Goal: Communication & Community: Share content

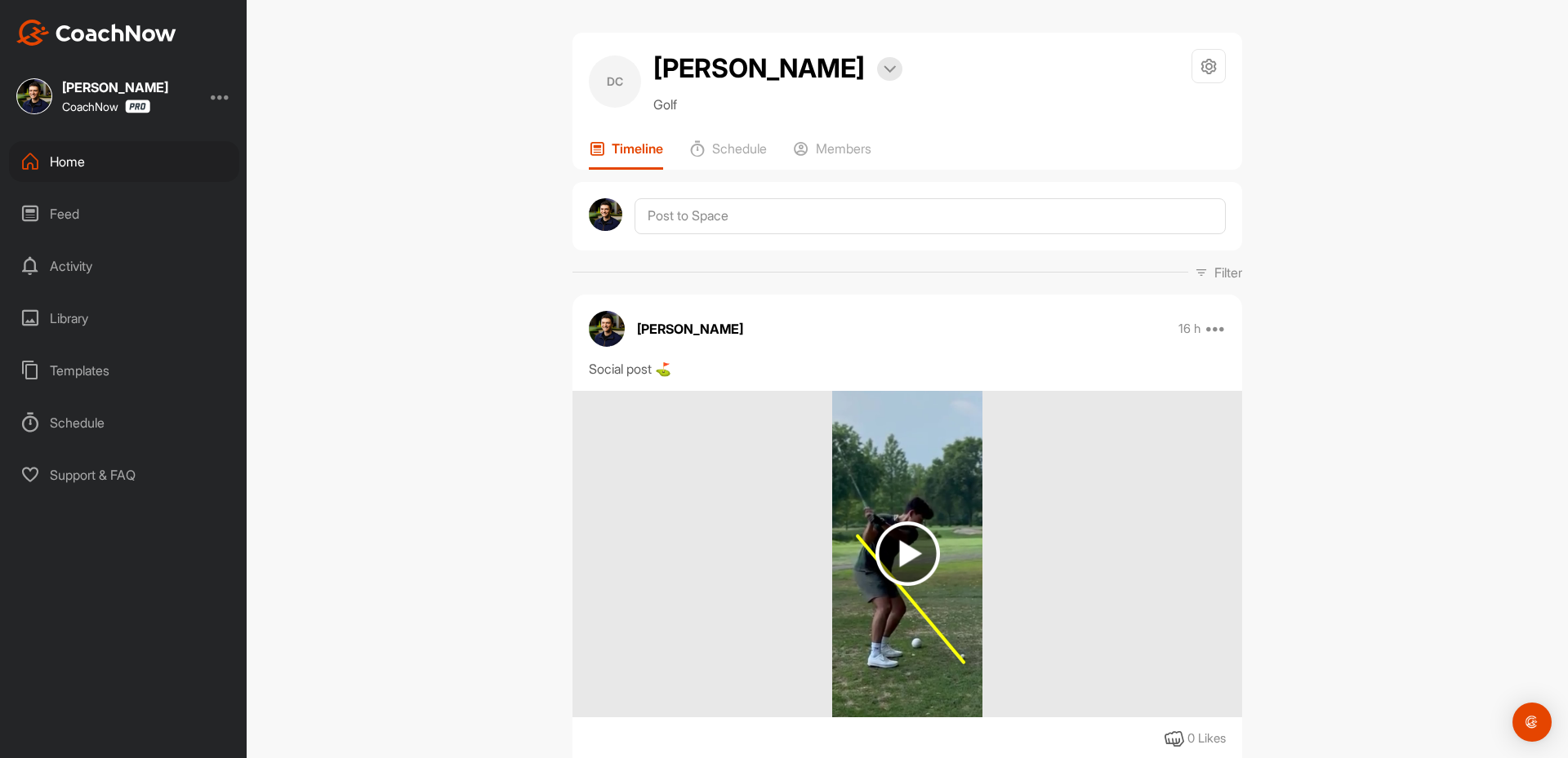
click at [80, 176] on div "Home" at bounding box center [124, 161] width 230 height 41
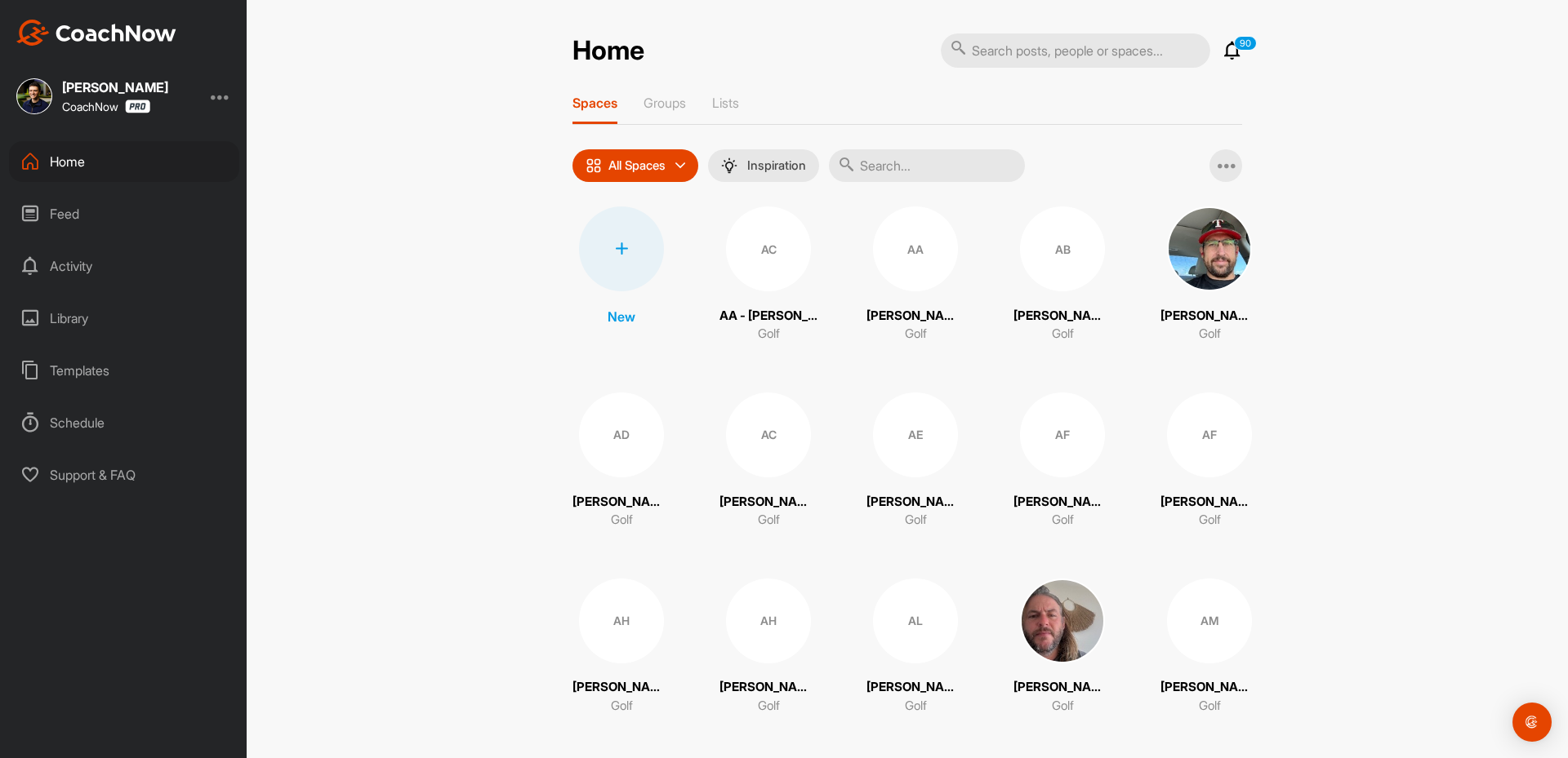
click at [448, 562] on div "Home 90 Notifications Invitations [DATE] BT [PERSON_NAME] joined space 37 m • […" at bounding box center [907, 379] width 1321 height 758
click at [633, 249] on div at bounding box center [622, 249] width 85 height 84
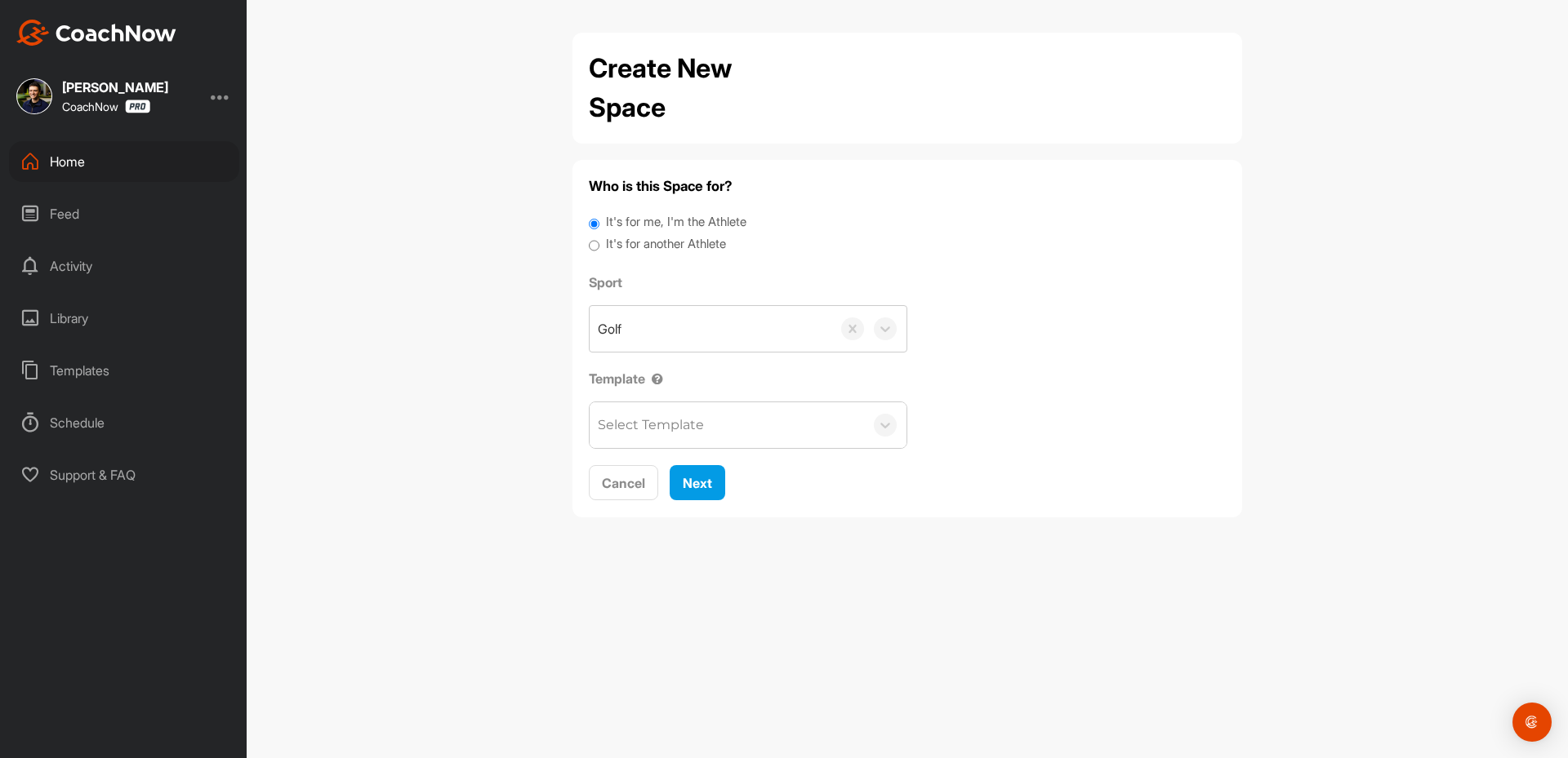
click at [664, 249] on label "It's for another Athlete" at bounding box center [665, 244] width 120 height 19
click at [599, 249] on input "It's for another Athlete" at bounding box center [593, 246] width 11 height 22
radio input "true"
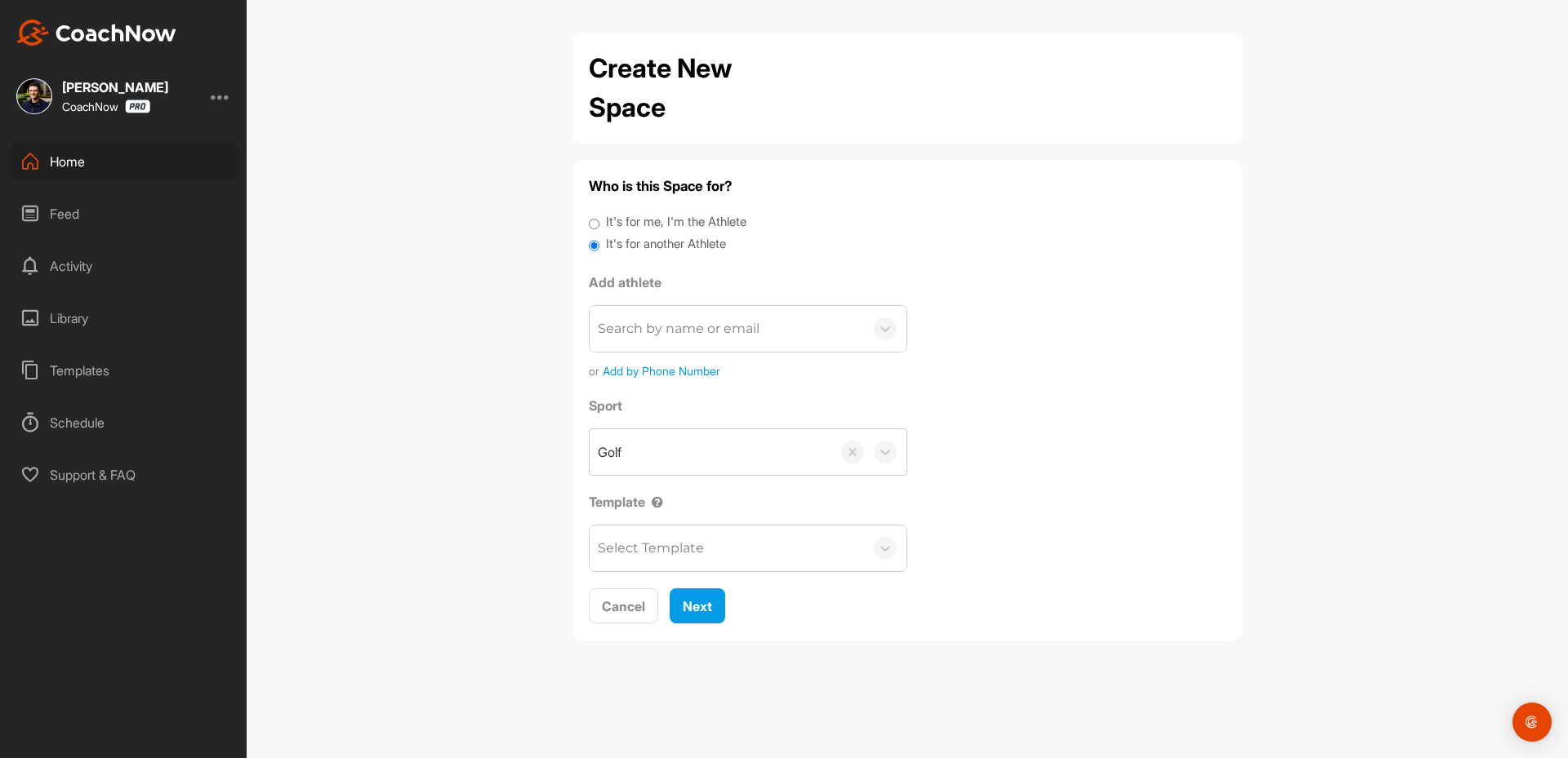
drag, startPoint x: 663, startPoint y: 331, endPoint x: 663, endPoint y: 348, distance: 17.0
click at [663, 337] on div "Search by name or email" at bounding box center [678, 329] width 162 height 20
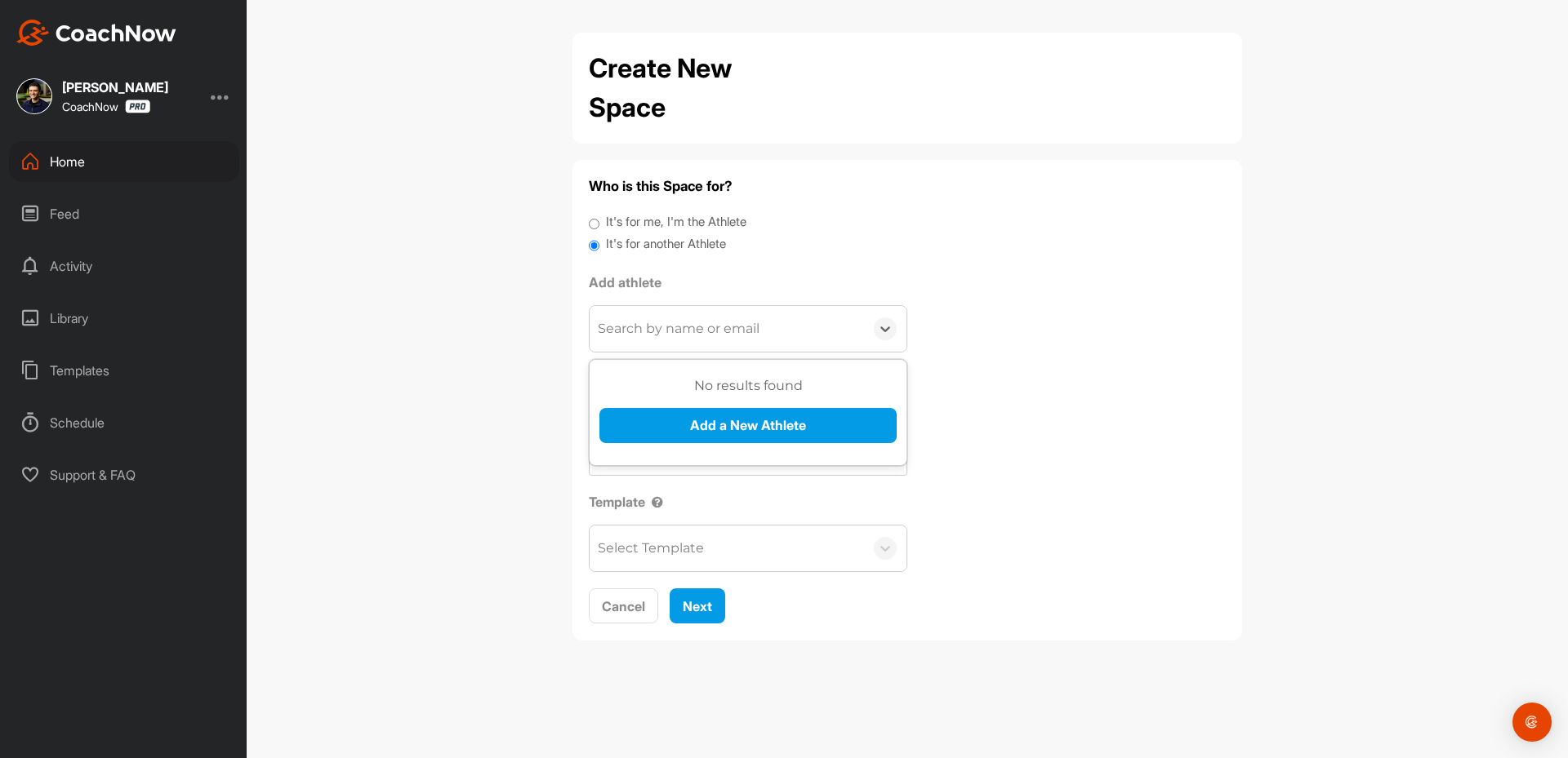
paste input "[EMAIL_ADDRESS][PERSON_NAME]@[DOMAIN_NAME]"
type input "[EMAIL_ADDRESS][PERSON_NAME]@[DOMAIN_NAME]"
drag, startPoint x: 661, startPoint y: 406, endPoint x: 658, endPoint y: 414, distance: 8.5
click at [658, 414] on div "No results found Add a New Athlete" at bounding box center [748, 416] width 298 height 80
click at [662, 432] on button "Add a New Athlete" at bounding box center [748, 426] width 298 height 35
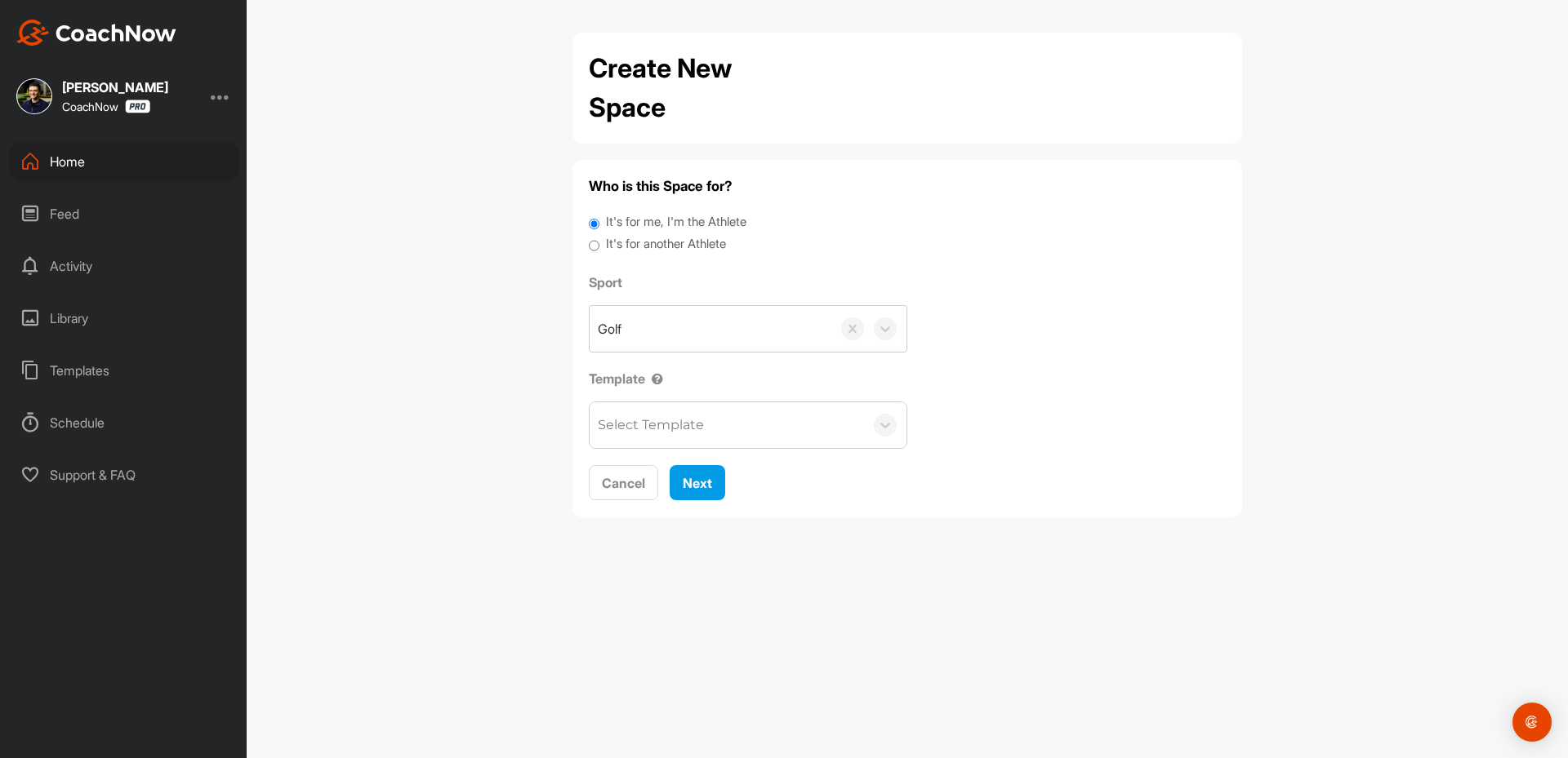
drag, startPoint x: 651, startPoint y: 247, endPoint x: 664, endPoint y: 257, distance: 16.4
click at [651, 247] on label "It's for another Athlete" at bounding box center [665, 244] width 120 height 19
click at [599, 247] on input "It's for another Athlete" at bounding box center [593, 246] width 11 height 22
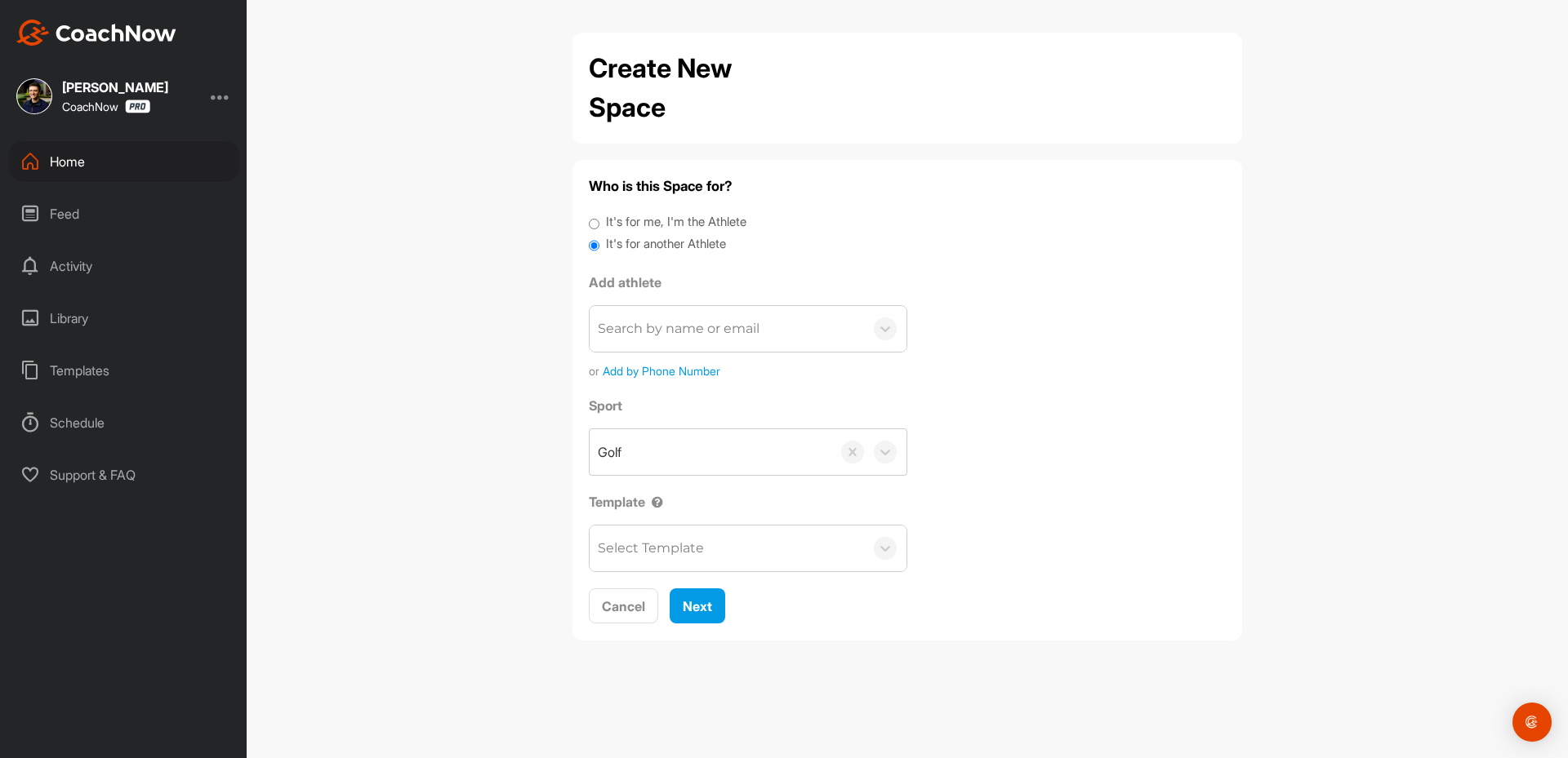
click at [632, 353] on div "Search by name or email" at bounding box center [748, 329] width 318 height 47
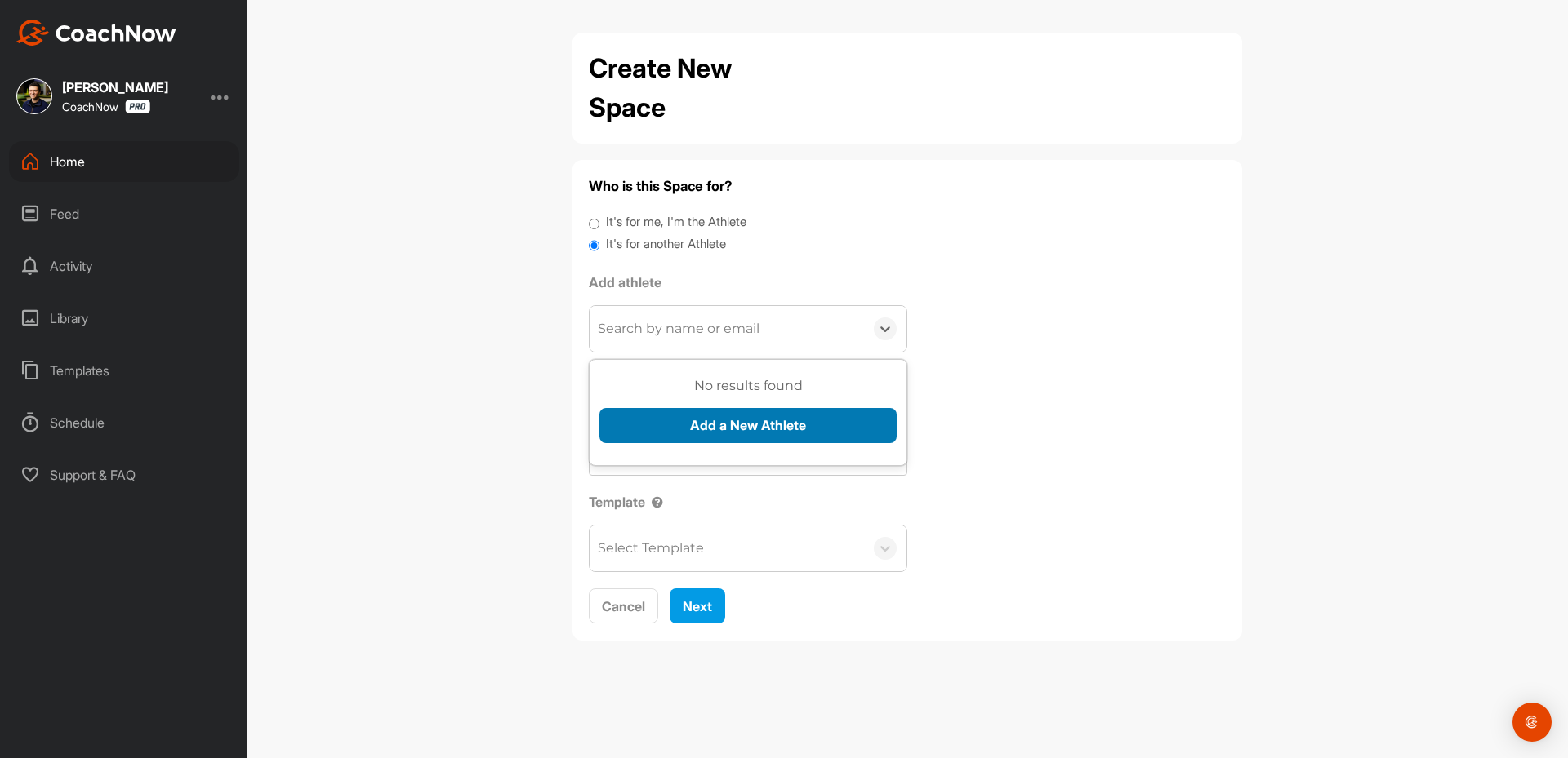
paste input "[EMAIL_ADDRESS][DOMAIN_NAME]"
type input "[EMAIL_ADDRESS][DOMAIN_NAME]"
click at [669, 411] on button "Add a New Athlete" at bounding box center [748, 426] width 298 height 35
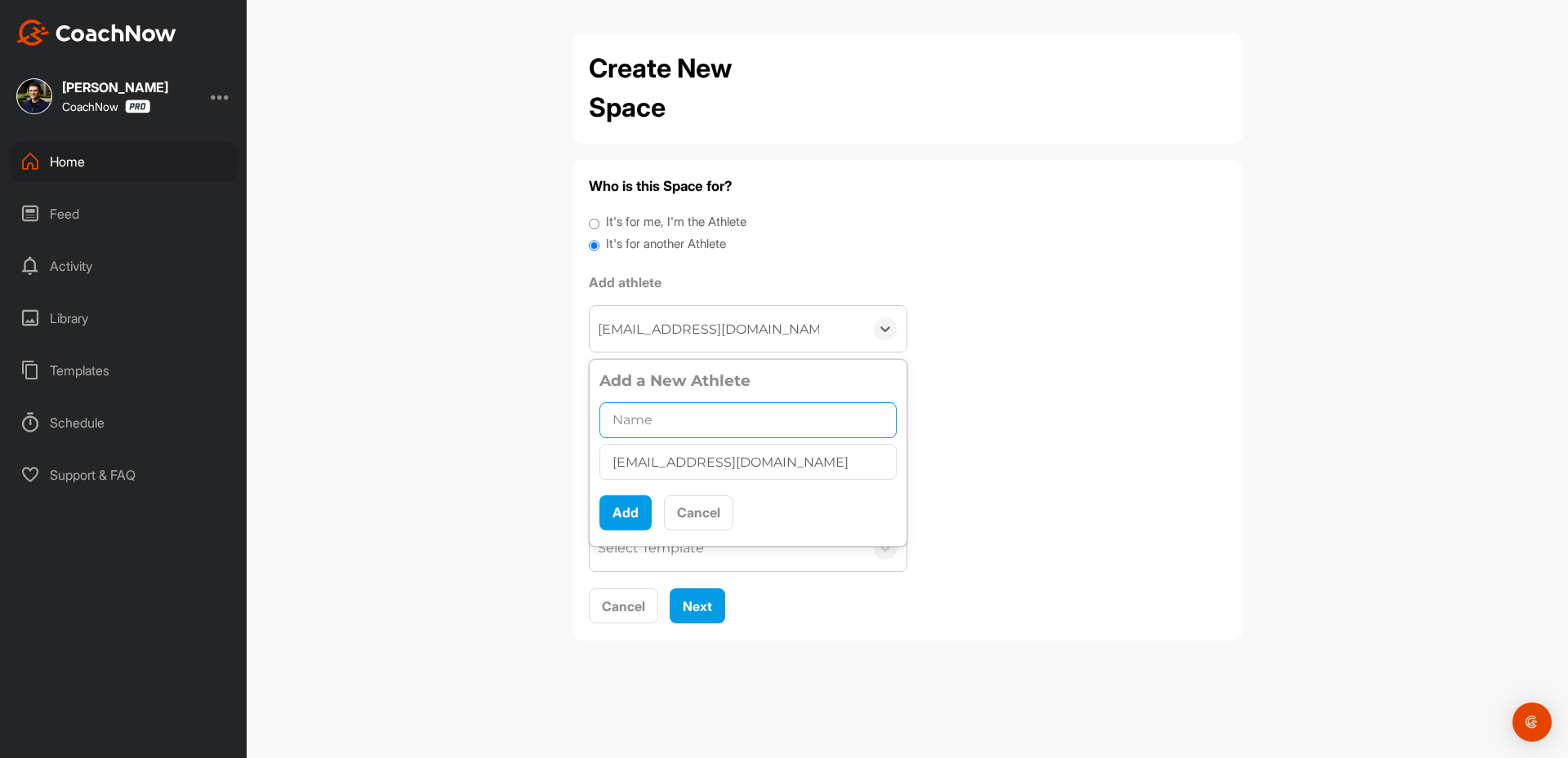
drag, startPoint x: 695, startPoint y: 420, endPoint x: 686, endPoint y: 422, distance: 9.2
click at [687, 422] on input "text" at bounding box center [748, 420] width 298 height 36
paste input "[PERSON_NAME]"
type input "[PERSON_NAME]"
click at [620, 519] on button "Add" at bounding box center [625, 513] width 52 height 35
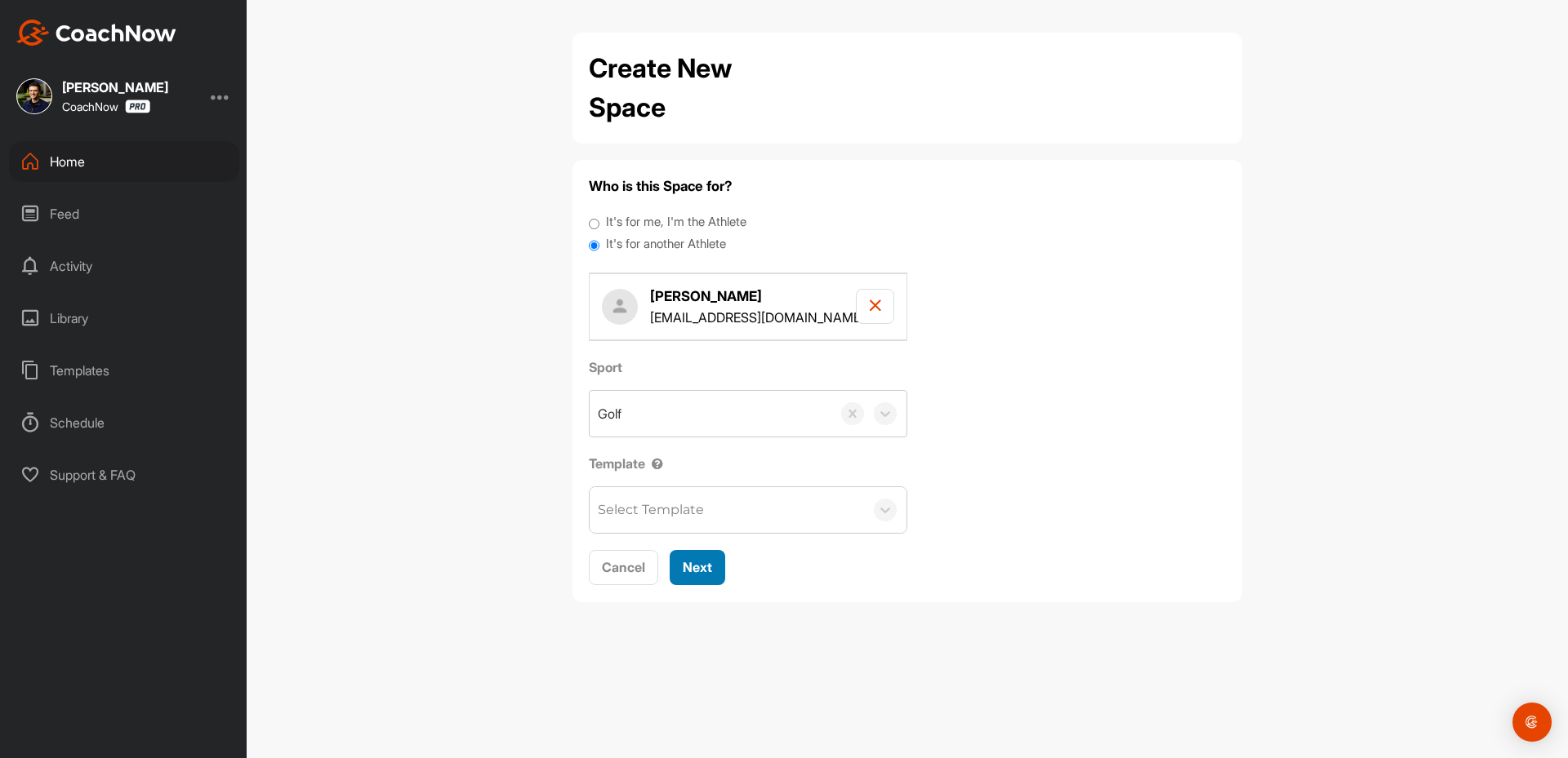
drag, startPoint x: 680, startPoint y: 568, endPoint x: 711, endPoint y: 531, distance: 48.3
click at [681, 569] on button "Next" at bounding box center [697, 567] width 56 height 35
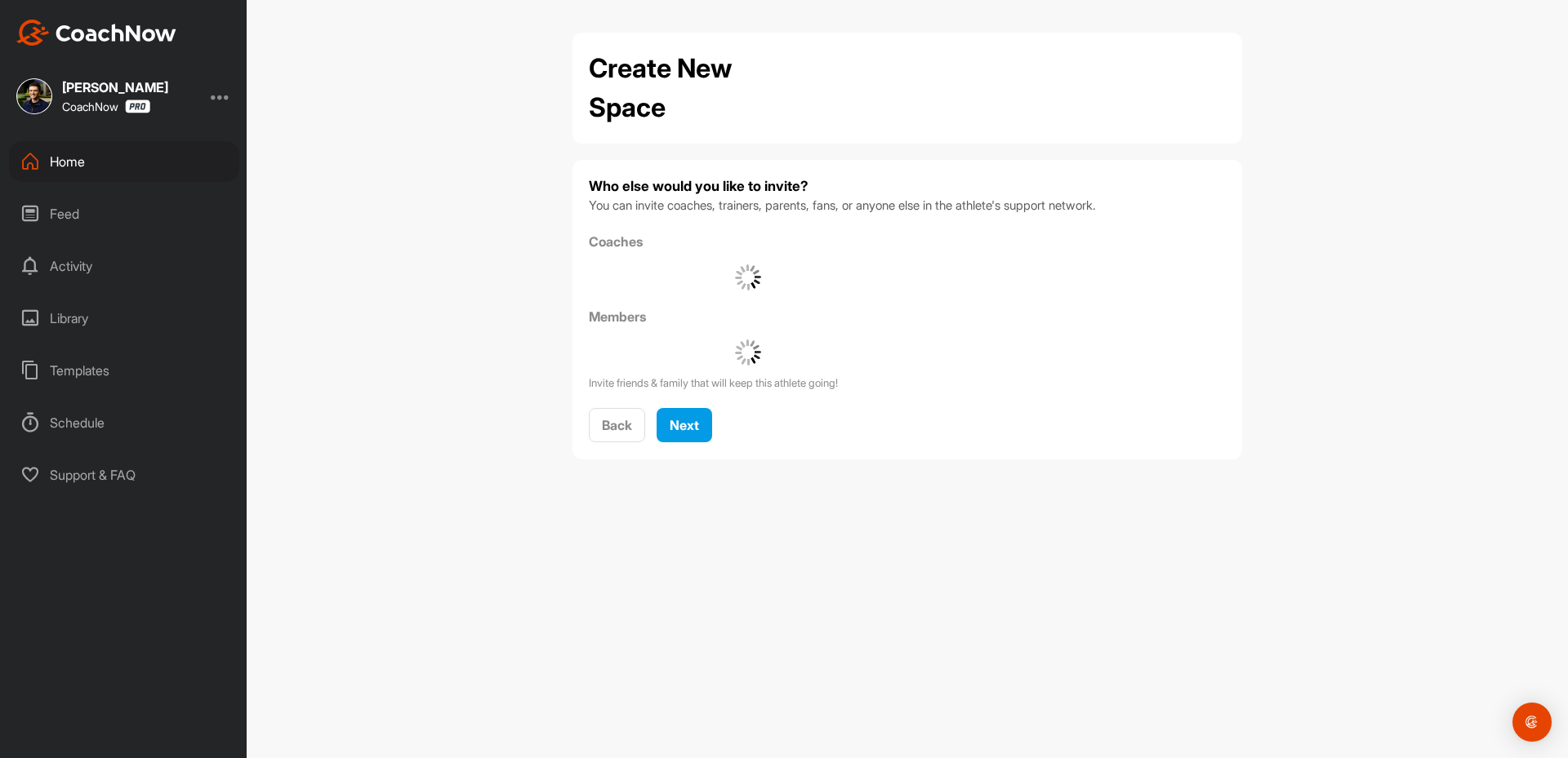
click at [689, 405] on div "Who else would you like to invite? You can invite coaches, trainers, parents, f…" at bounding box center [907, 310] width 637 height 267
click at [706, 418] on button "Next" at bounding box center [684, 426] width 56 height 35
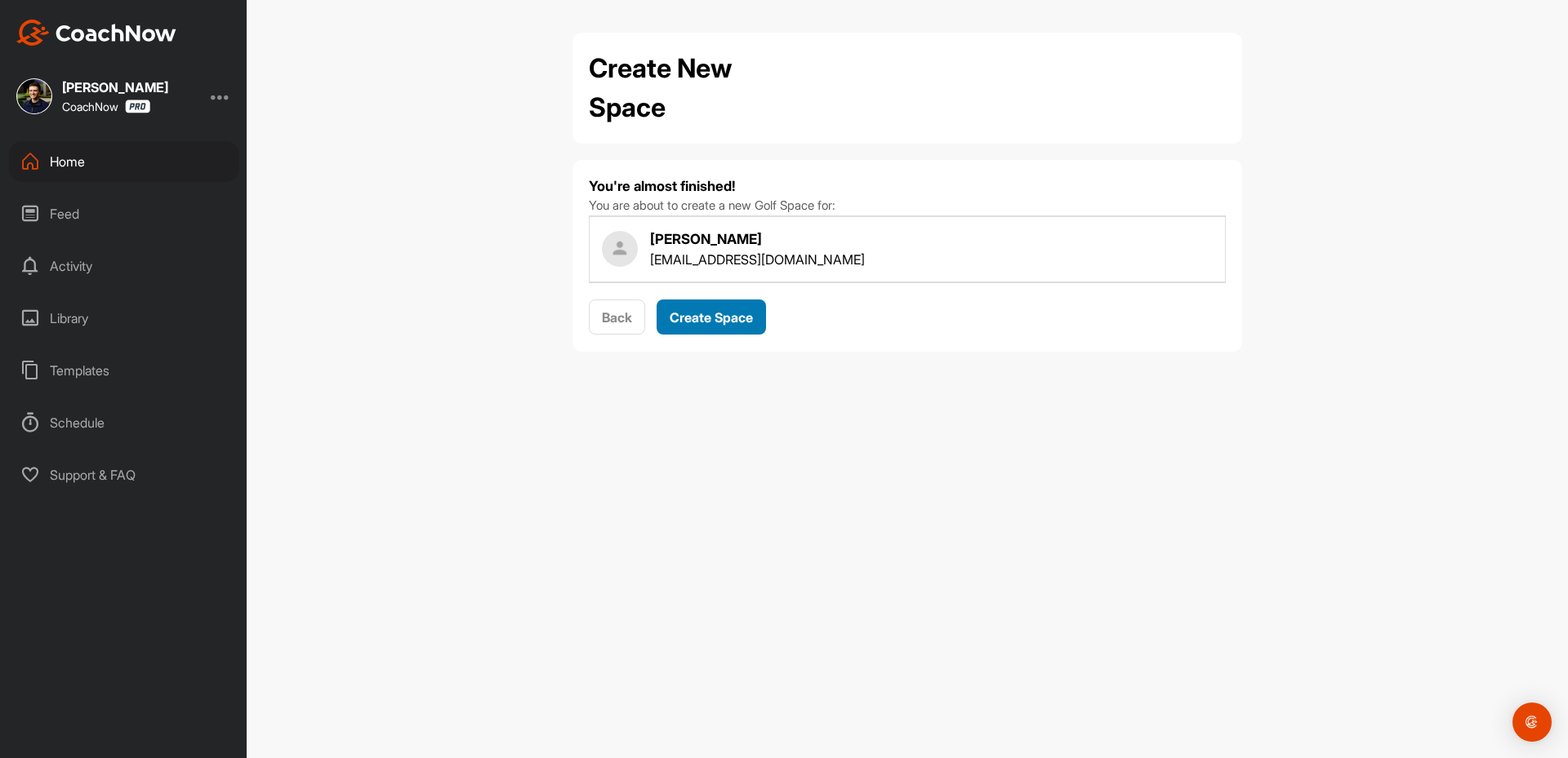
click at [704, 306] on button "Create Space" at bounding box center [711, 317] width 109 height 35
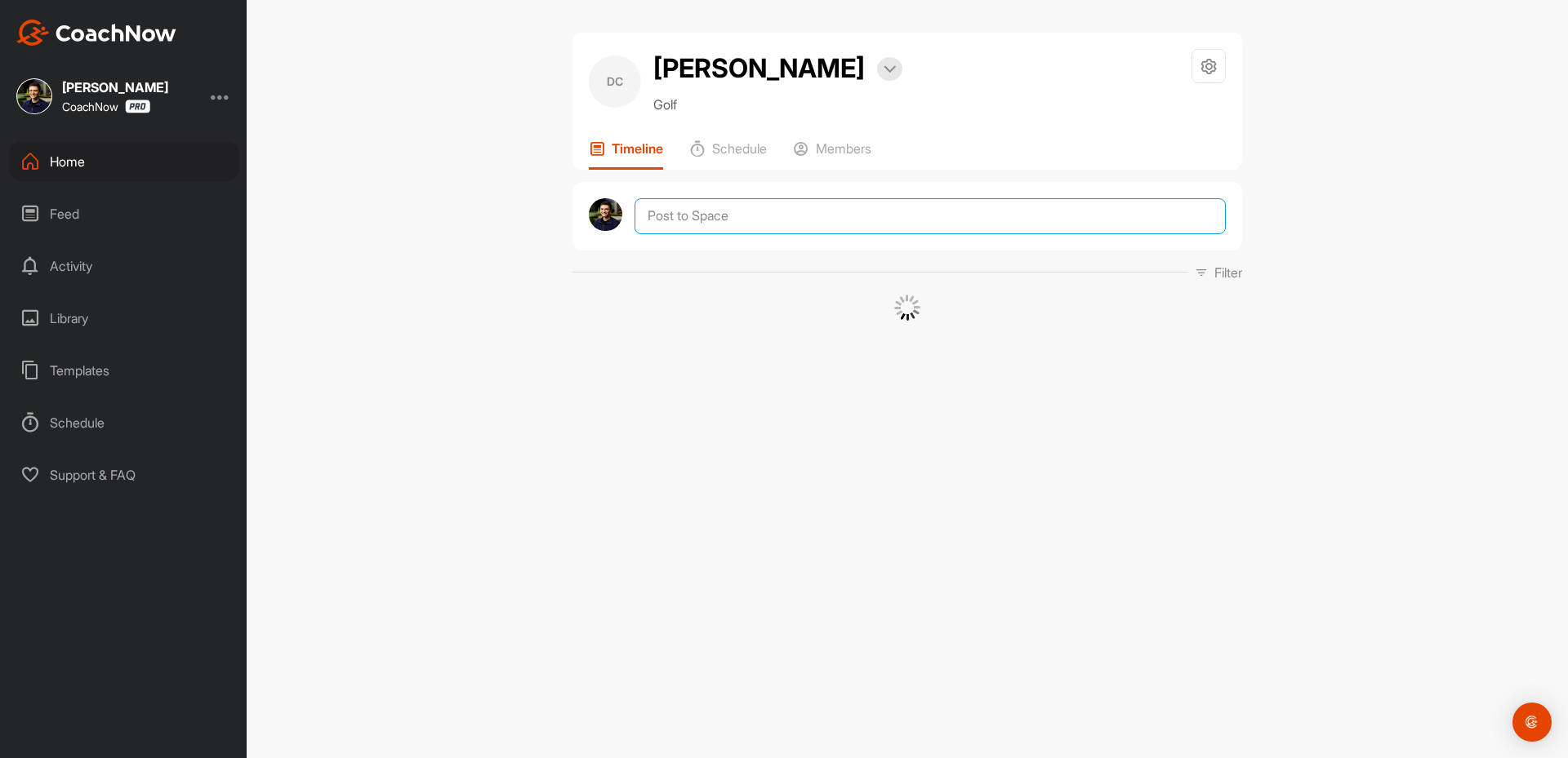
click at [724, 225] on textarea at bounding box center [930, 215] width 591 height 36
click at [674, 448] on span "Media" at bounding box center [674, 451] width 54 height 17
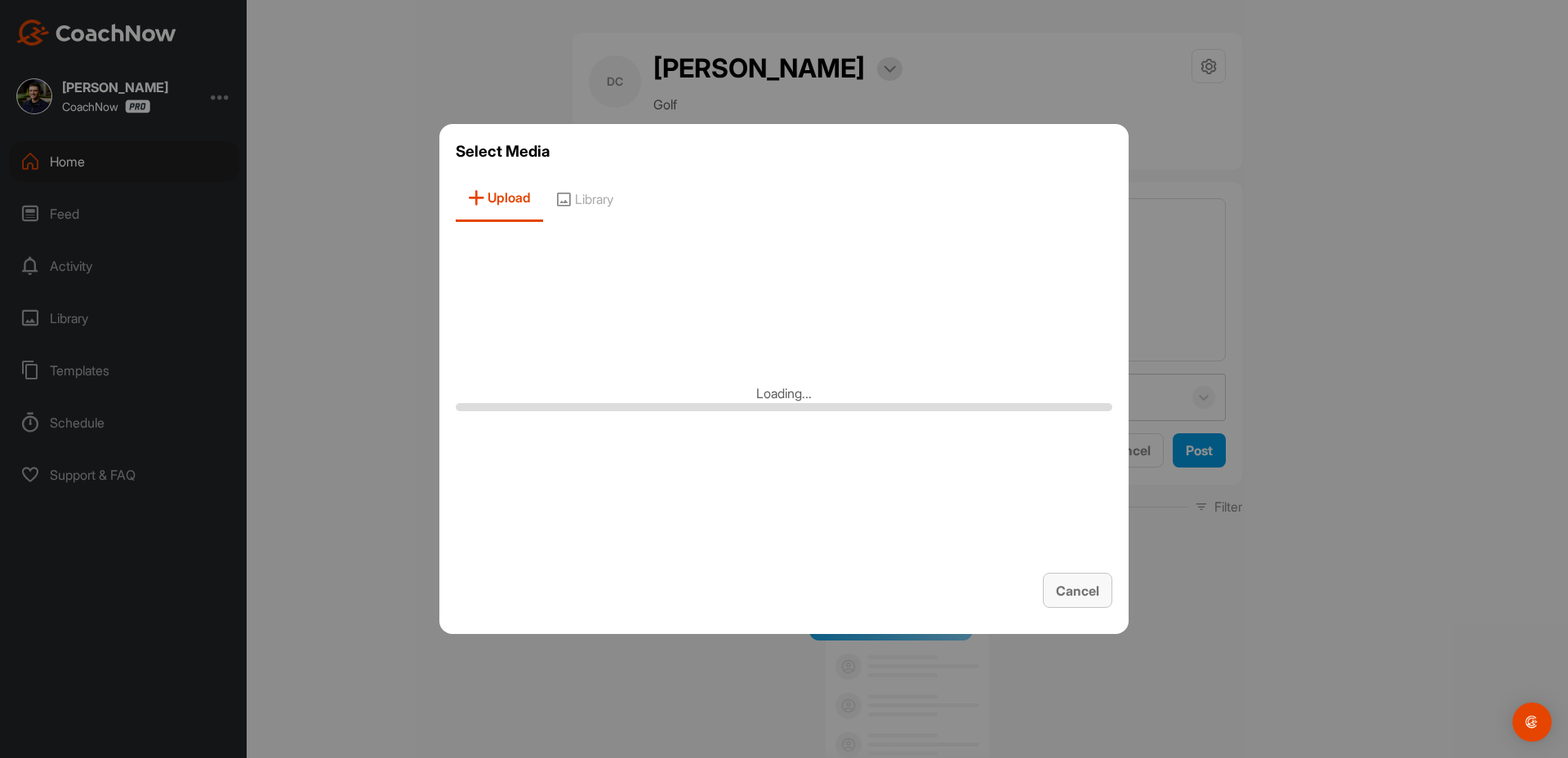
click at [1062, 601] on button "Cancel" at bounding box center [1077, 591] width 70 height 35
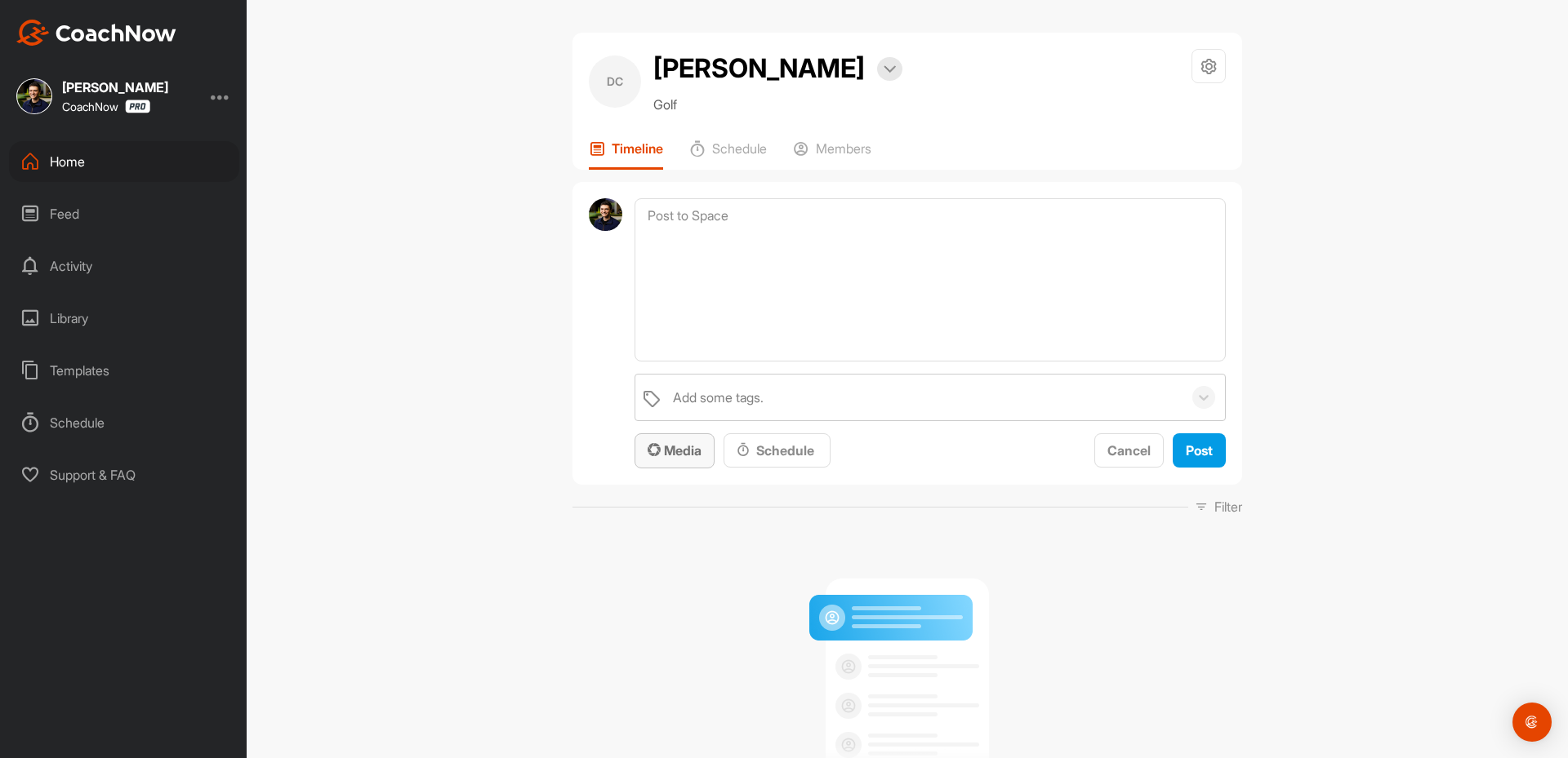
click at [648, 443] on icon "button" at bounding box center [654, 450] width 13 height 13
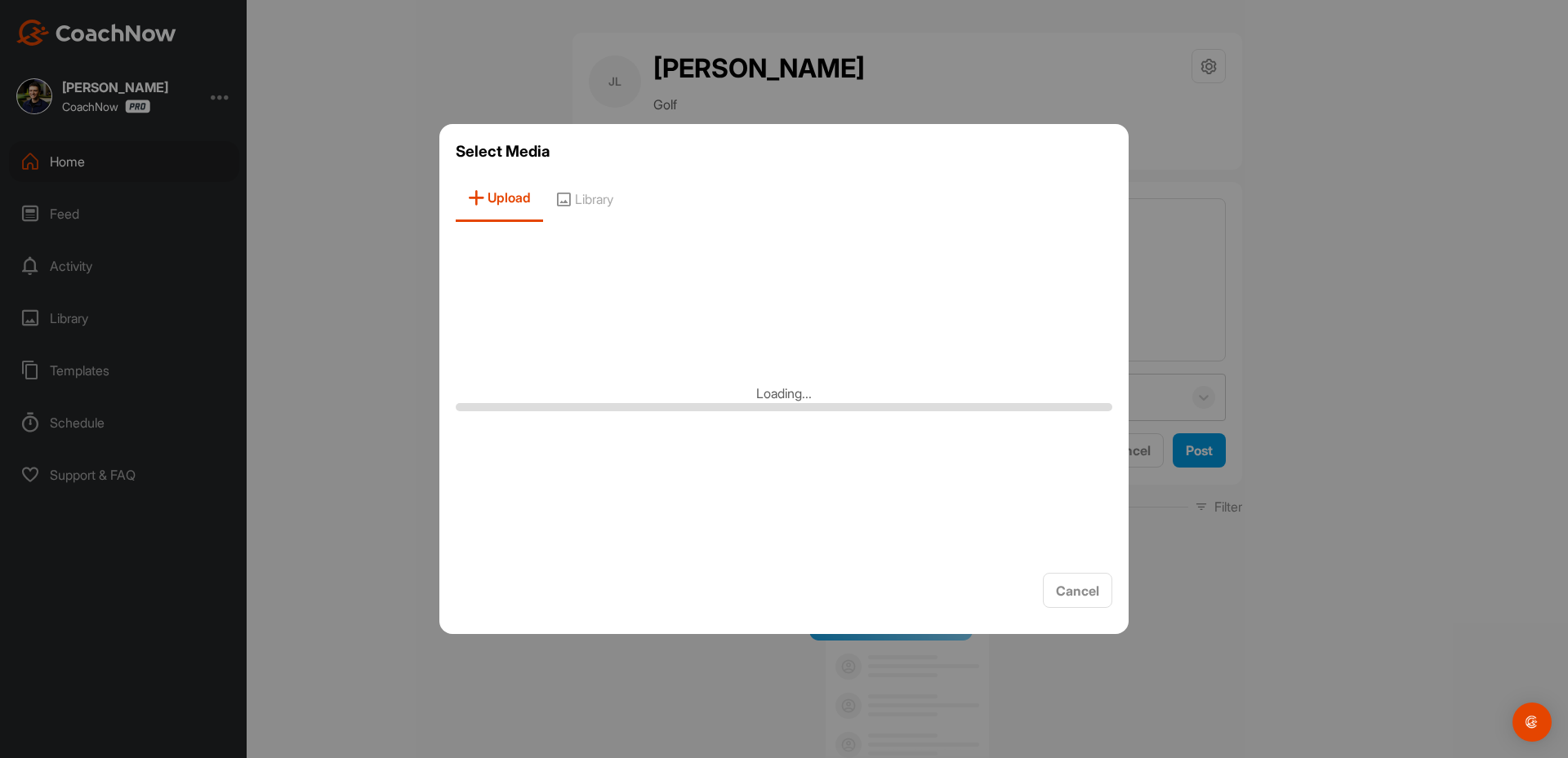
click at [846, 537] on div "Loading..." at bounding box center [784, 398] width 656 height 326
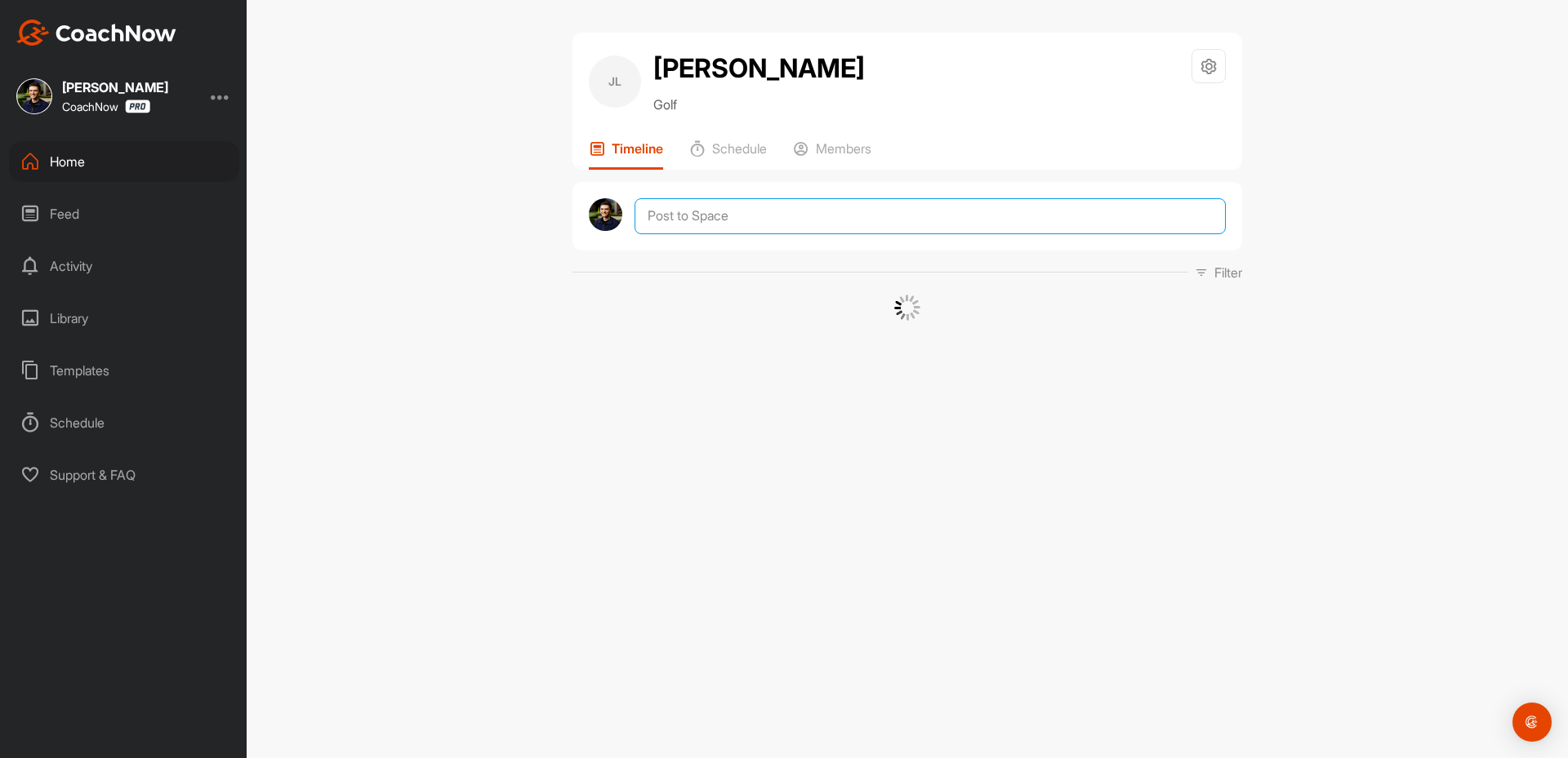
click at [730, 217] on textarea at bounding box center [930, 215] width 591 height 36
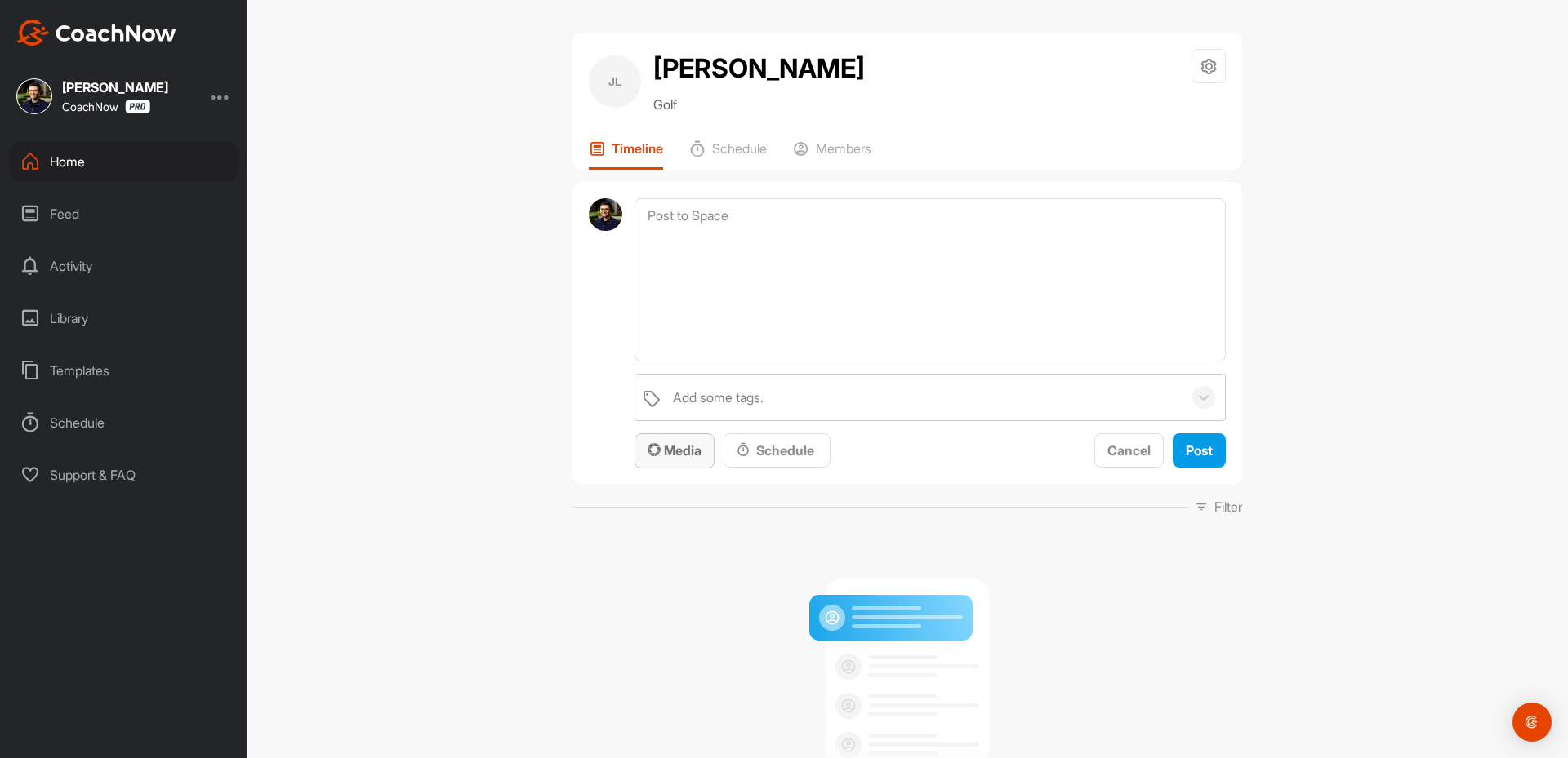
click at [687, 459] on div "Media" at bounding box center [674, 451] width 54 height 20
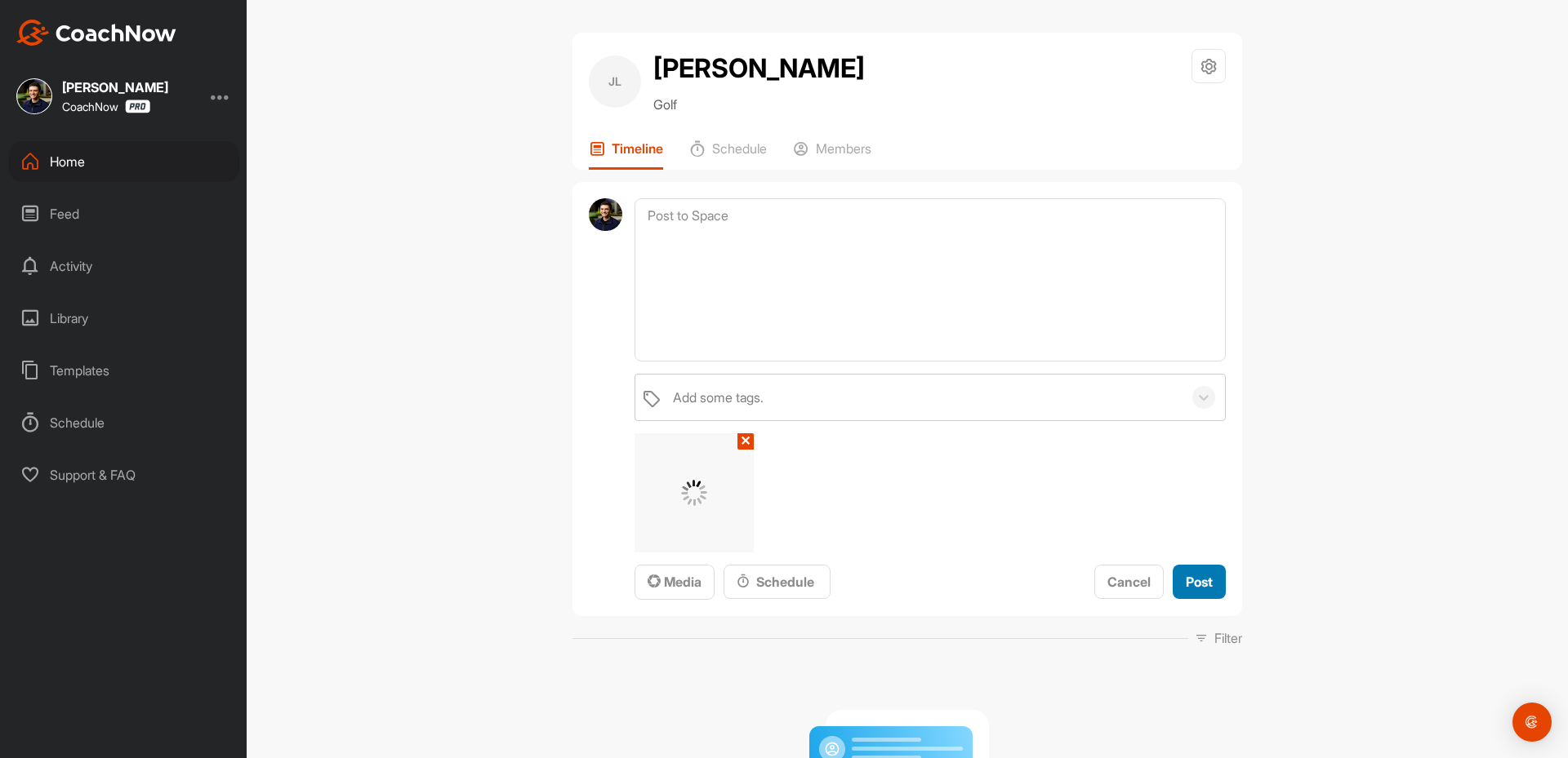
click at [1214, 589] on button "Post" at bounding box center [1199, 582] width 53 height 35
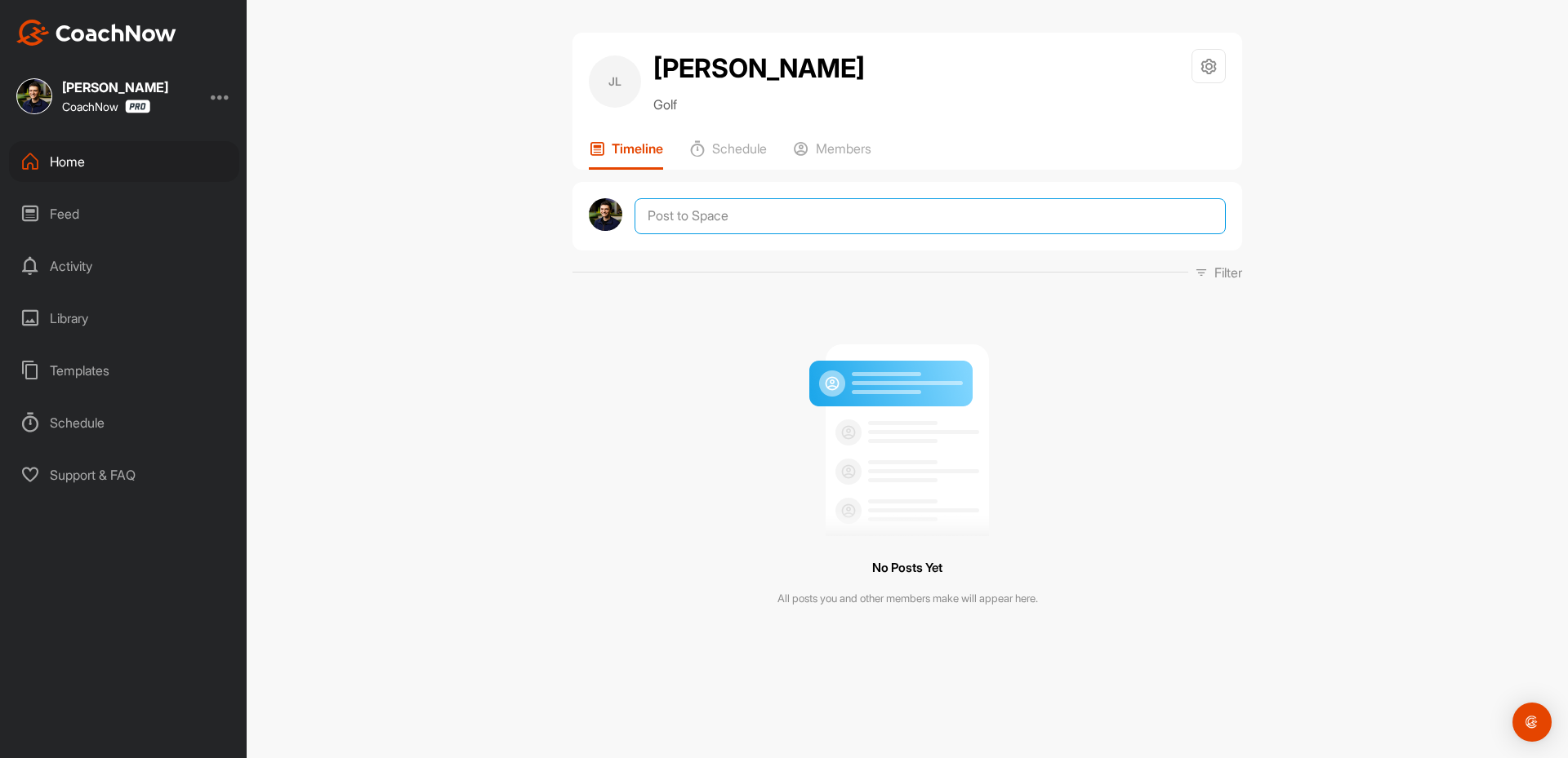
click at [801, 230] on textarea at bounding box center [930, 215] width 591 height 36
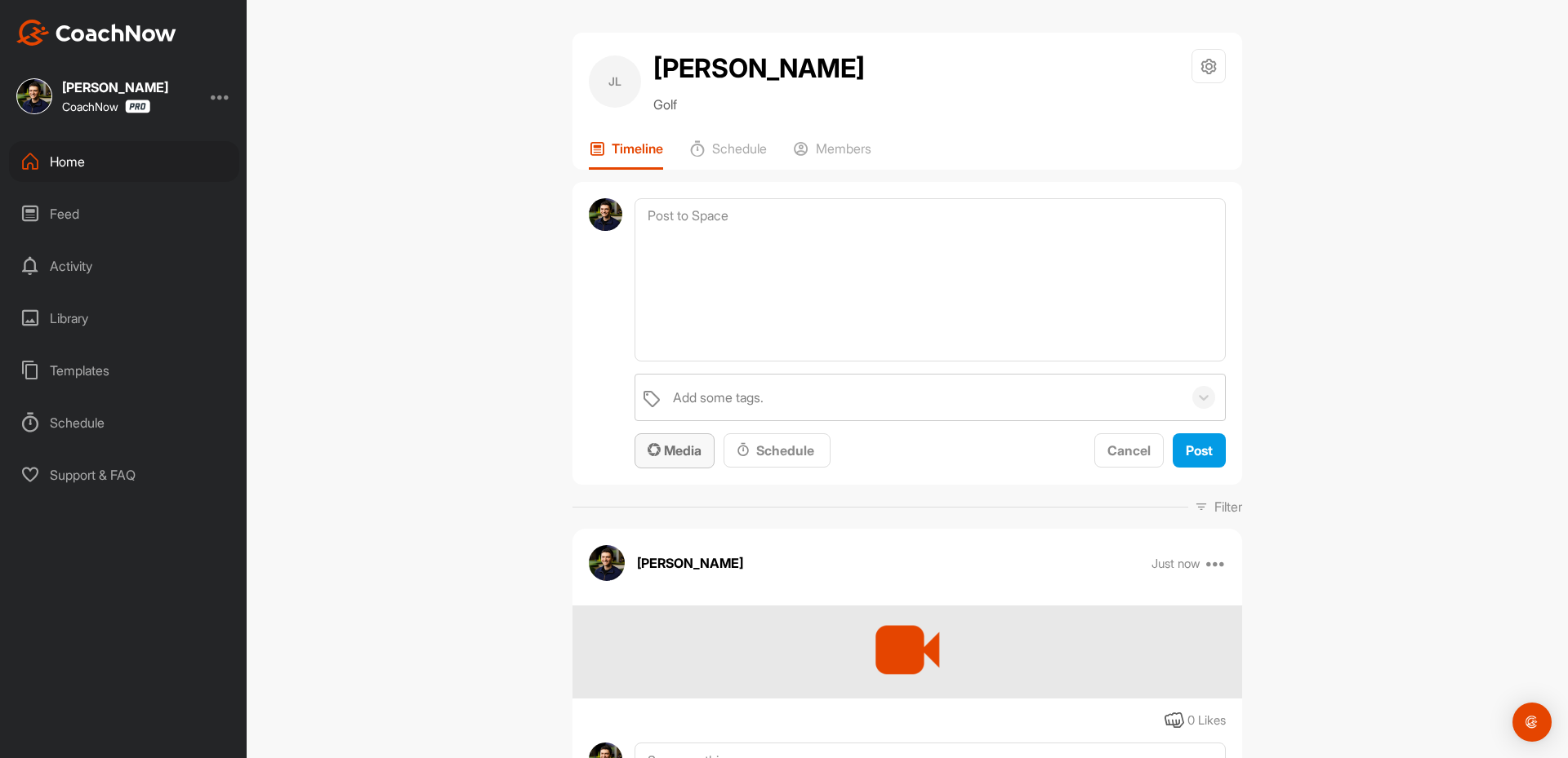
click at [656, 461] on button "Media" at bounding box center [675, 451] width 80 height 35
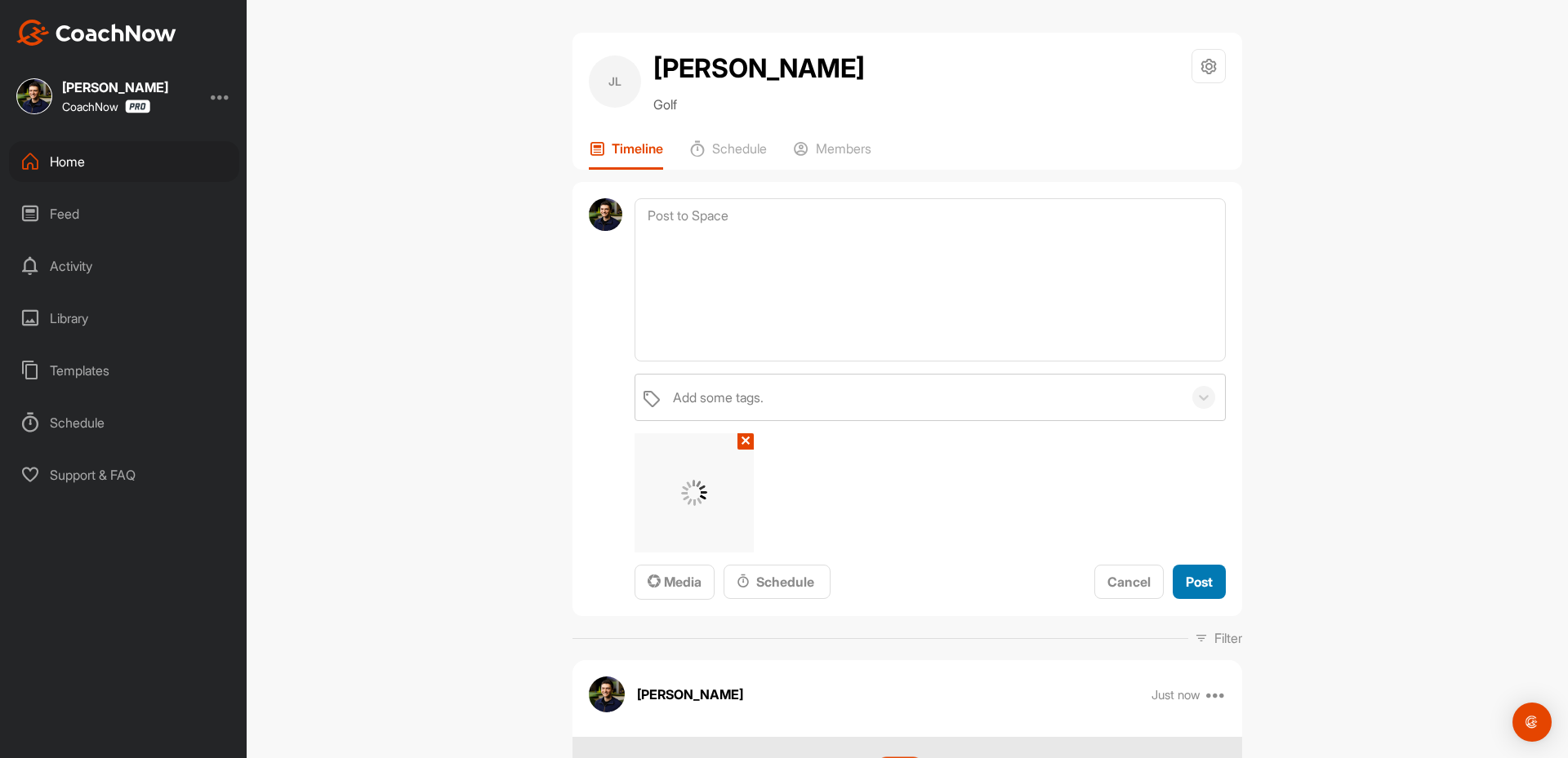
click at [1207, 585] on button "Post" at bounding box center [1199, 582] width 53 height 35
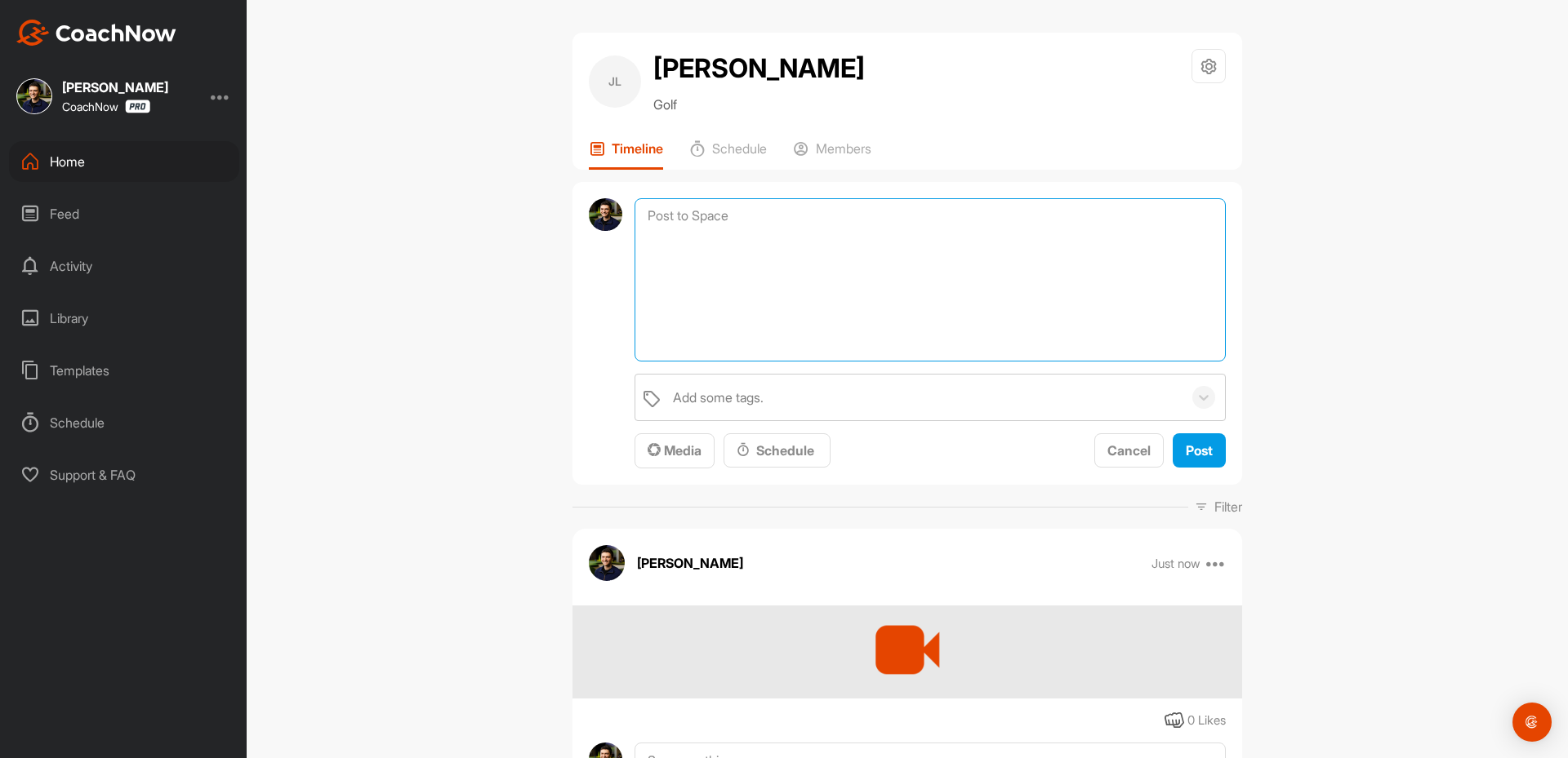
click at [667, 216] on textarea at bounding box center [930, 279] width 591 height 163
click at [641, 210] on textarea at bounding box center [930, 279] width 591 height 163
paste textarea "Thanks for sending in your video and signing up for a Full Assessment of your s…"
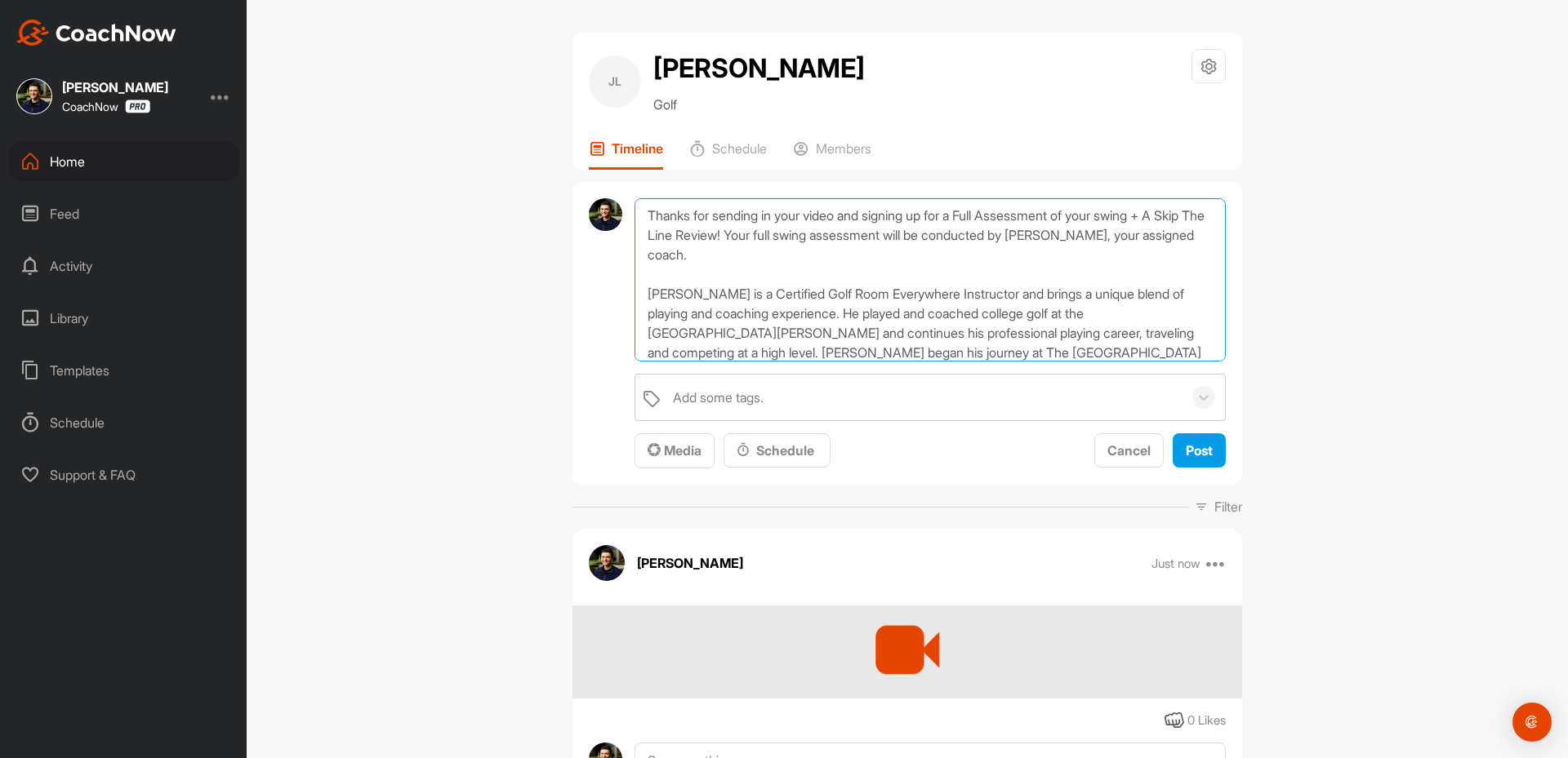
scroll to position [216, 0]
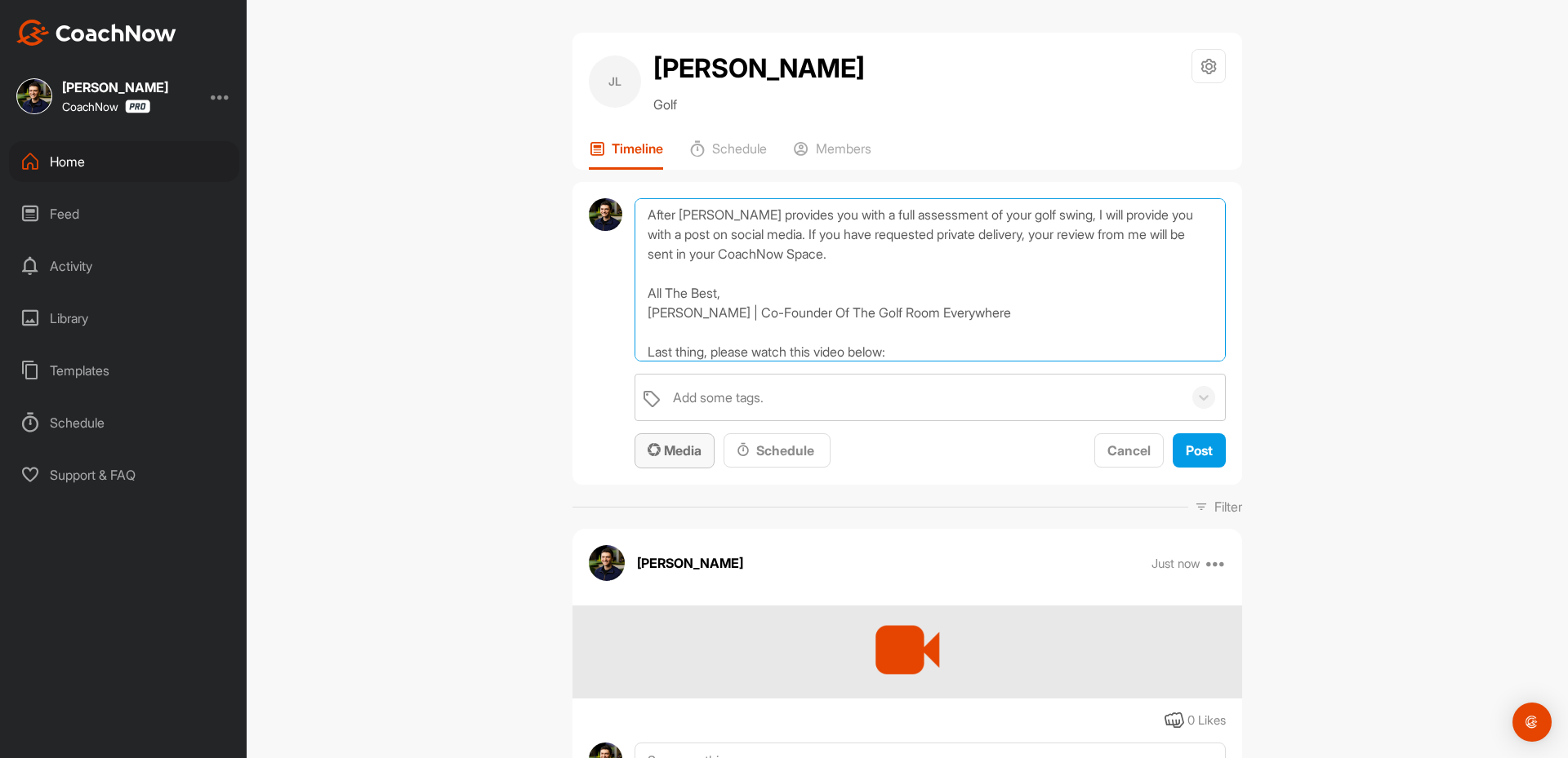
type textarea "Thanks for sending in your video and signing up for a Full Assessment of your s…"
click at [672, 460] on div "Media" at bounding box center [674, 451] width 54 height 20
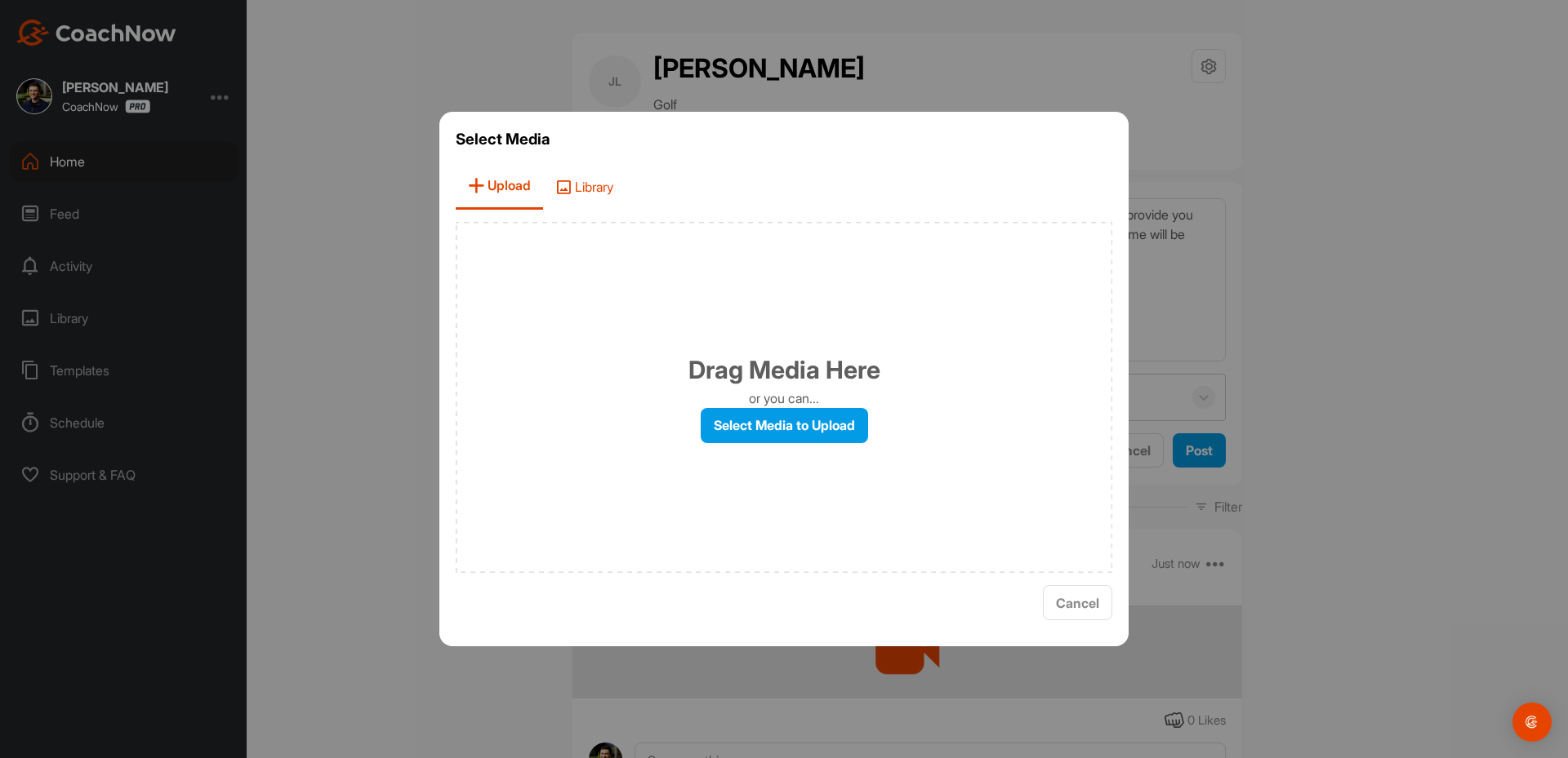
click at [568, 187] on icon at bounding box center [564, 187] width 17 height 17
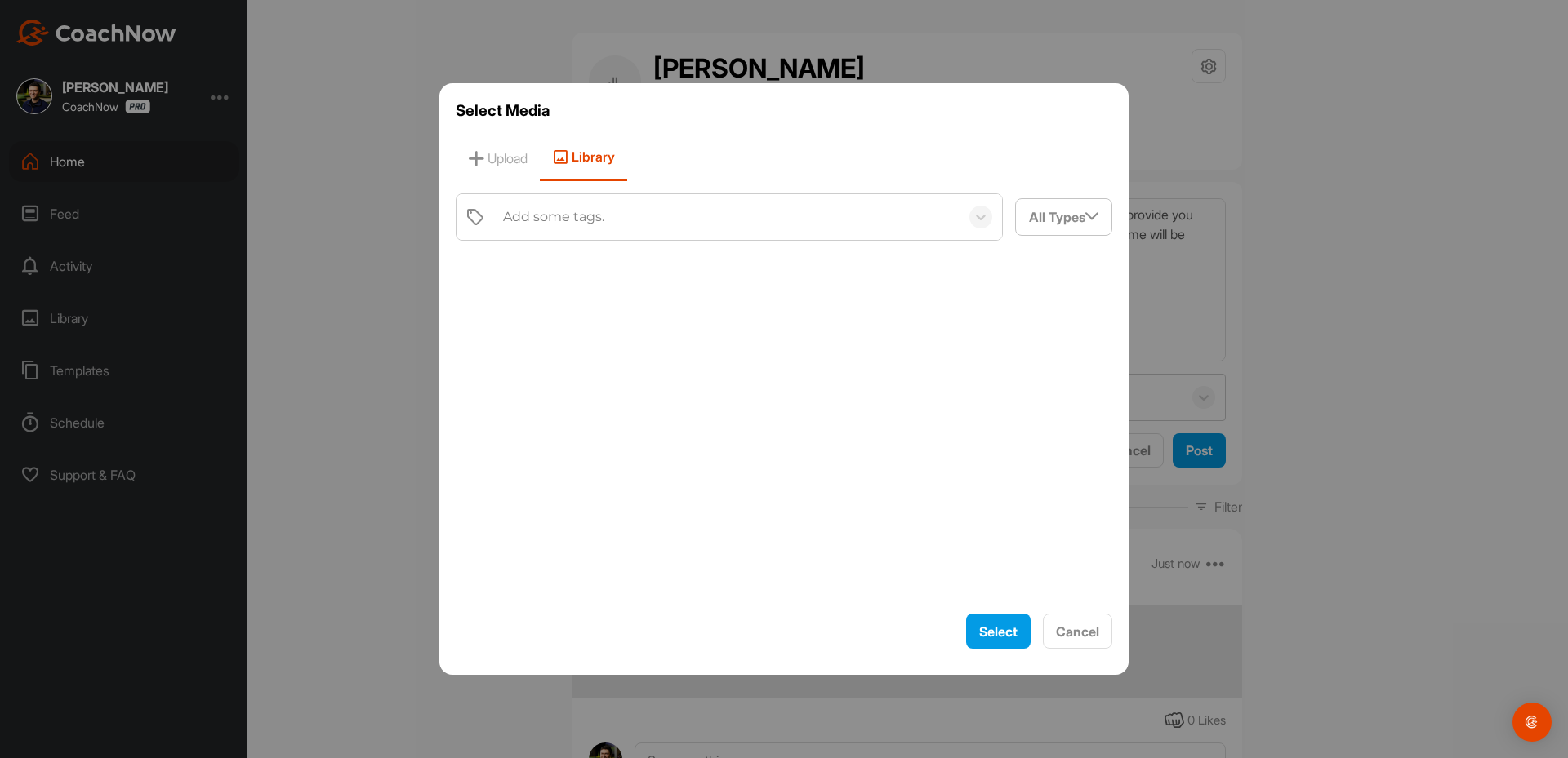
click at [580, 213] on div "Add some tags." at bounding box center [554, 217] width 101 height 20
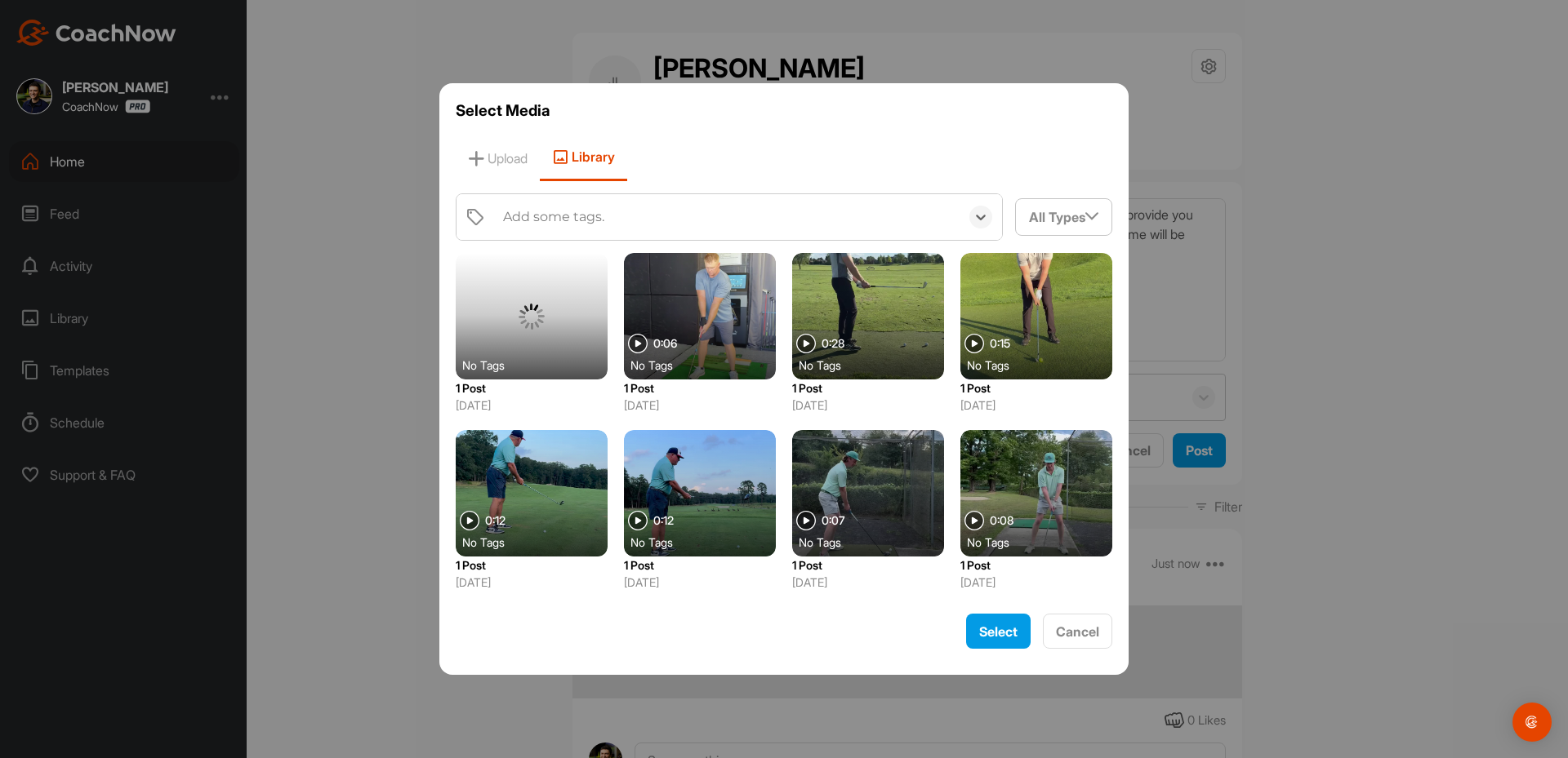
click at [580, 213] on div "Add some tags." at bounding box center [554, 217] width 101 height 20
click at [544, 218] on div "Add some tags." at bounding box center [554, 217] width 101 height 20
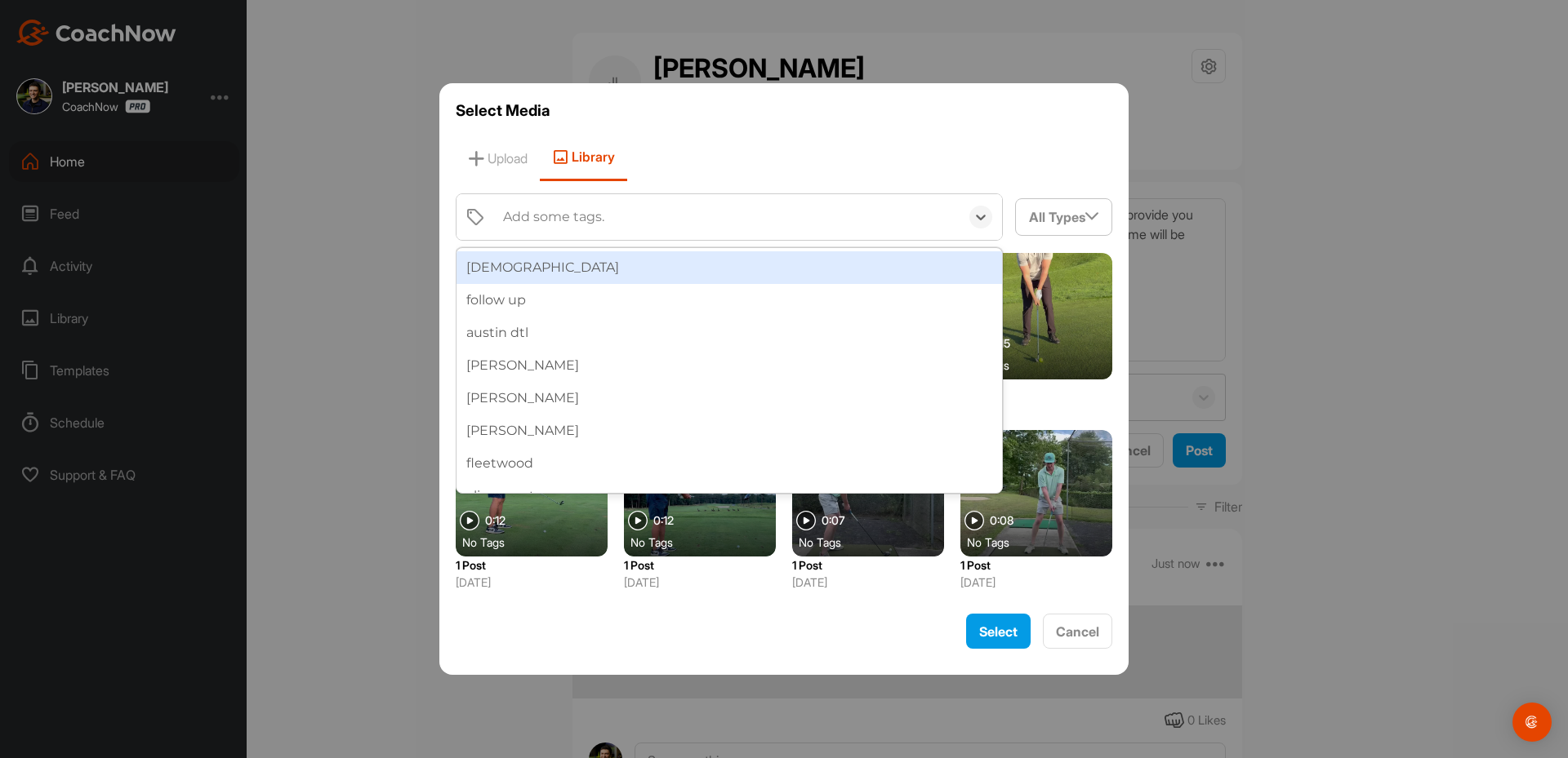
click at [511, 272] on div "prea" at bounding box center [729, 267] width 545 height 32
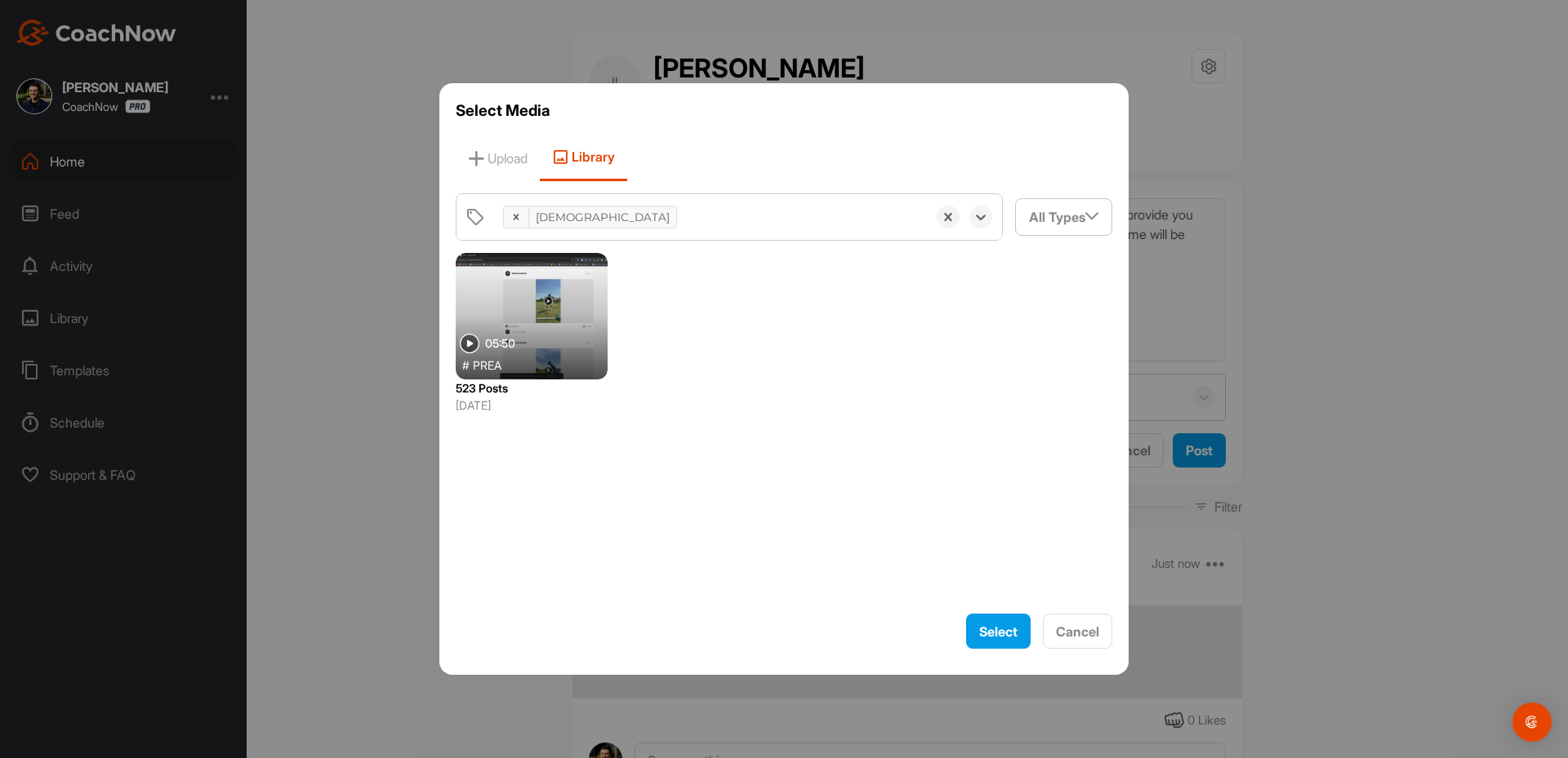
click at [517, 286] on div at bounding box center [531, 316] width 152 height 127
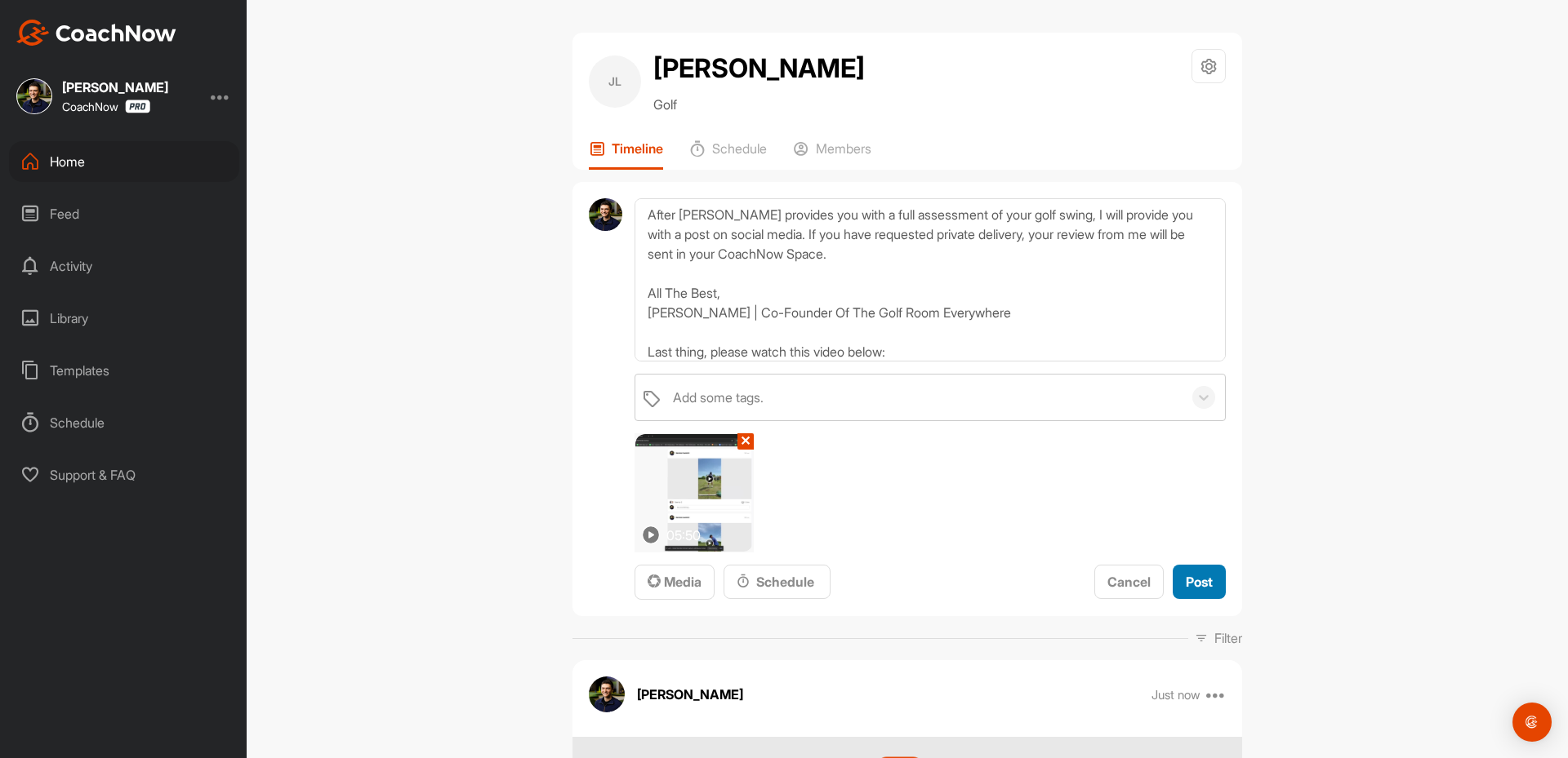
click at [1186, 584] on span "Post" at bounding box center [1199, 582] width 27 height 17
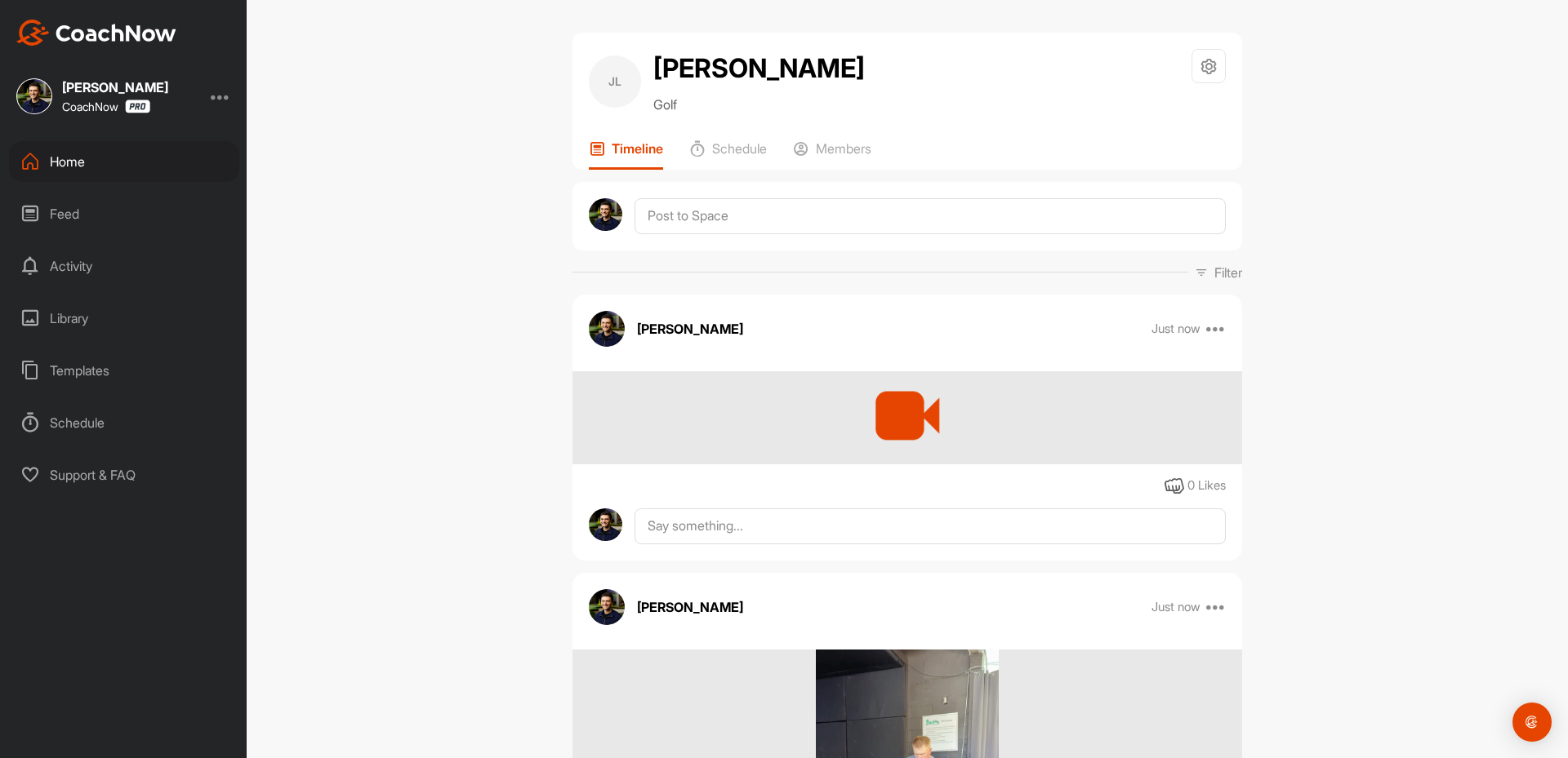
scroll to position [0, 0]
click at [825, 146] on p "Members" at bounding box center [843, 148] width 56 height 17
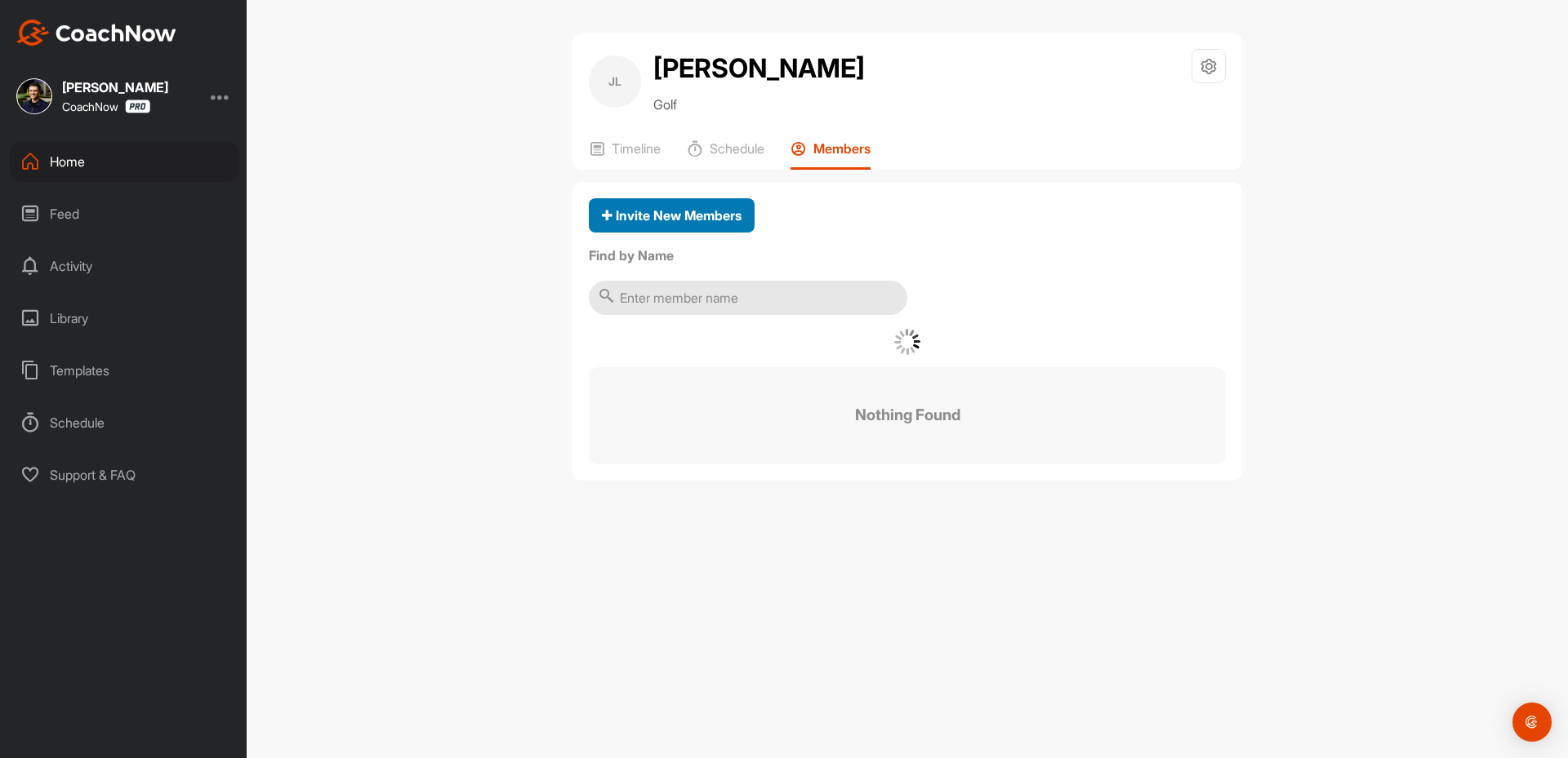
click at [671, 221] on span "Invite New Members" at bounding box center [671, 215] width 139 height 17
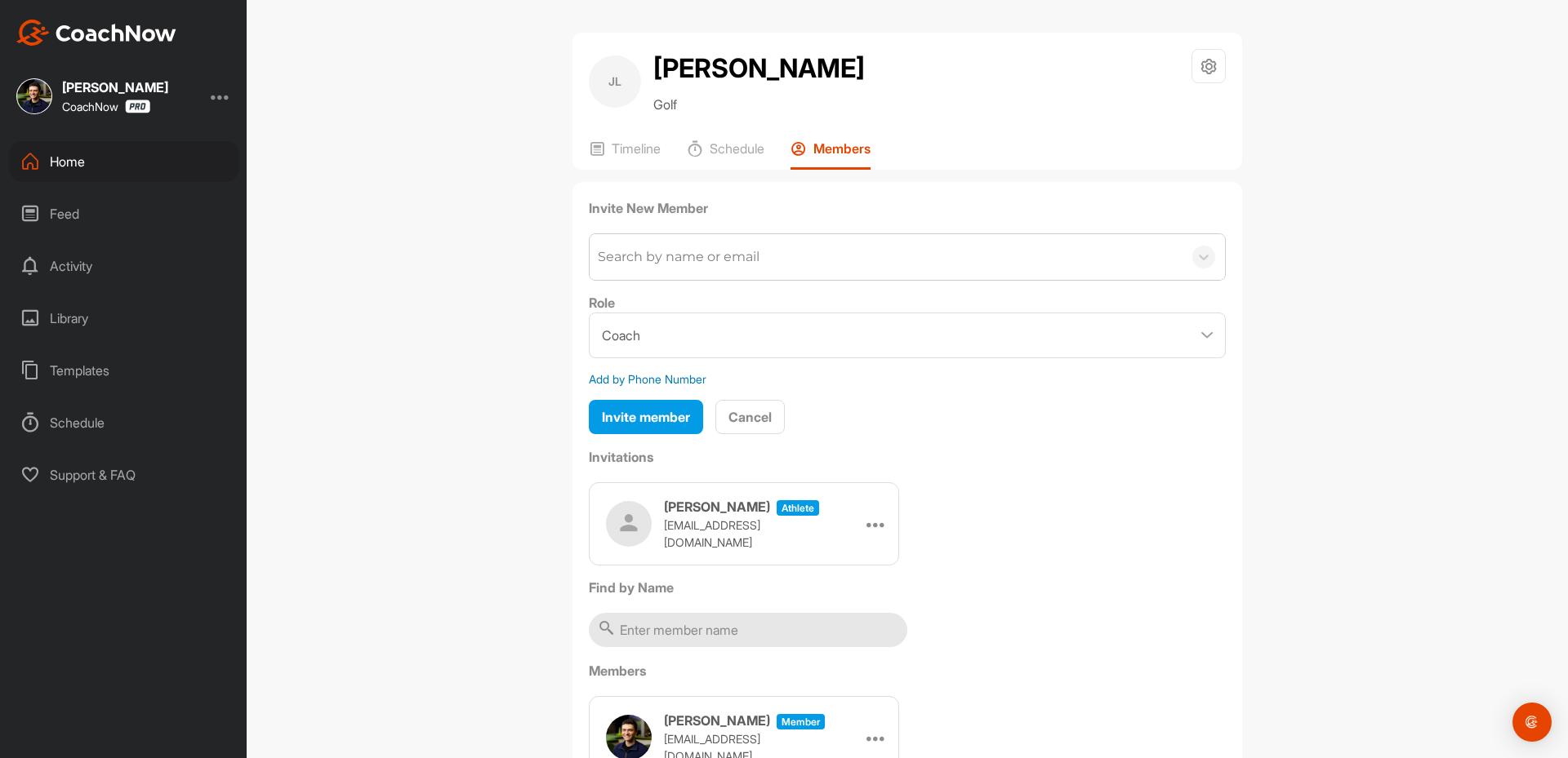
click at [653, 260] on div "Search by name or email" at bounding box center [678, 258] width 162 height 20
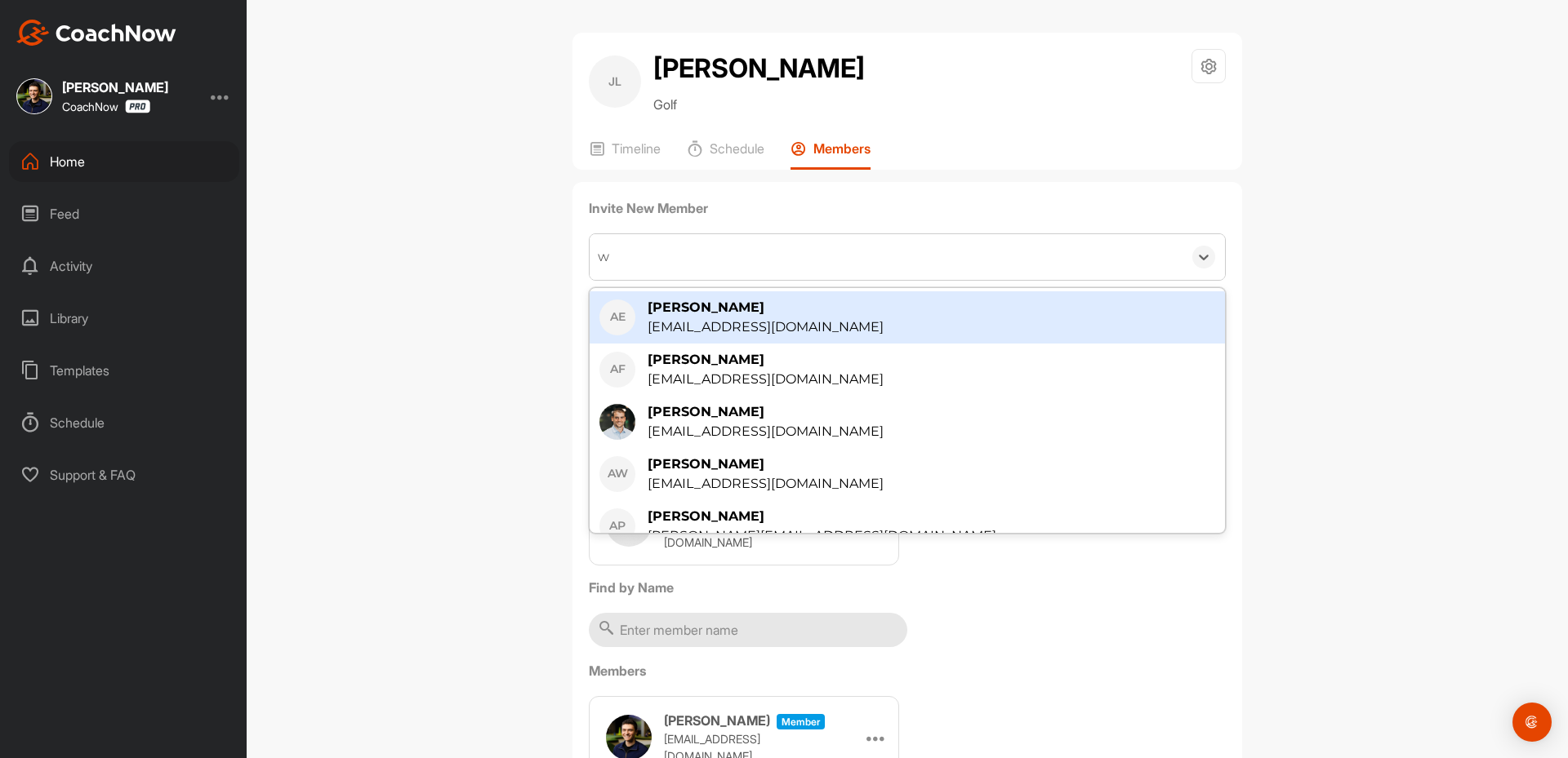
type input "wy"
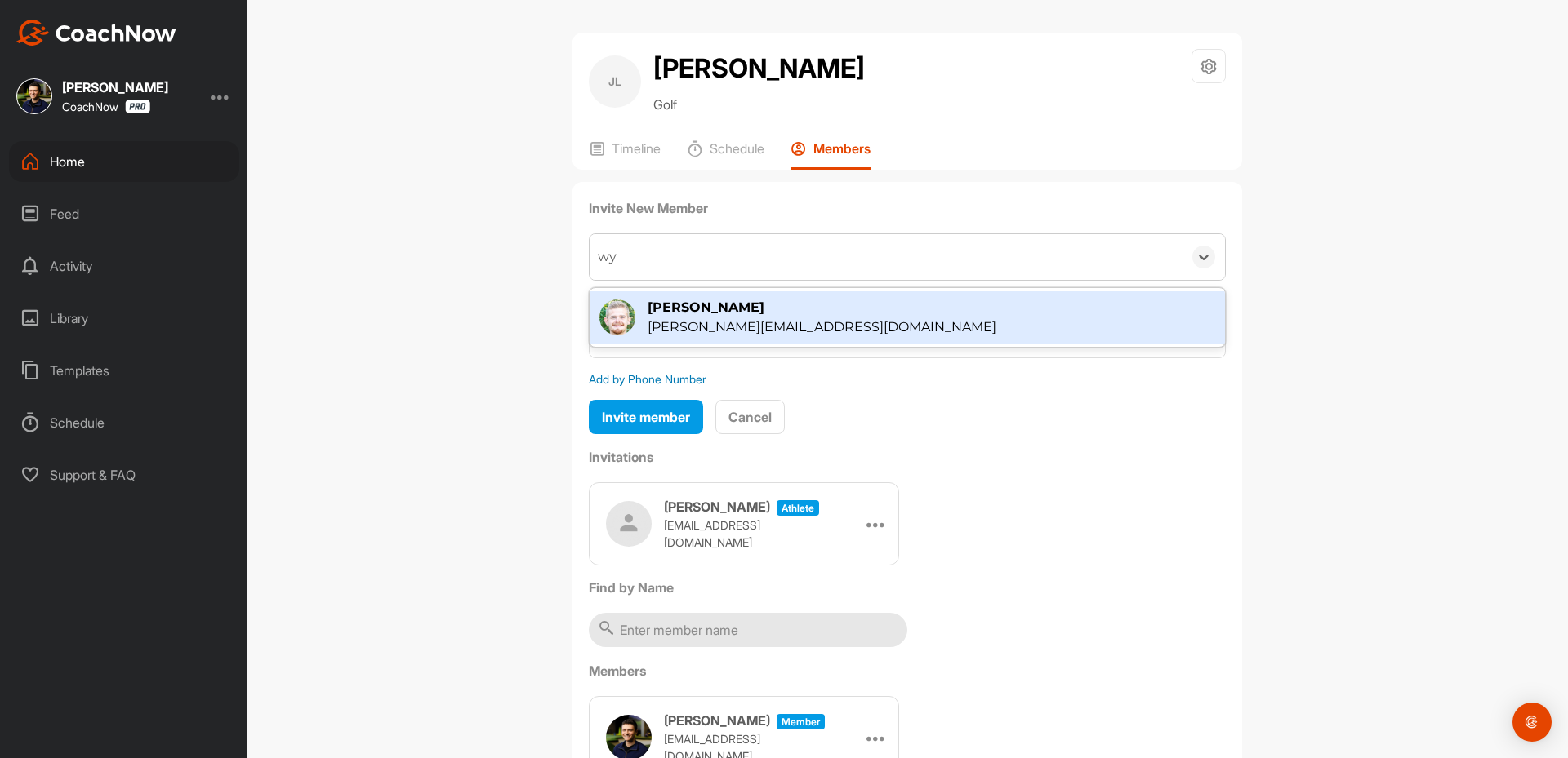
click at [673, 333] on div "[PERSON_NAME][EMAIL_ADDRESS][DOMAIN_NAME]" at bounding box center [821, 327] width 349 height 20
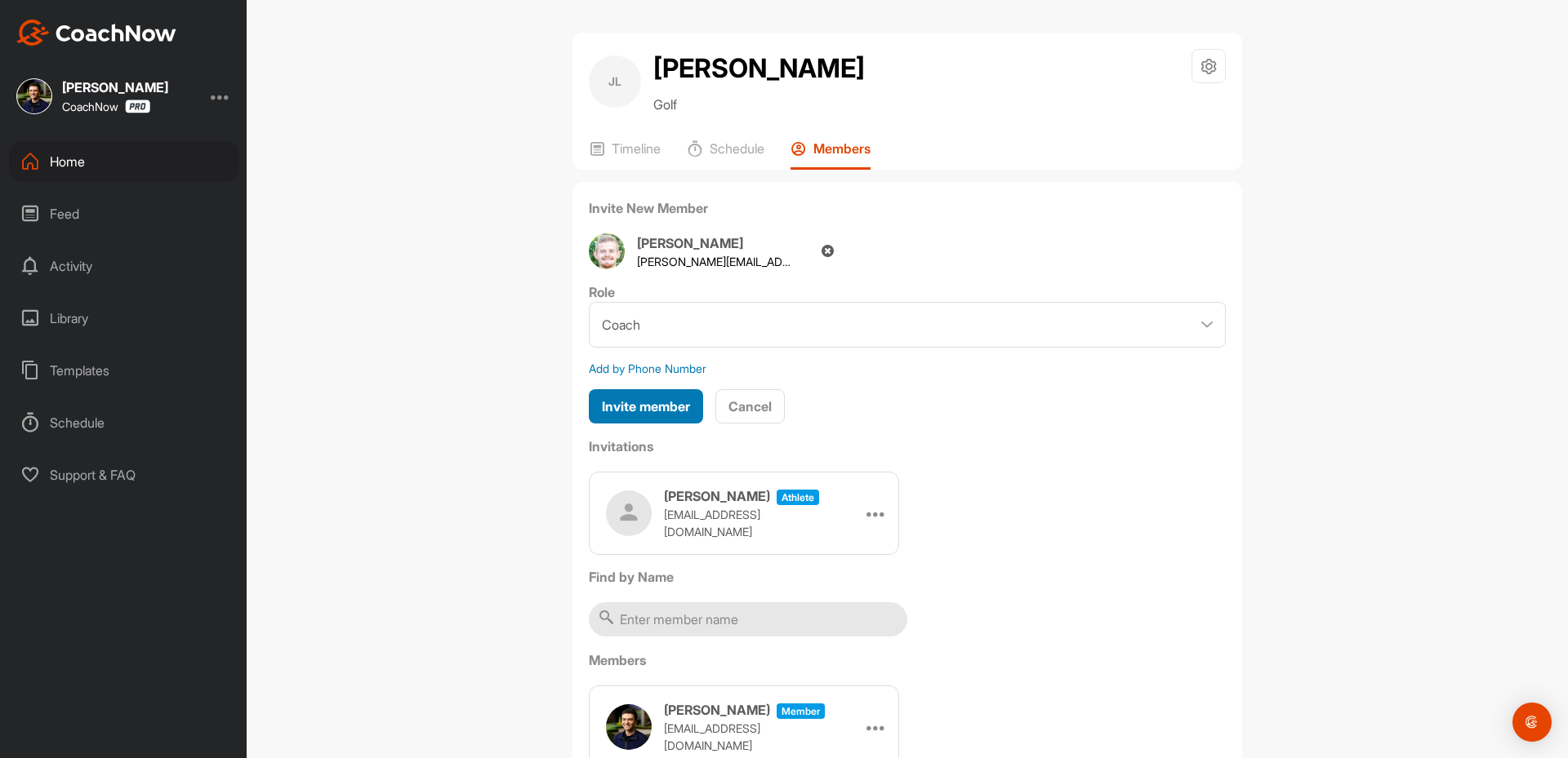
click at [664, 413] on span "Invite member" at bounding box center [646, 407] width 88 height 17
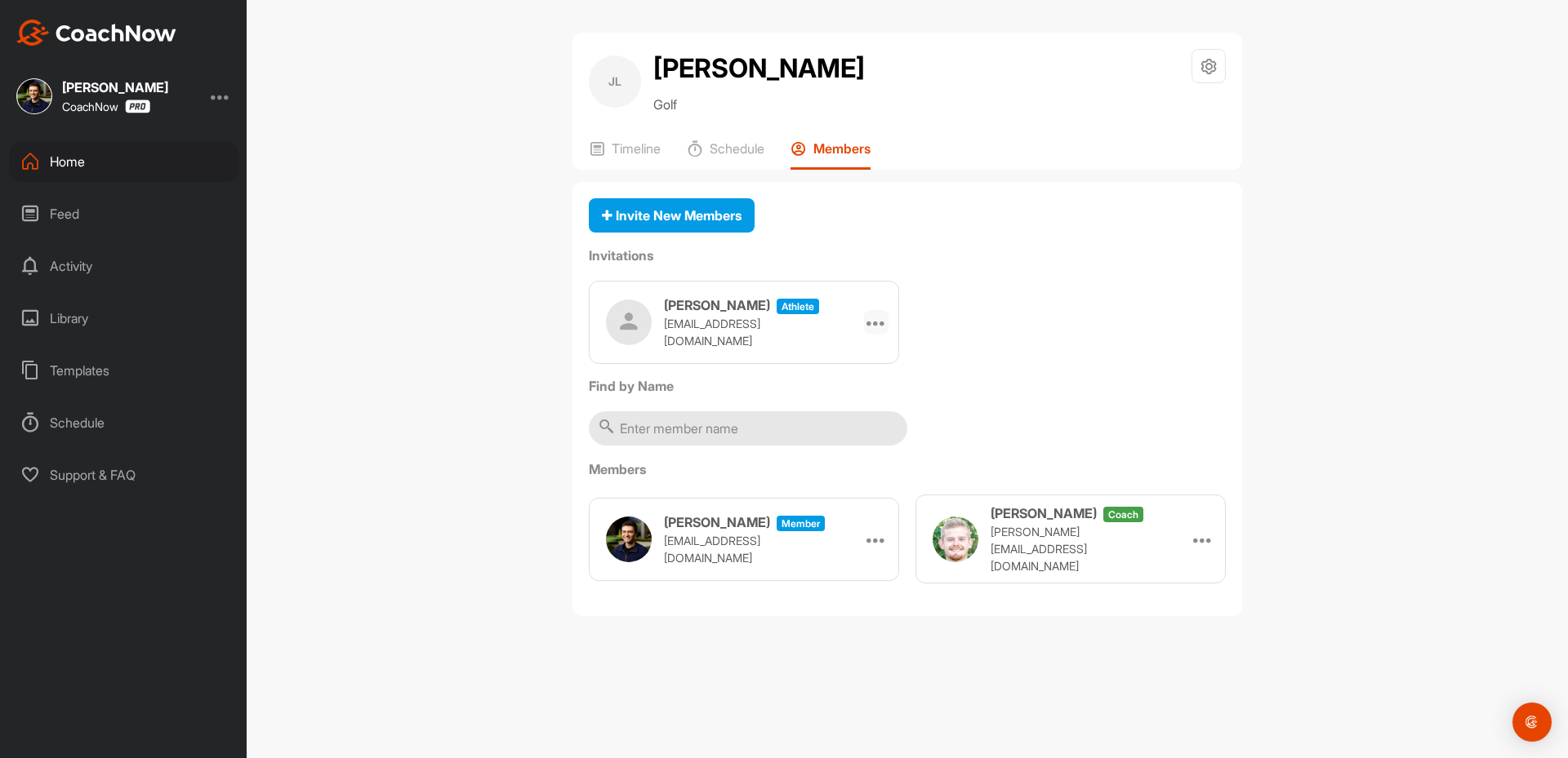
click at [869, 323] on icon at bounding box center [876, 322] width 20 height 20
click at [835, 477] on li "Copy Link" at bounding box center [844, 471] width 87 height 51
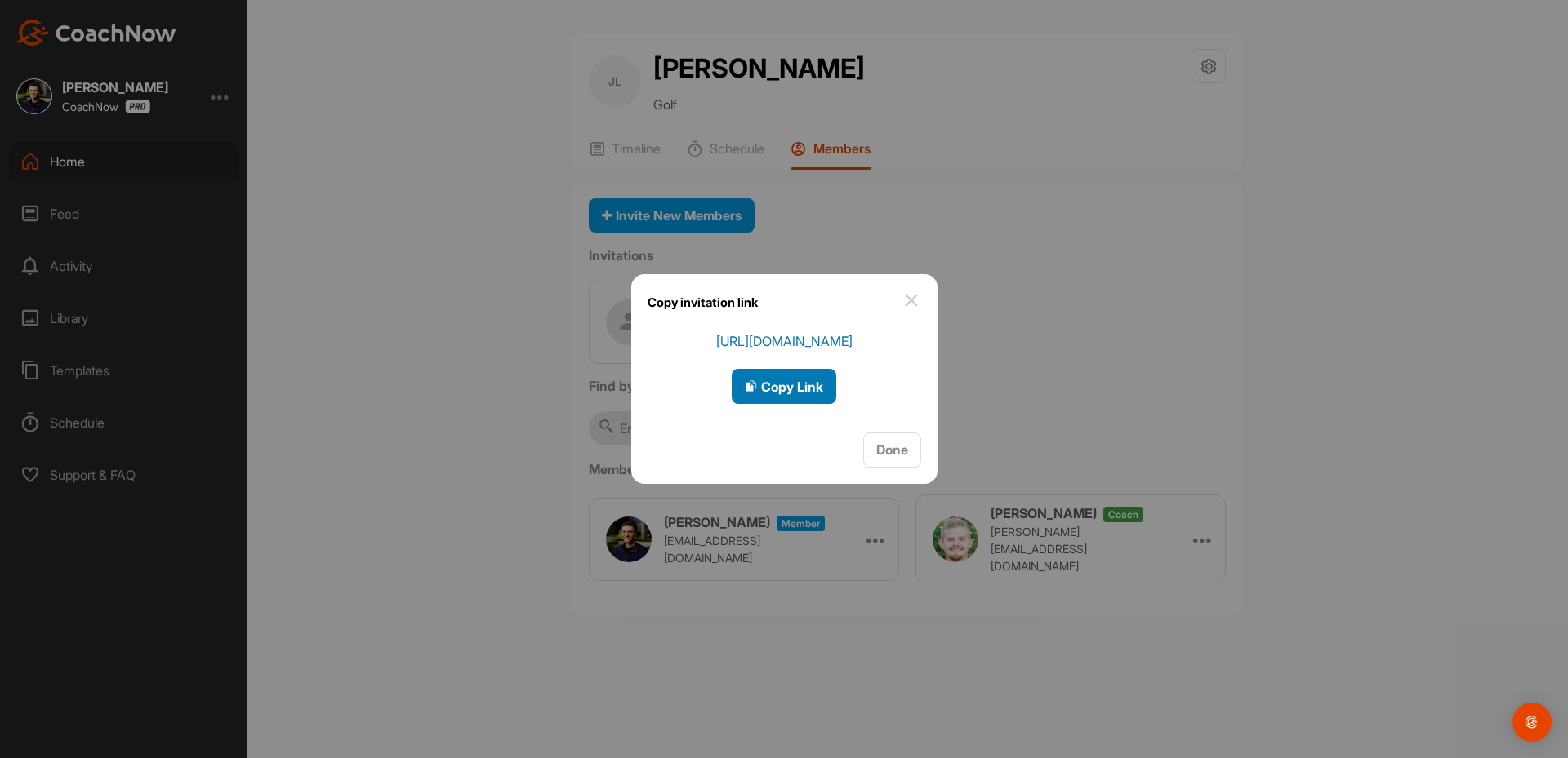
click at [801, 384] on span "Copy Link" at bounding box center [784, 387] width 79 height 17
click at [75, 153] on div at bounding box center [784, 379] width 1568 height 758
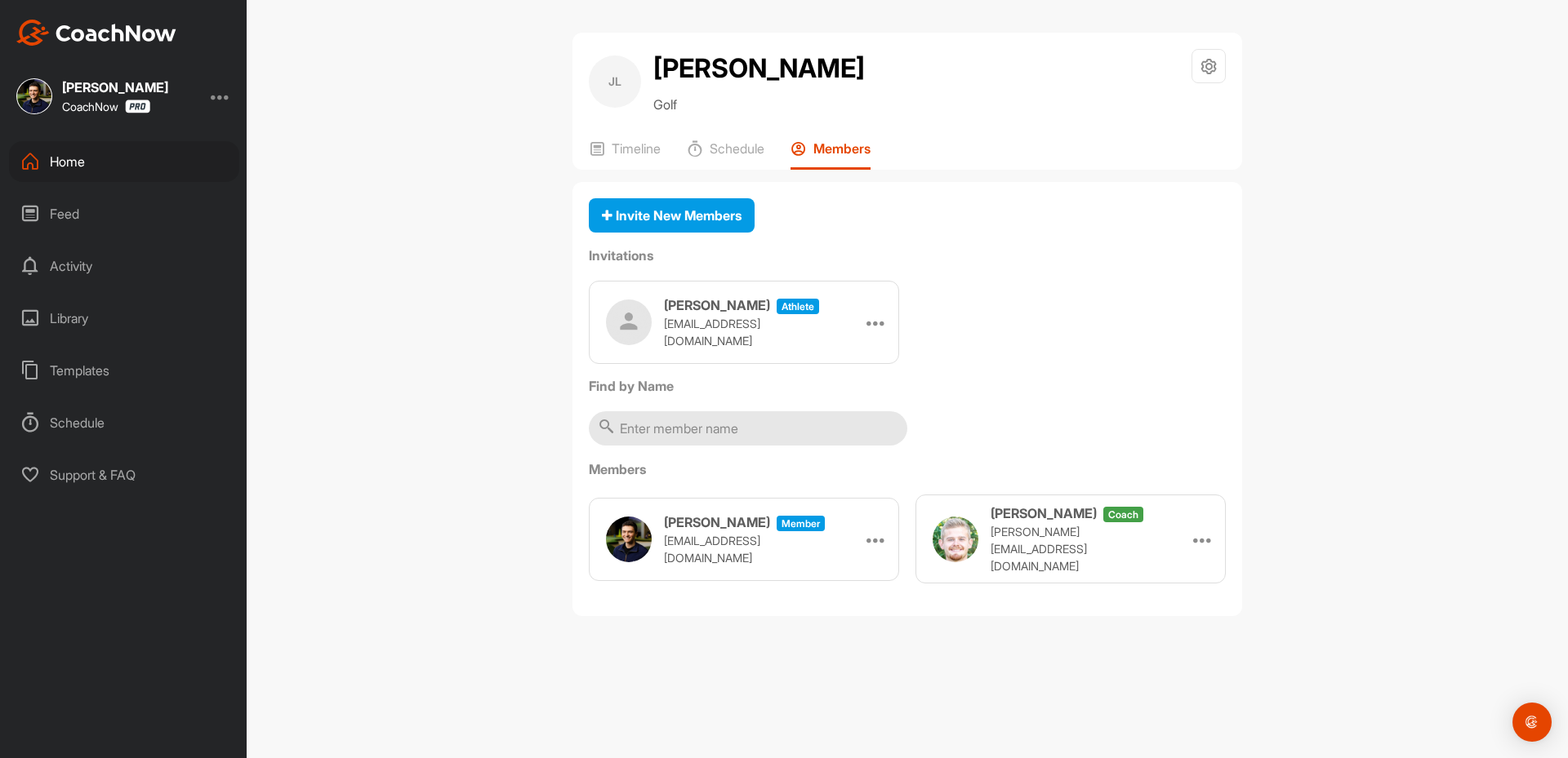
click at [89, 171] on div "Home" at bounding box center [124, 161] width 230 height 41
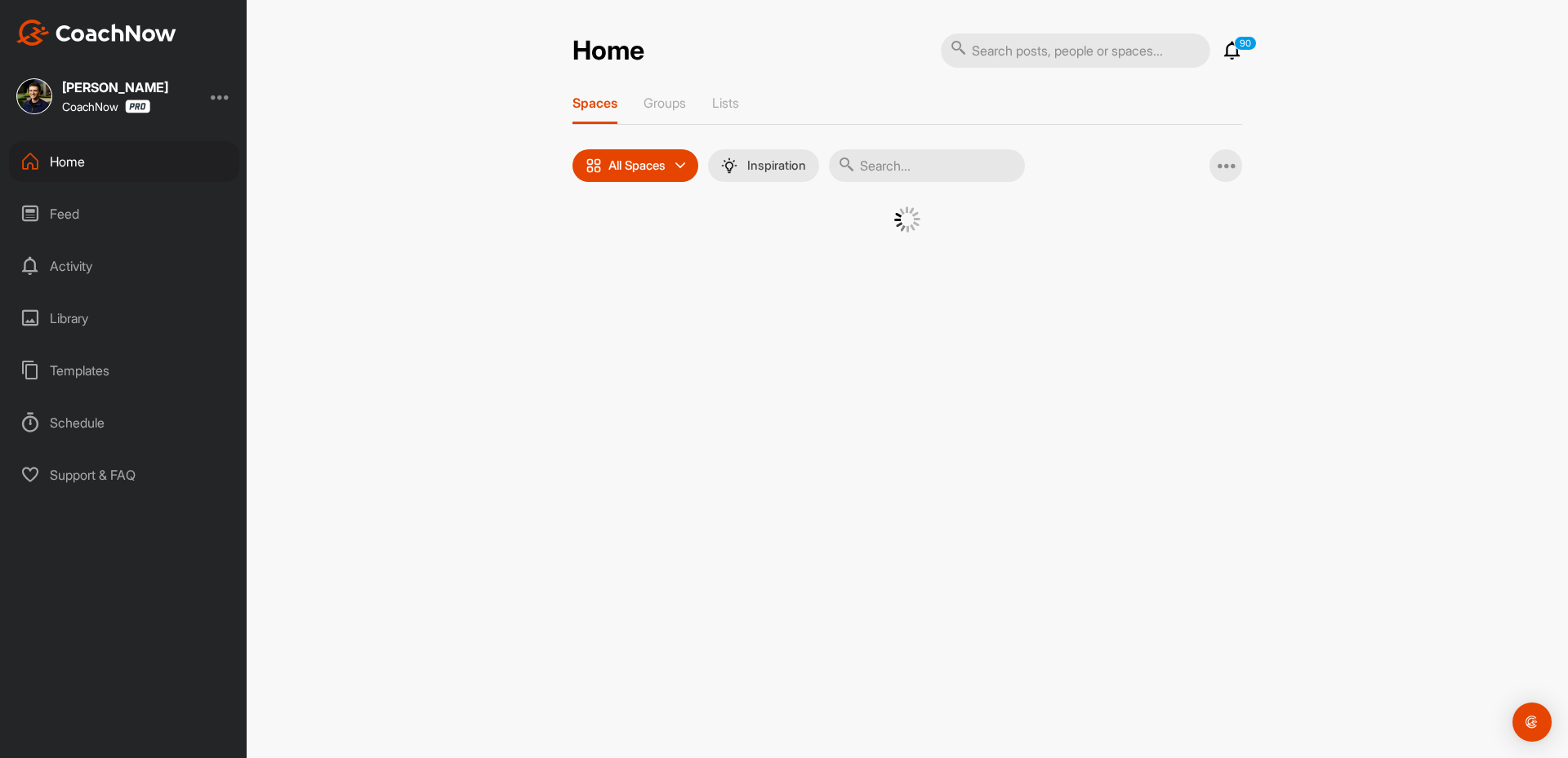
click at [898, 172] on input "text" at bounding box center [927, 165] width 196 height 32
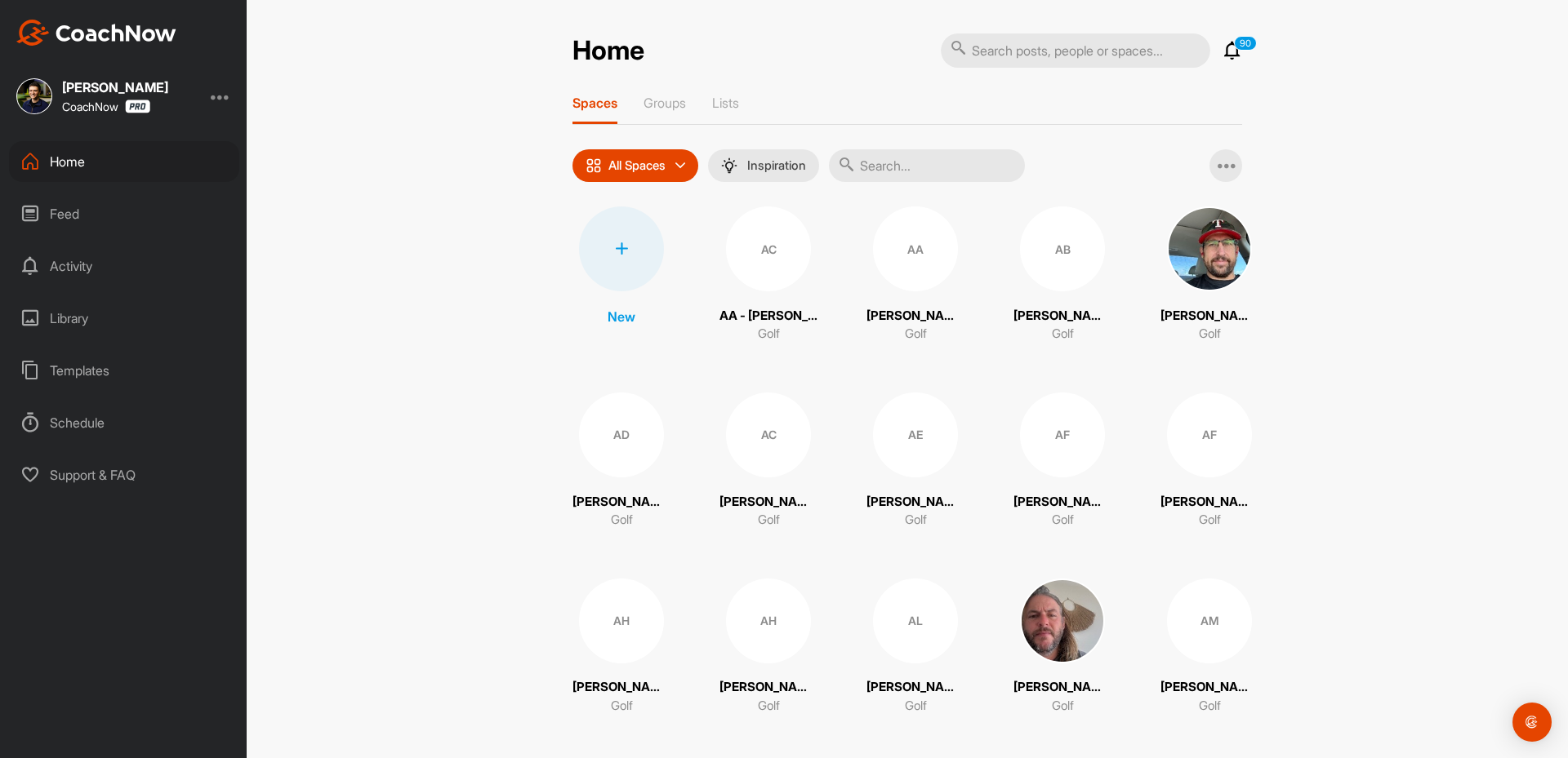
paste input "[PERSON_NAME]"
type input "[PERSON_NAME]"
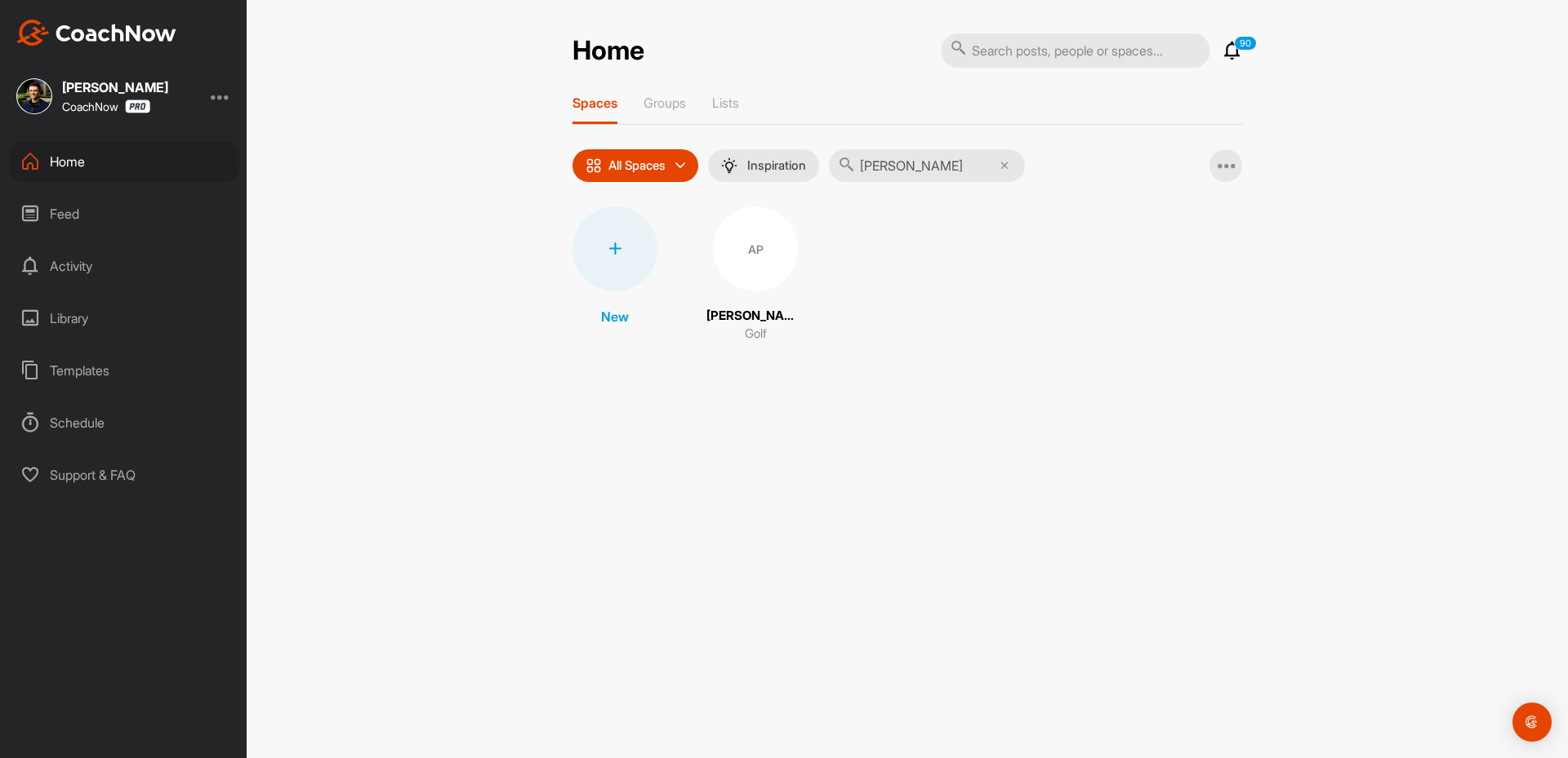
click at [741, 251] on div "AP" at bounding box center [755, 249] width 85 height 84
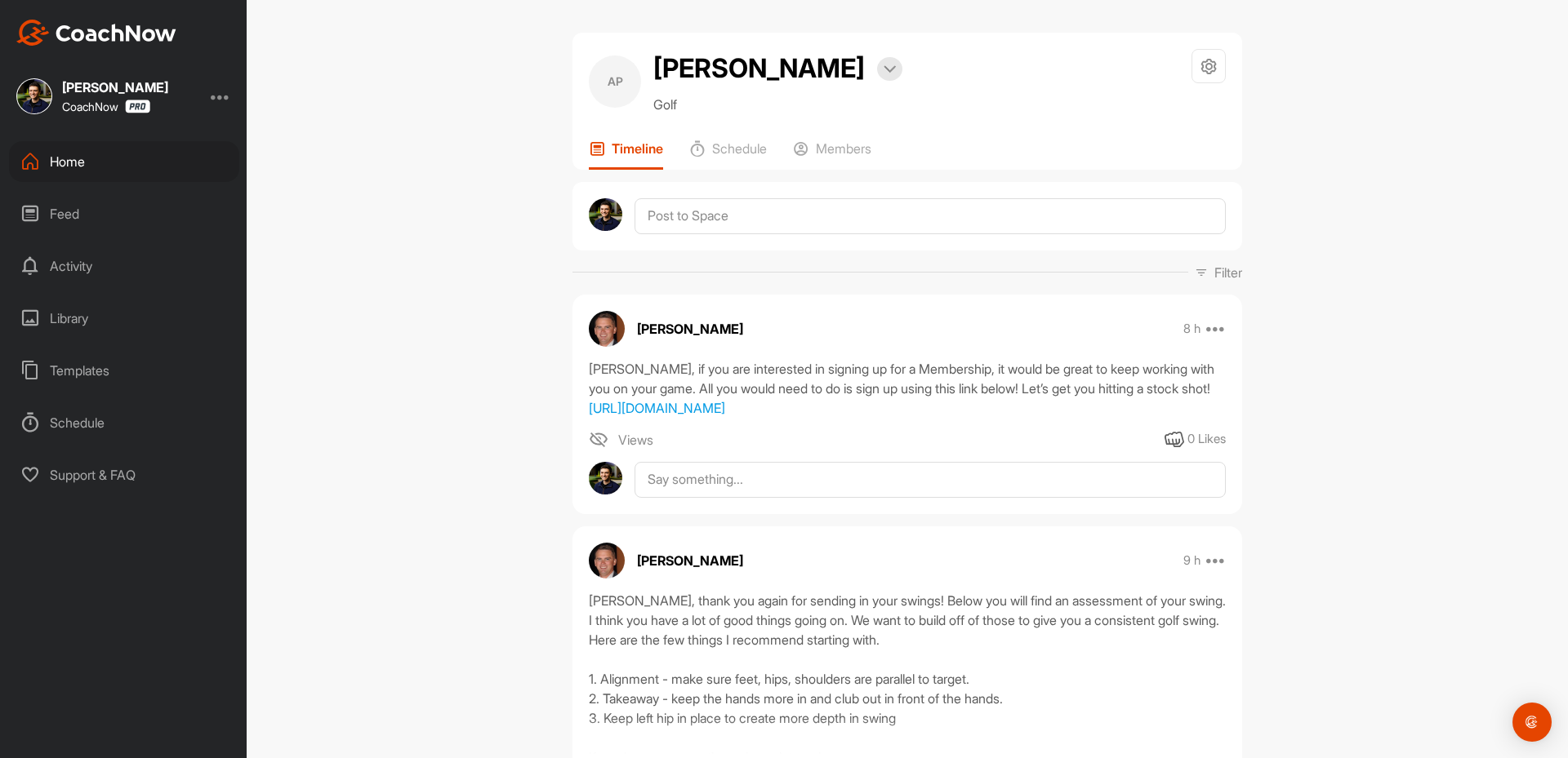
click at [100, 160] on div "Home" at bounding box center [124, 161] width 230 height 41
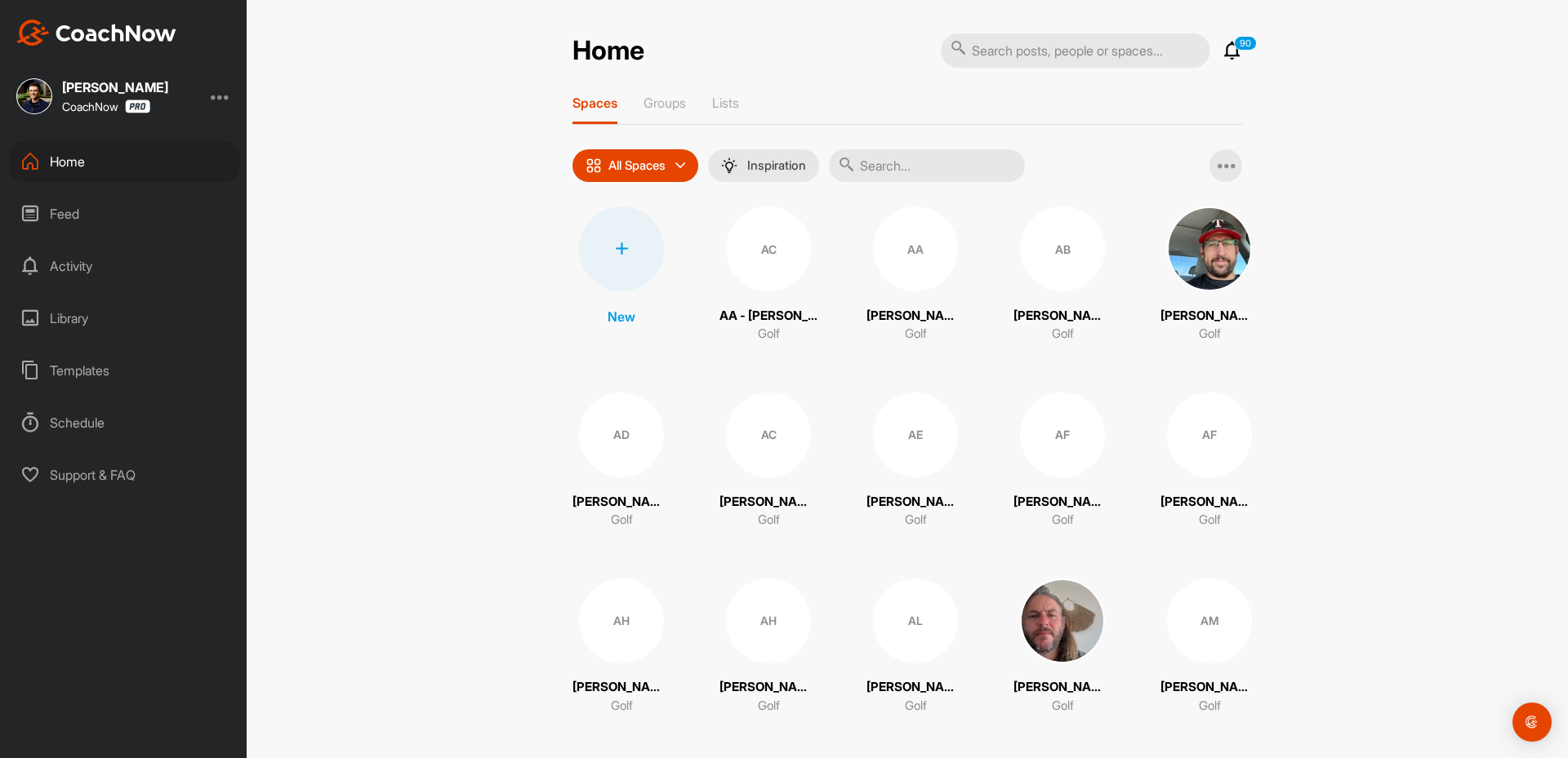
click at [599, 240] on div at bounding box center [622, 249] width 85 height 84
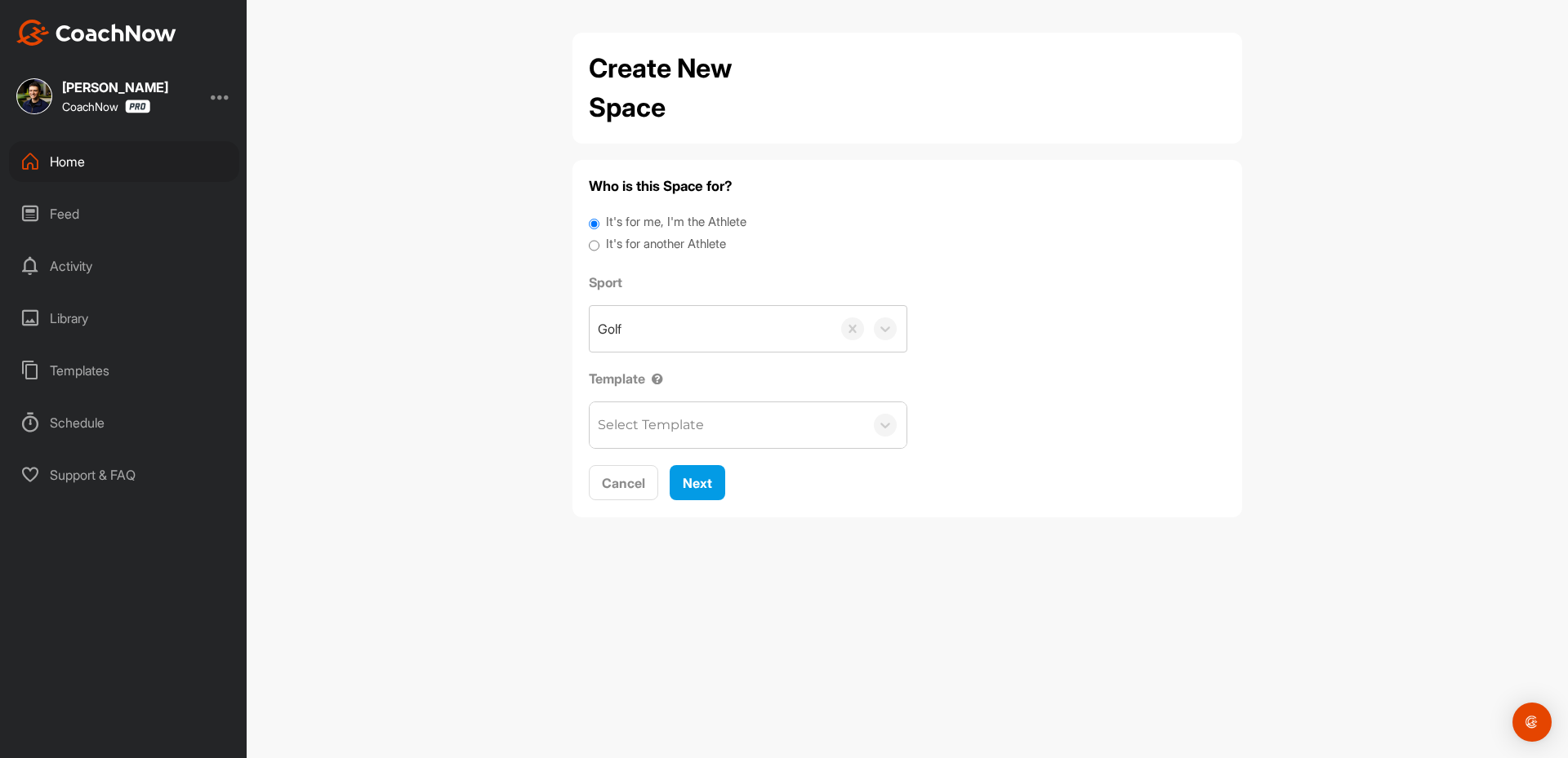
click at [668, 249] on label "It's for another Athlete" at bounding box center [665, 244] width 120 height 19
click at [599, 249] on input "It's for another Athlete" at bounding box center [593, 246] width 11 height 22
radio input "true"
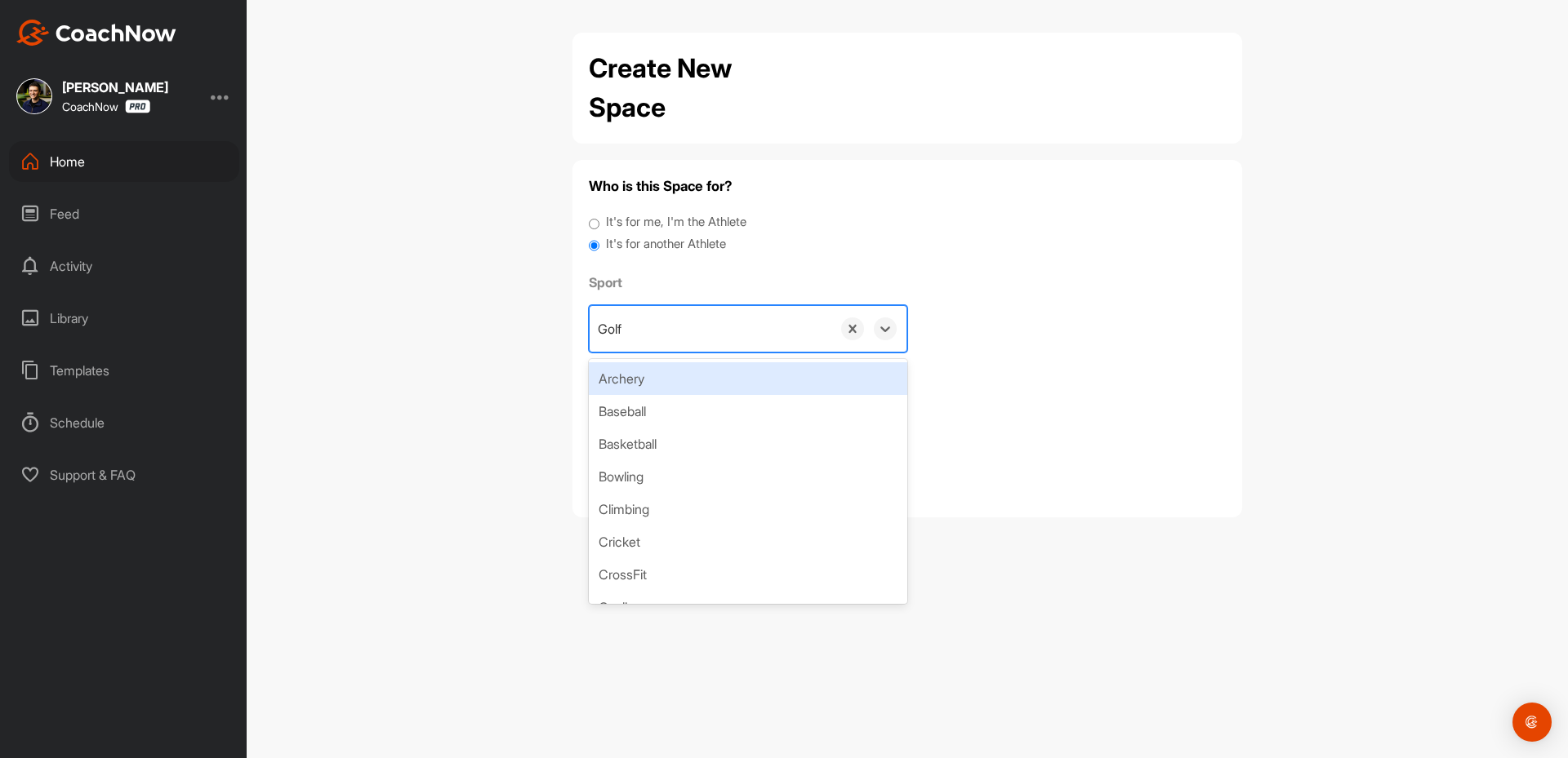
drag, startPoint x: 693, startPoint y: 318, endPoint x: 675, endPoint y: 279, distance: 43.0
click at [690, 319] on div "Golf" at bounding box center [710, 328] width 242 height 46
click at [661, 236] on label "It's for another Athlete" at bounding box center [665, 244] width 120 height 19
click at [599, 236] on input "It's for another Athlete" at bounding box center [593, 246] width 11 height 22
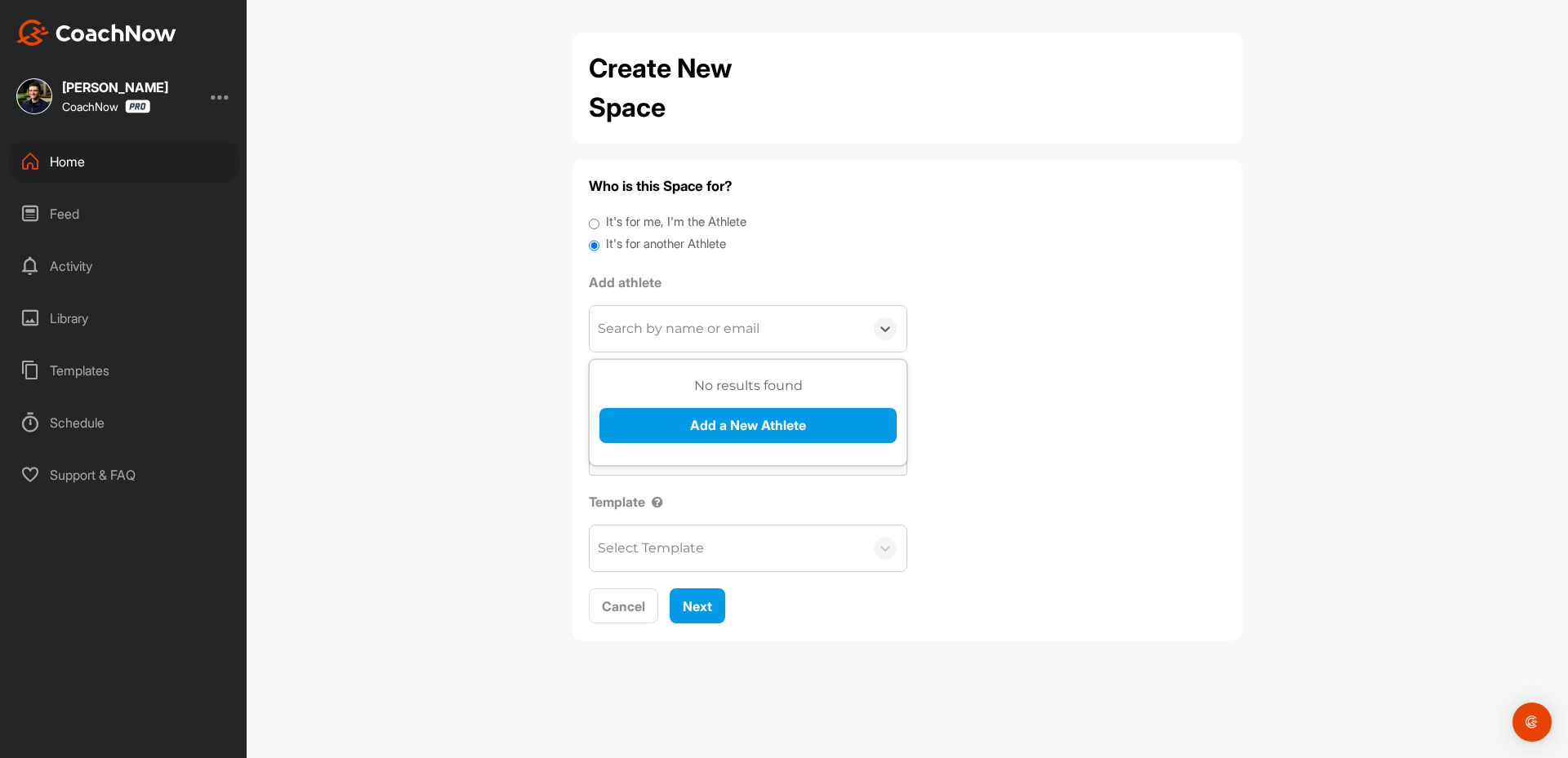
drag, startPoint x: 657, startPoint y: 329, endPoint x: 644, endPoint y: 374, distance: 46.8
click at [659, 329] on div "Search by name or email" at bounding box center [678, 329] width 162 height 20
paste input "[EMAIL_ADDRESS][DOMAIN_NAME]"
type input "[EMAIL_ADDRESS][DOMAIN_NAME]"
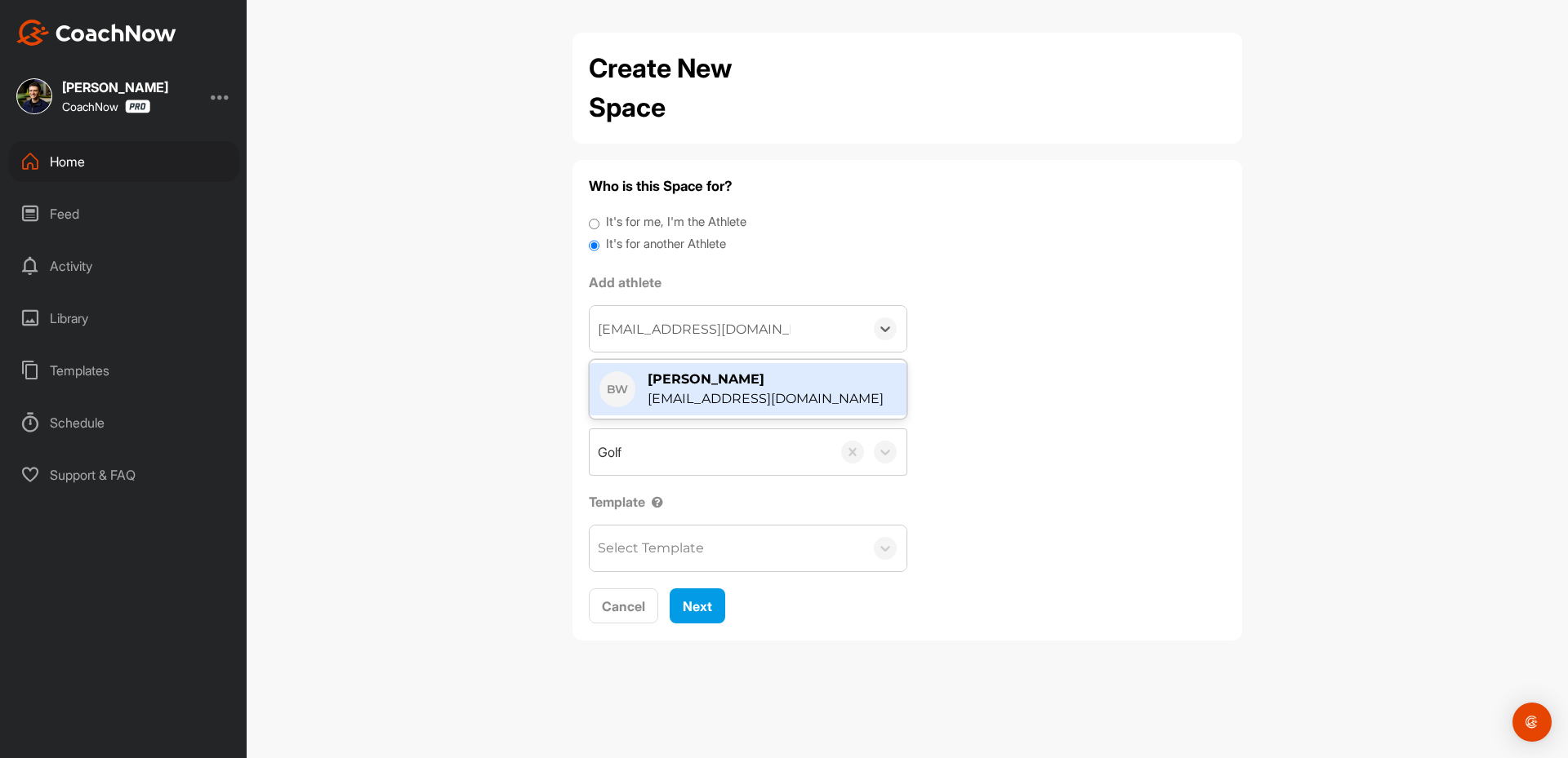
click at [640, 418] on div "BW Bob Williams bobwilliams39@hotmail.com" at bounding box center [748, 389] width 317 height 59
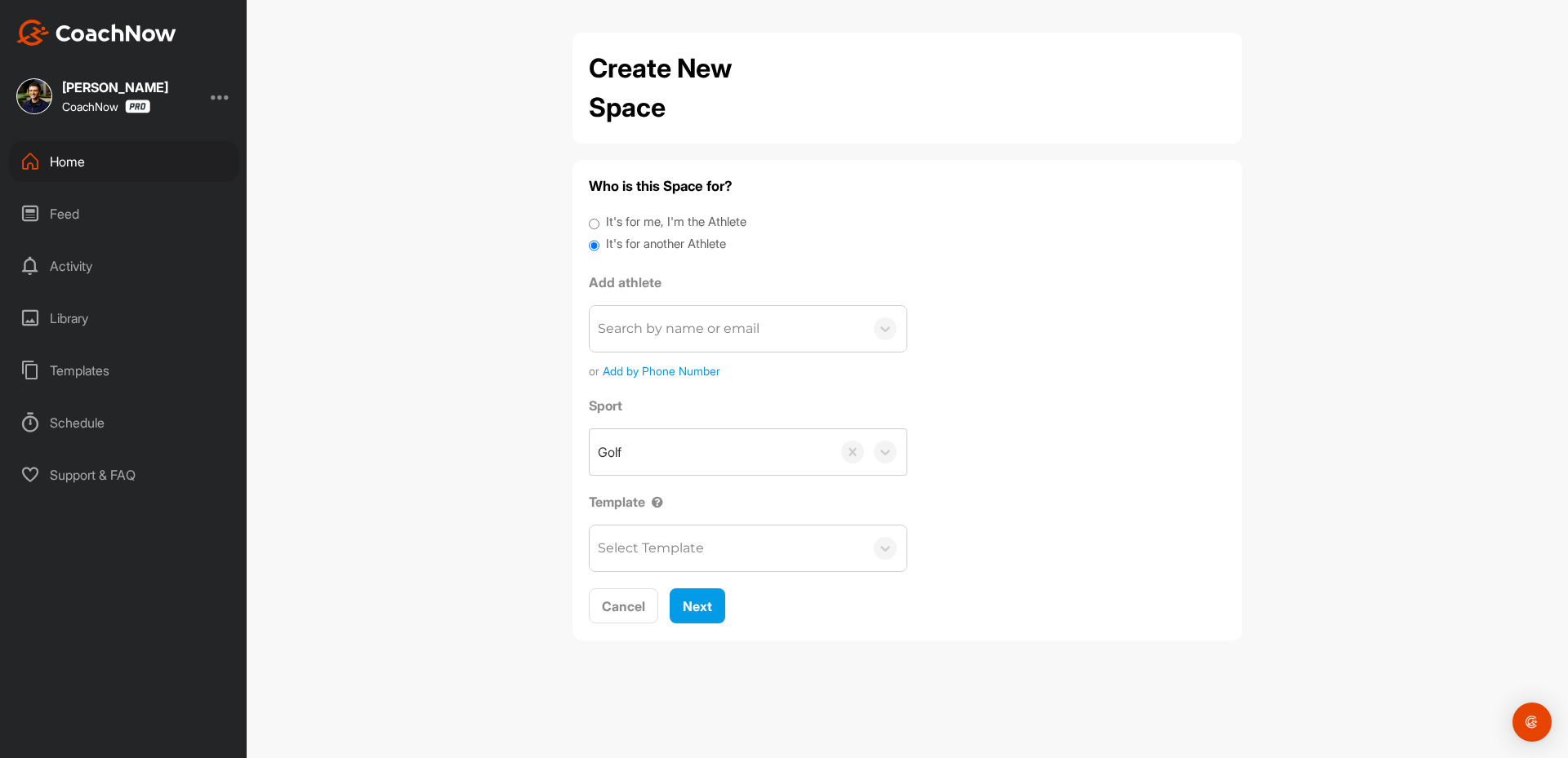
click at [319, 321] on div "Create New Space Who is this Space for? It's for me, I'm the Athlete It's for a…" at bounding box center [907, 379] width 1321 height 758
click at [88, 168] on div "Home" at bounding box center [124, 161] width 230 height 41
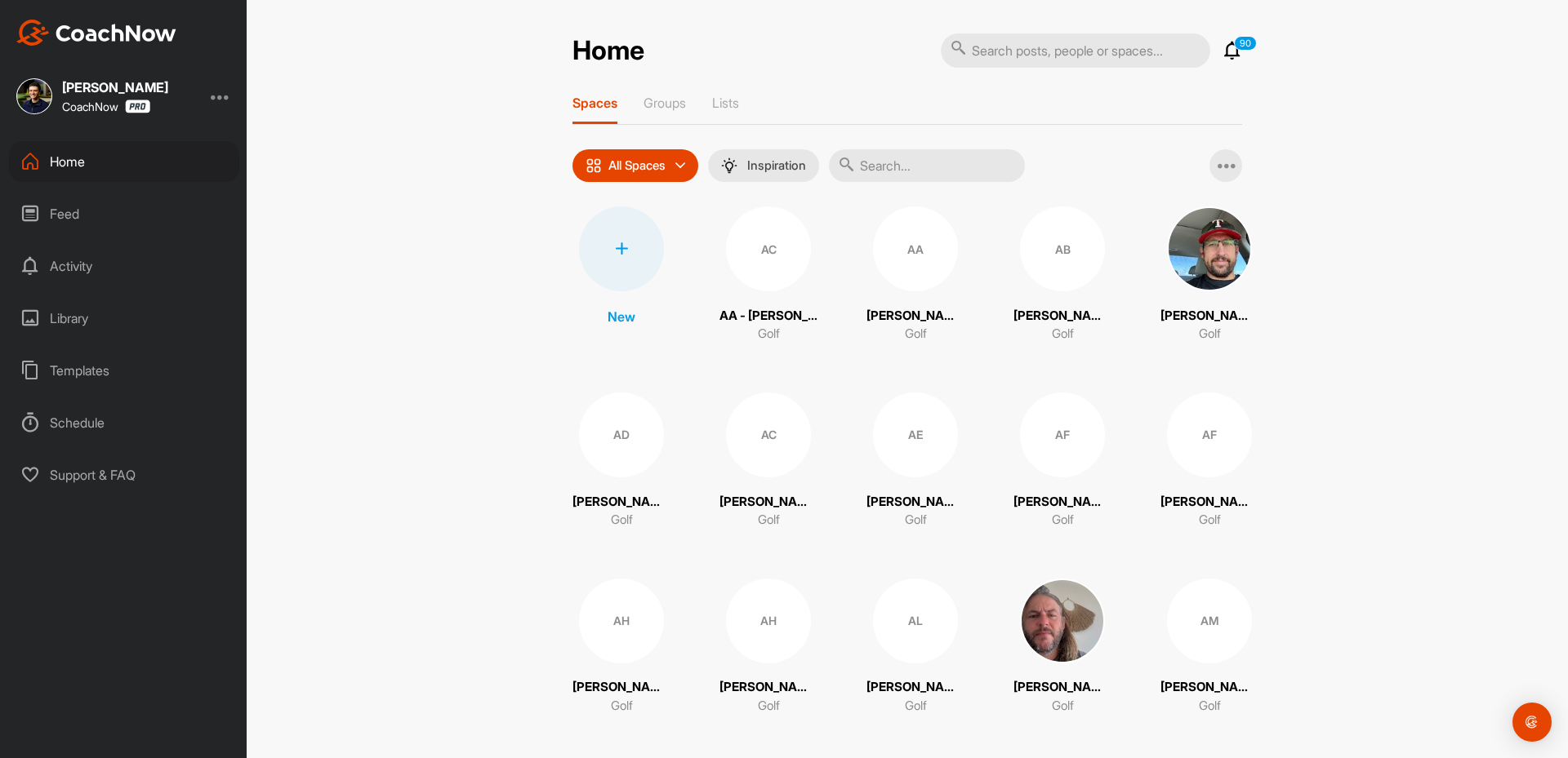
click at [915, 164] on input "text" at bounding box center [927, 165] width 196 height 32
paste input "[PERSON_NAME]"
type input "[PERSON_NAME]"
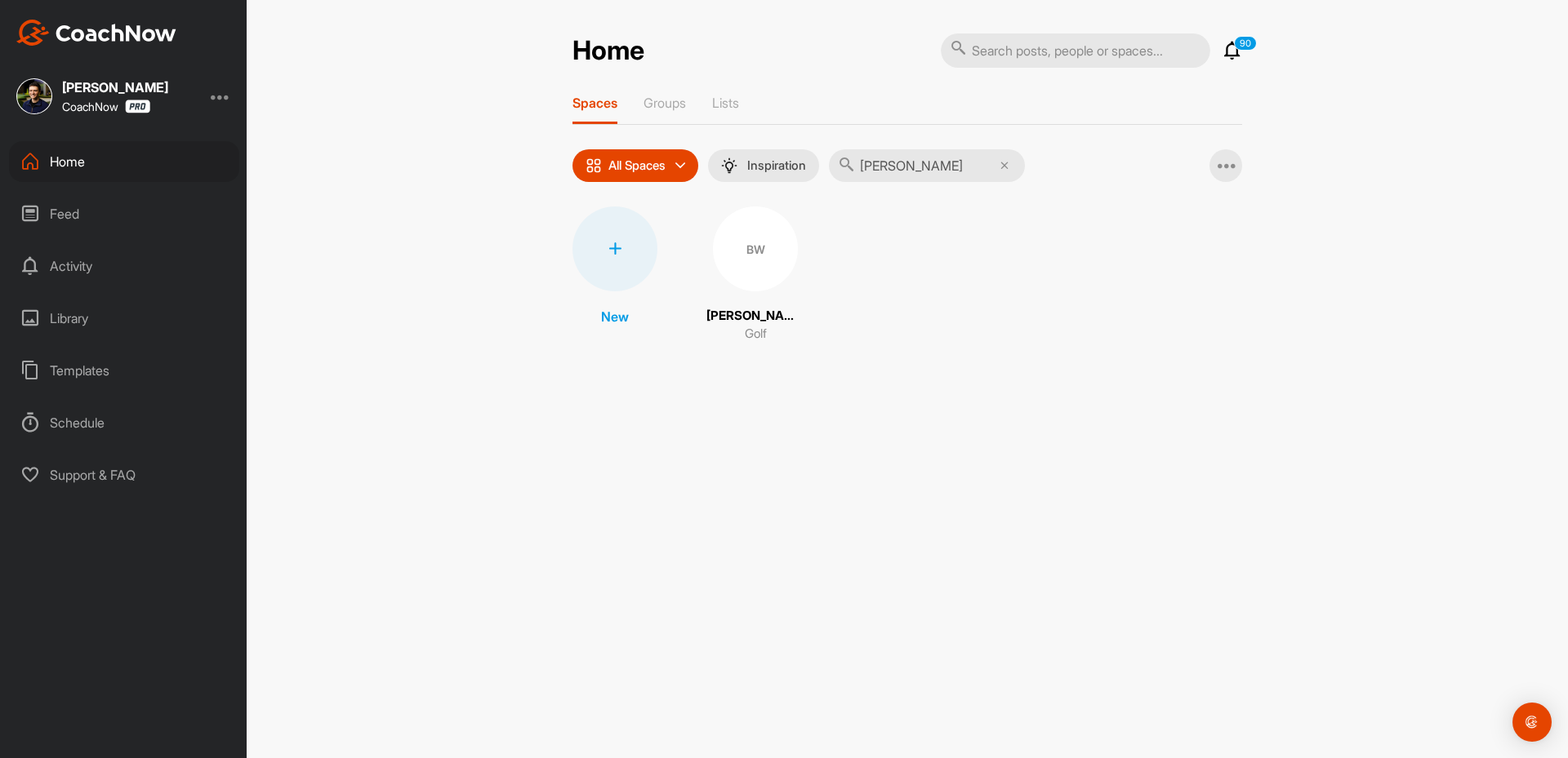
click at [751, 258] on div "BW" at bounding box center [755, 249] width 85 height 84
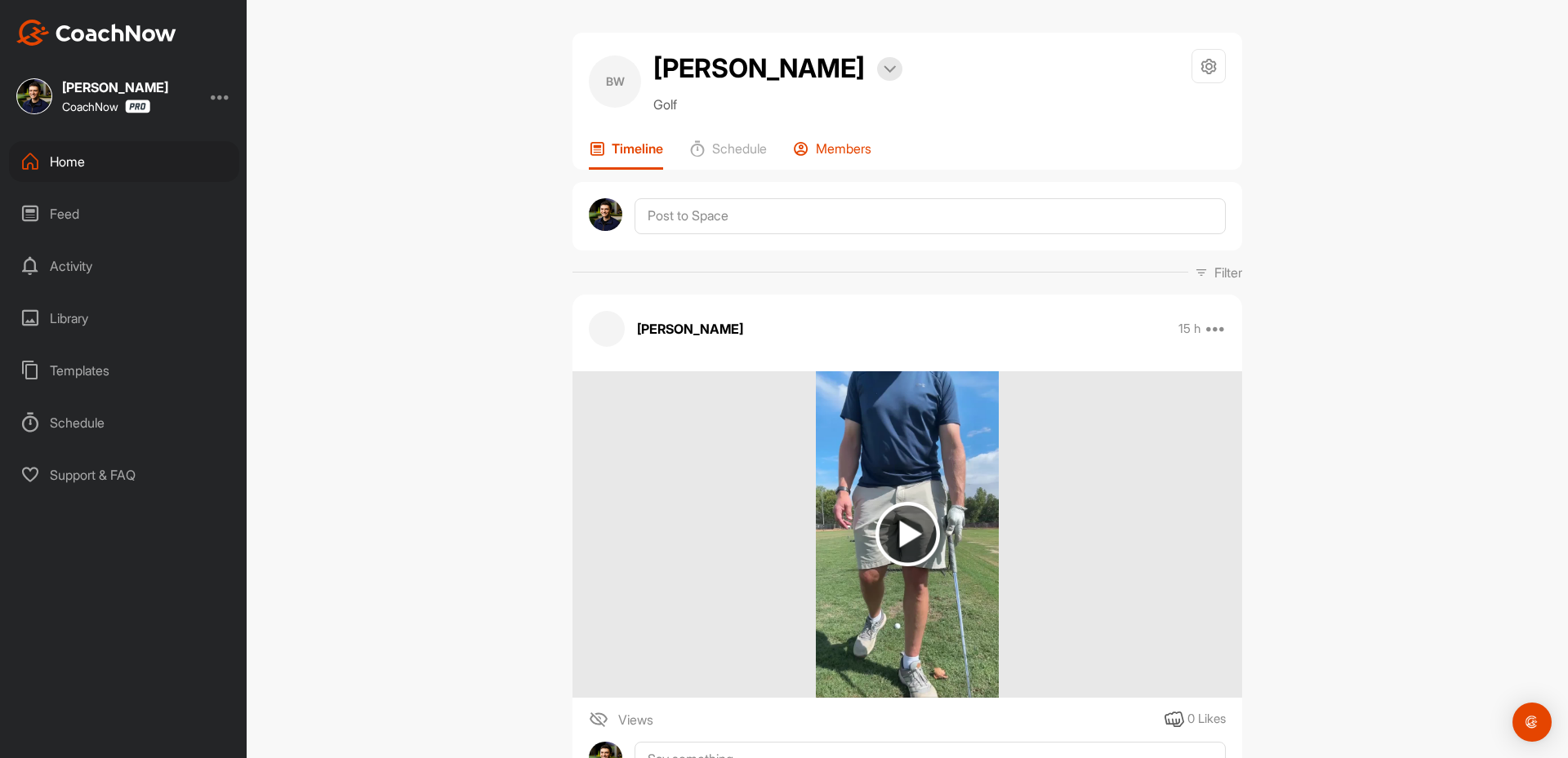
click at [834, 141] on p "Members" at bounding box center [843, 148] width 56 height 17
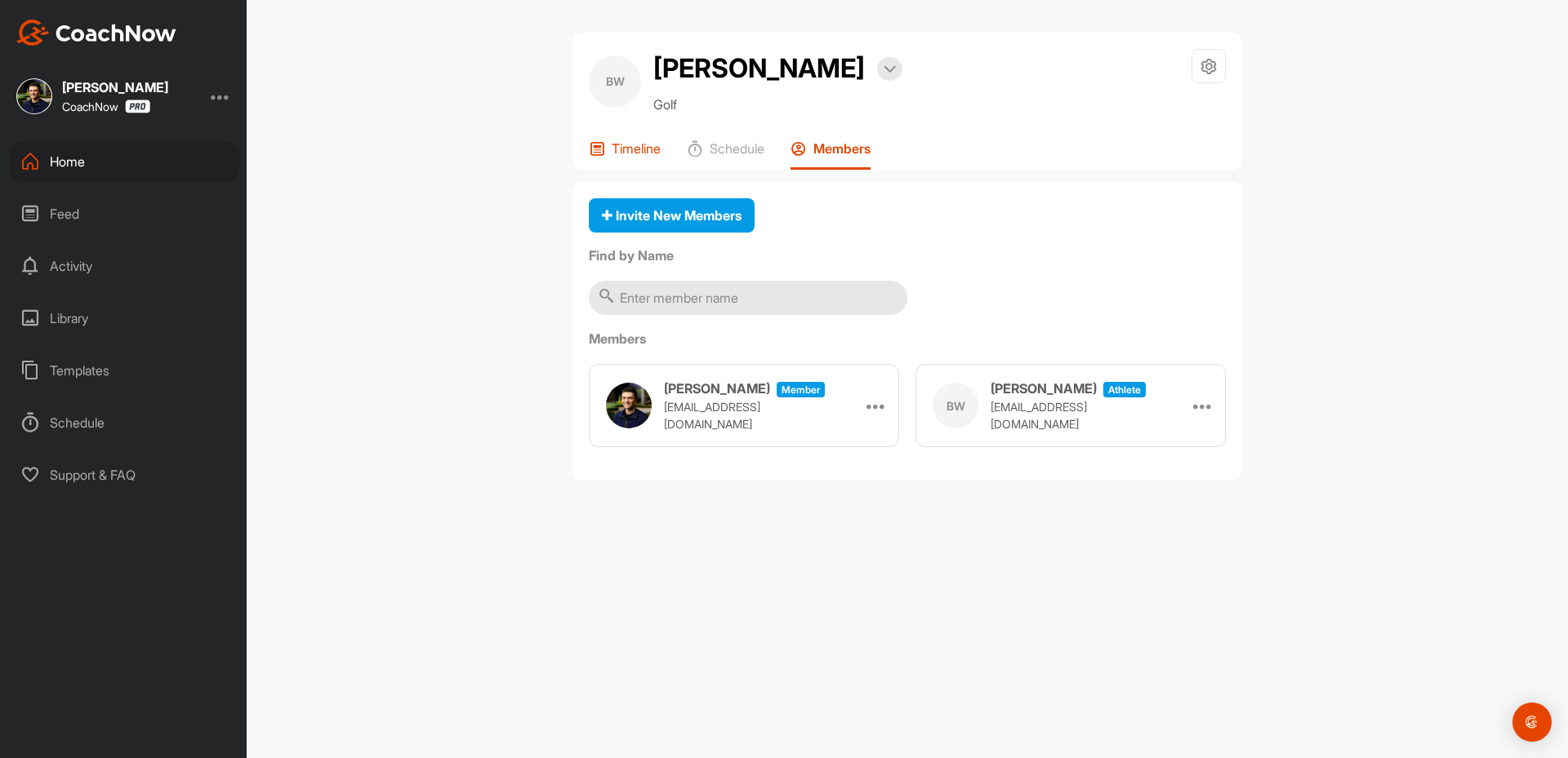
click at [651, 157] on div "Timeline" at bounding box center [624, 154] width 72 height 29
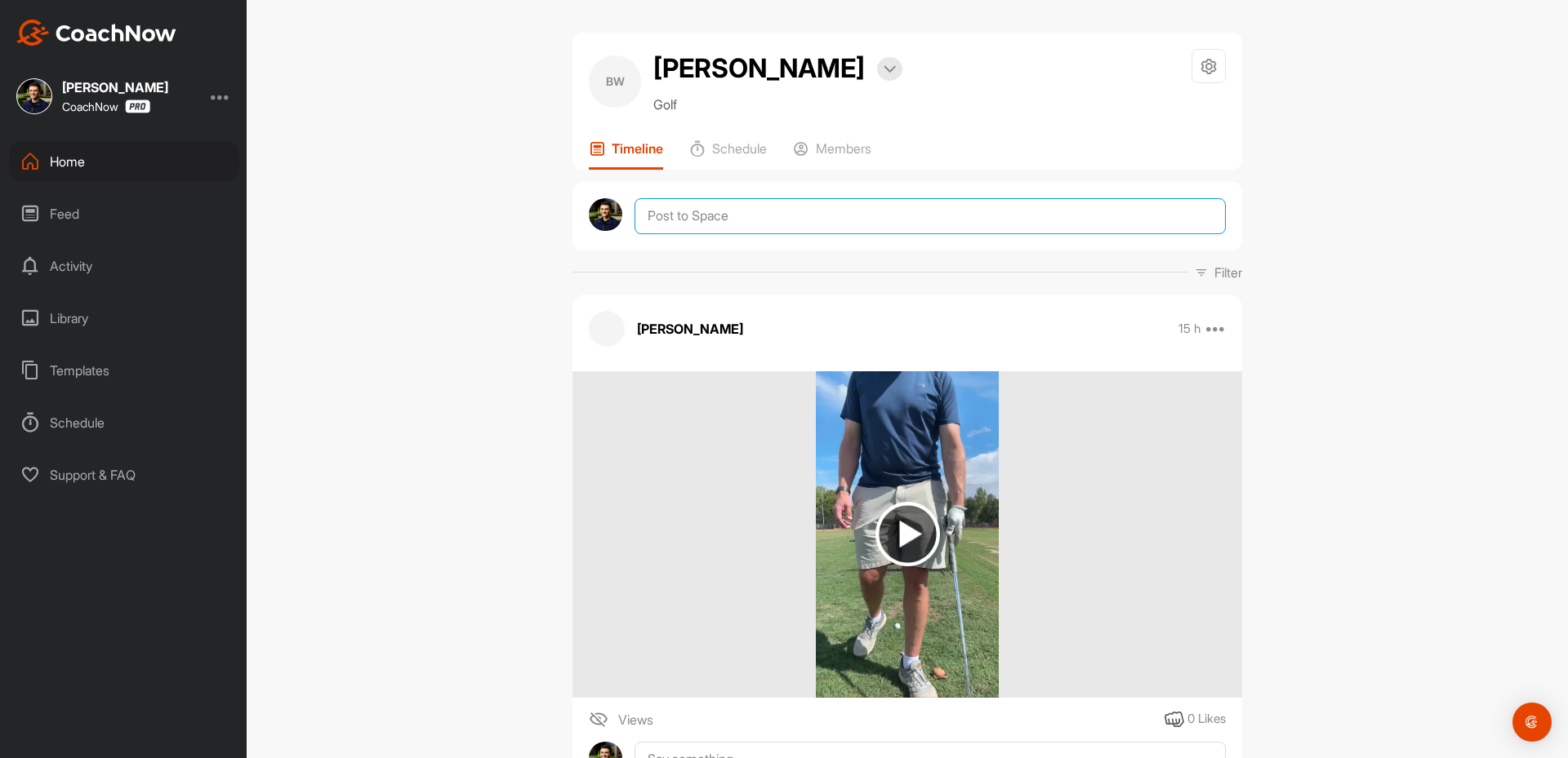
click at [730, 221] on textarea at bounding box center [930, 215] width 591 height 36
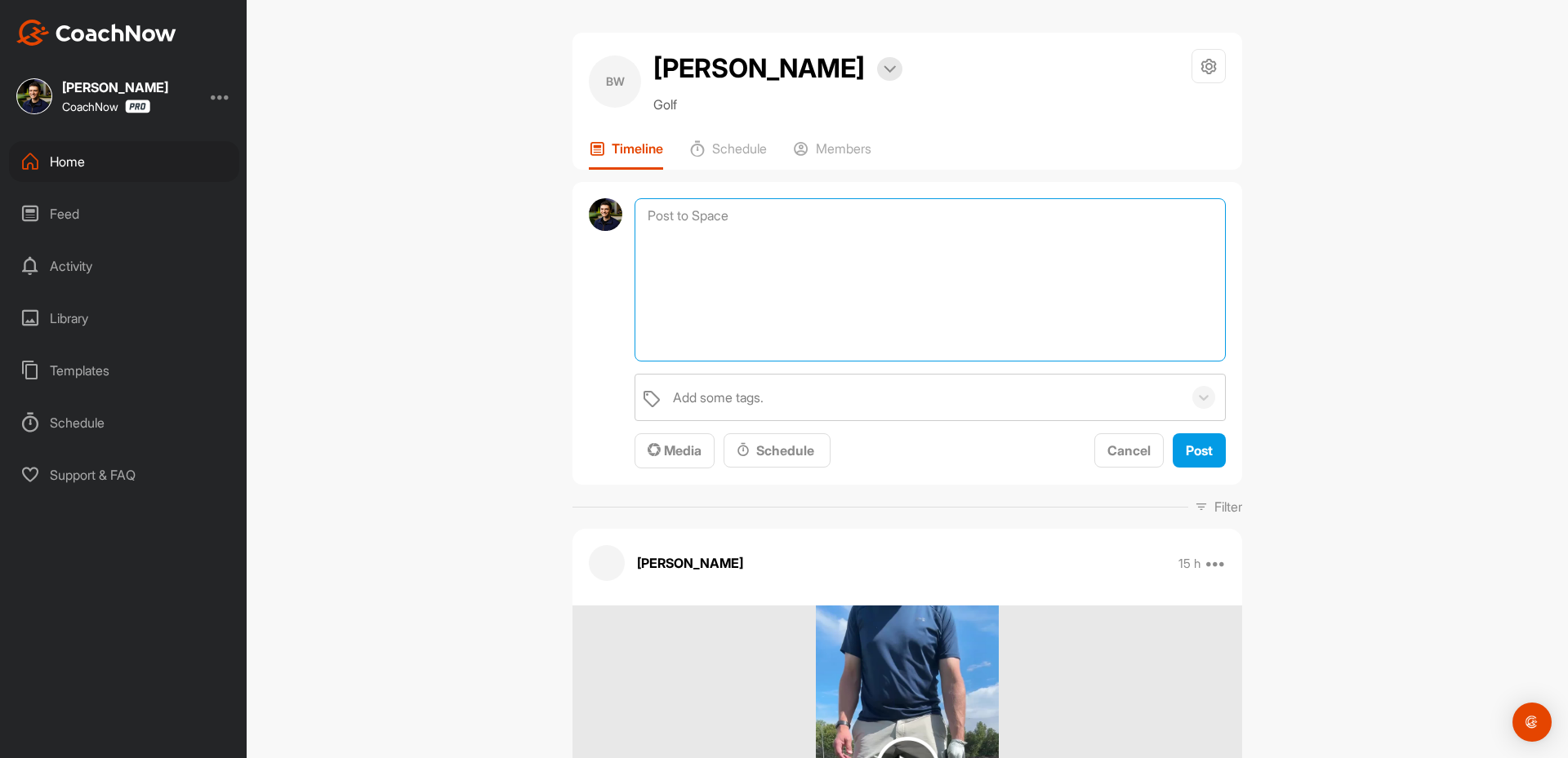
click at [695, 236] on textarea at bounding box center [930, 279] width 591 height 163
paste textarea "Thanks for sending in your video and signing up for a Full Assessment of your s…"
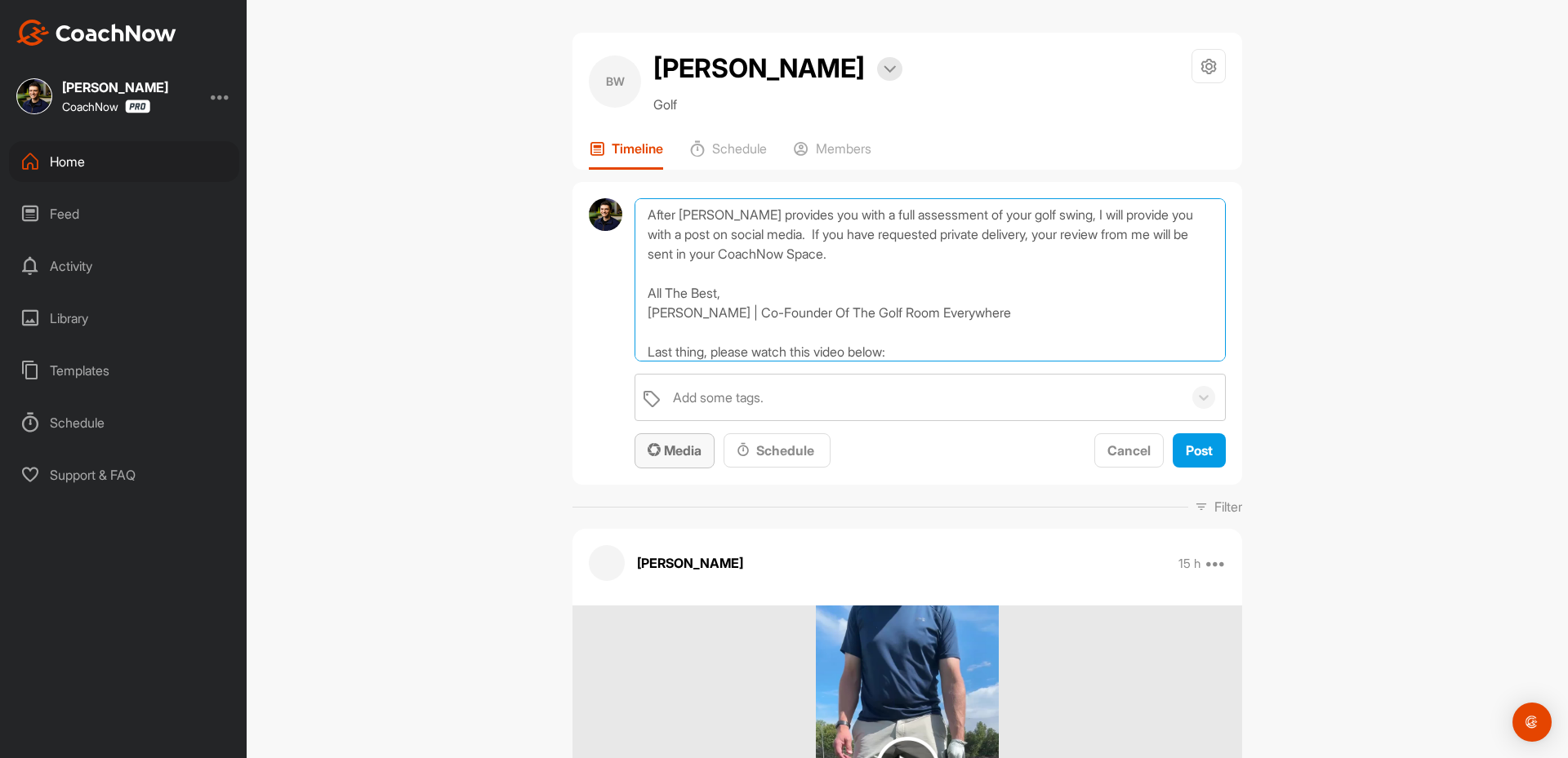
scroll to position [224, 0]
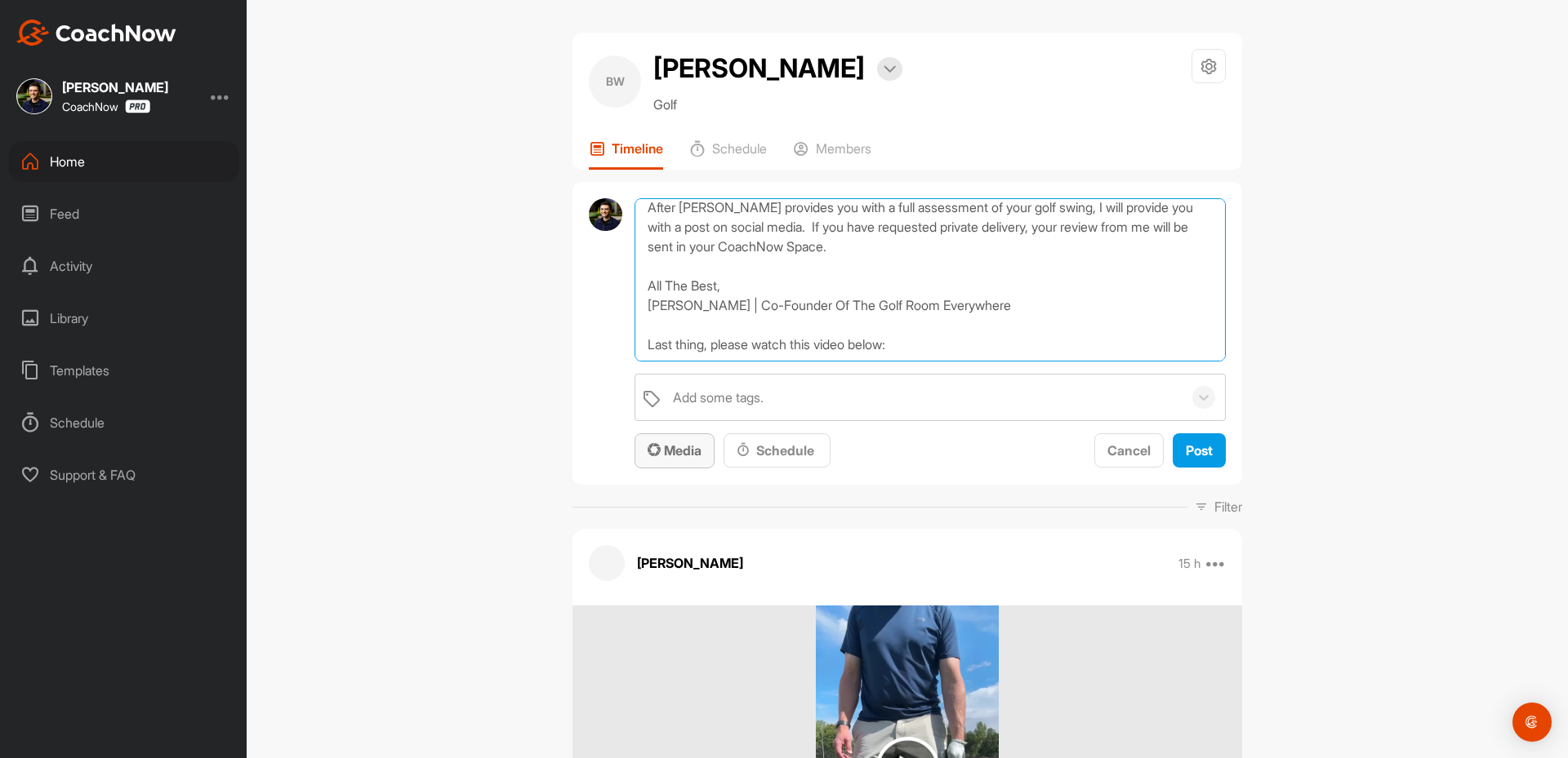
type textarea "Thanks for sending in your video and signing up for a Full Assessment of your s…"
click at [673, 452] on span "Media" at bounding box center [674, 451] width 54 height 17
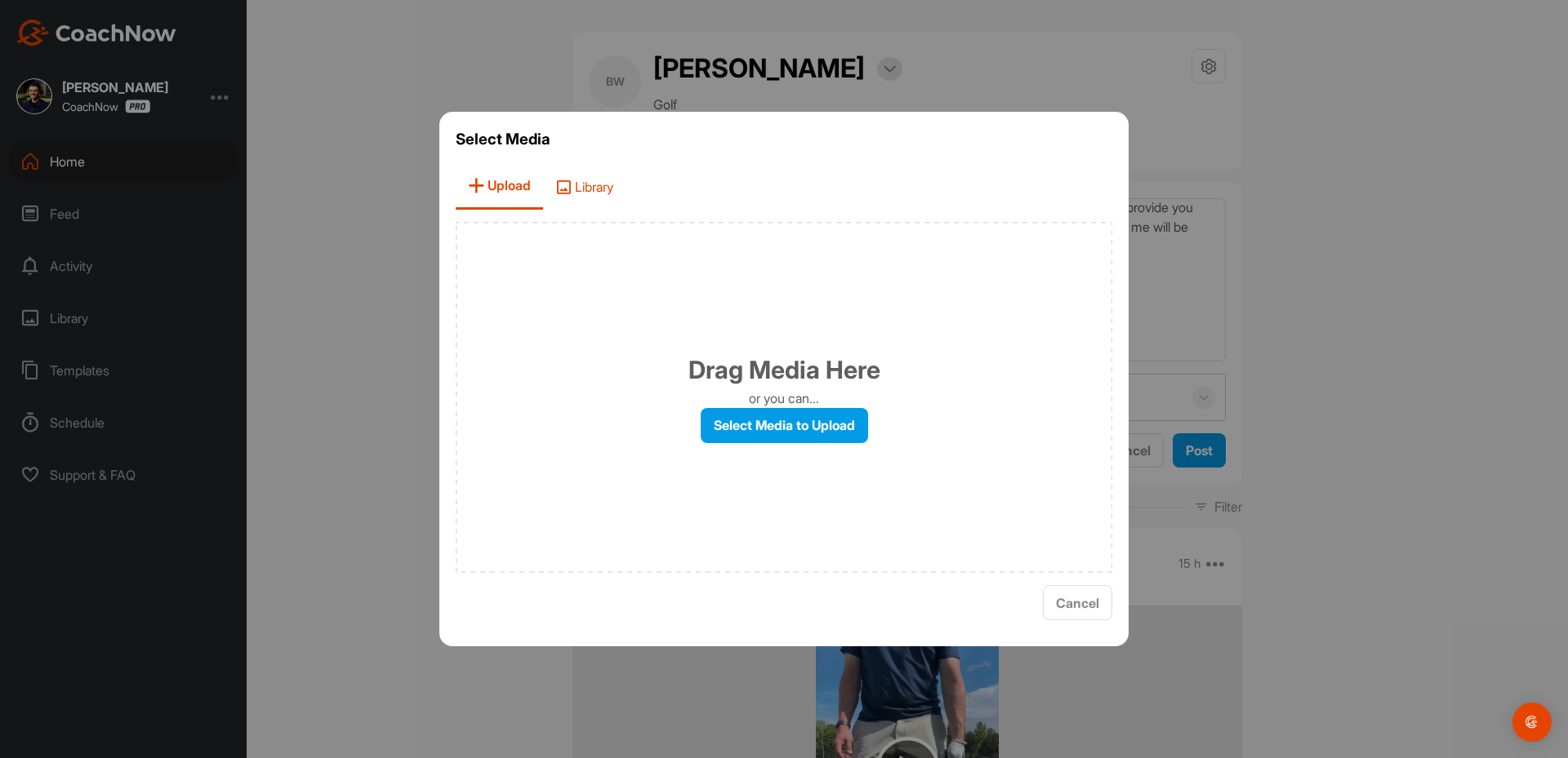
click at [578, 183] on span "Library" at bounding box center [584, 186] width 83 height 46
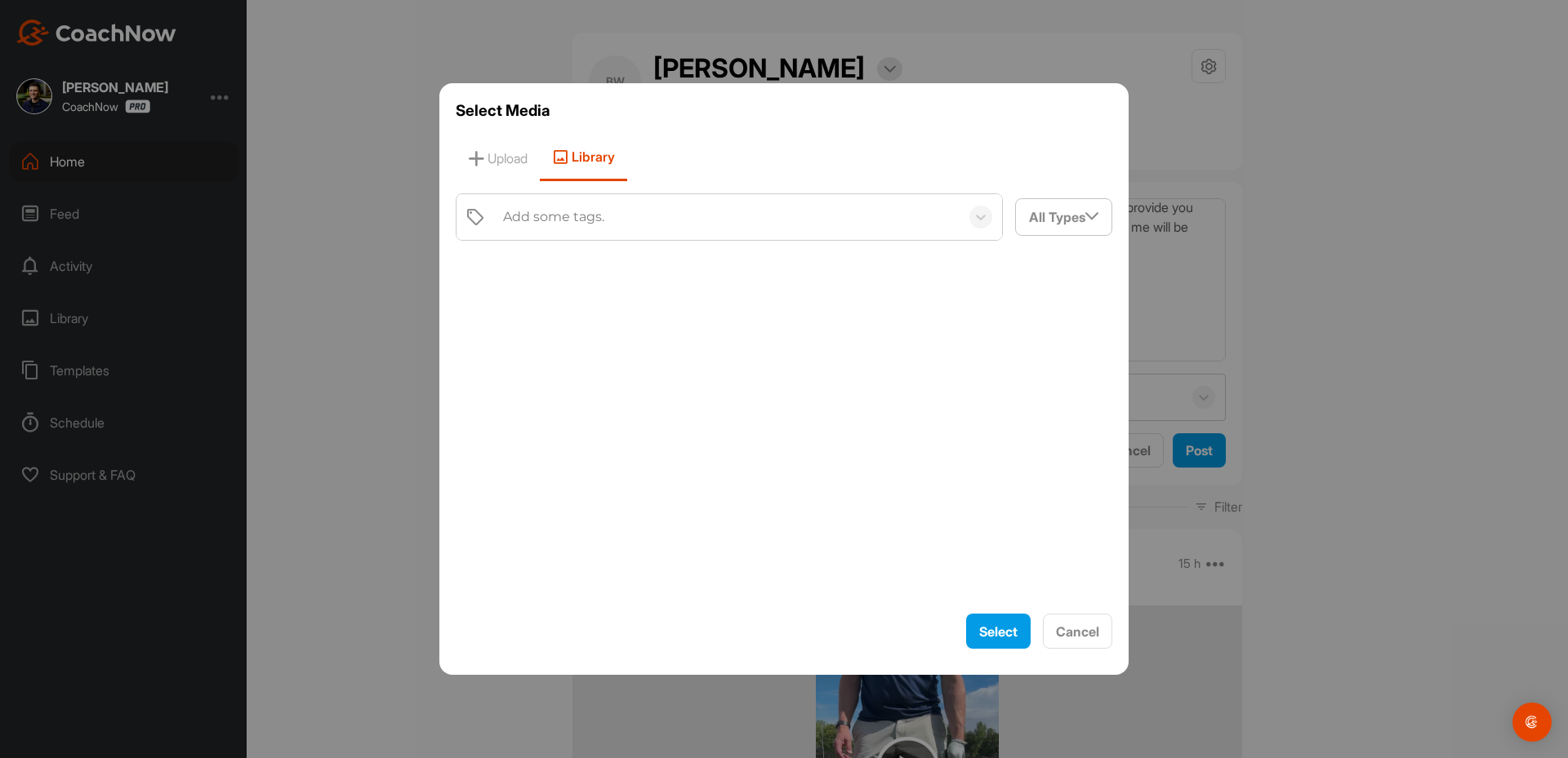
click at [562, 233] on div "Add some tags." at bounding box center [727, 217] width 465 height 46
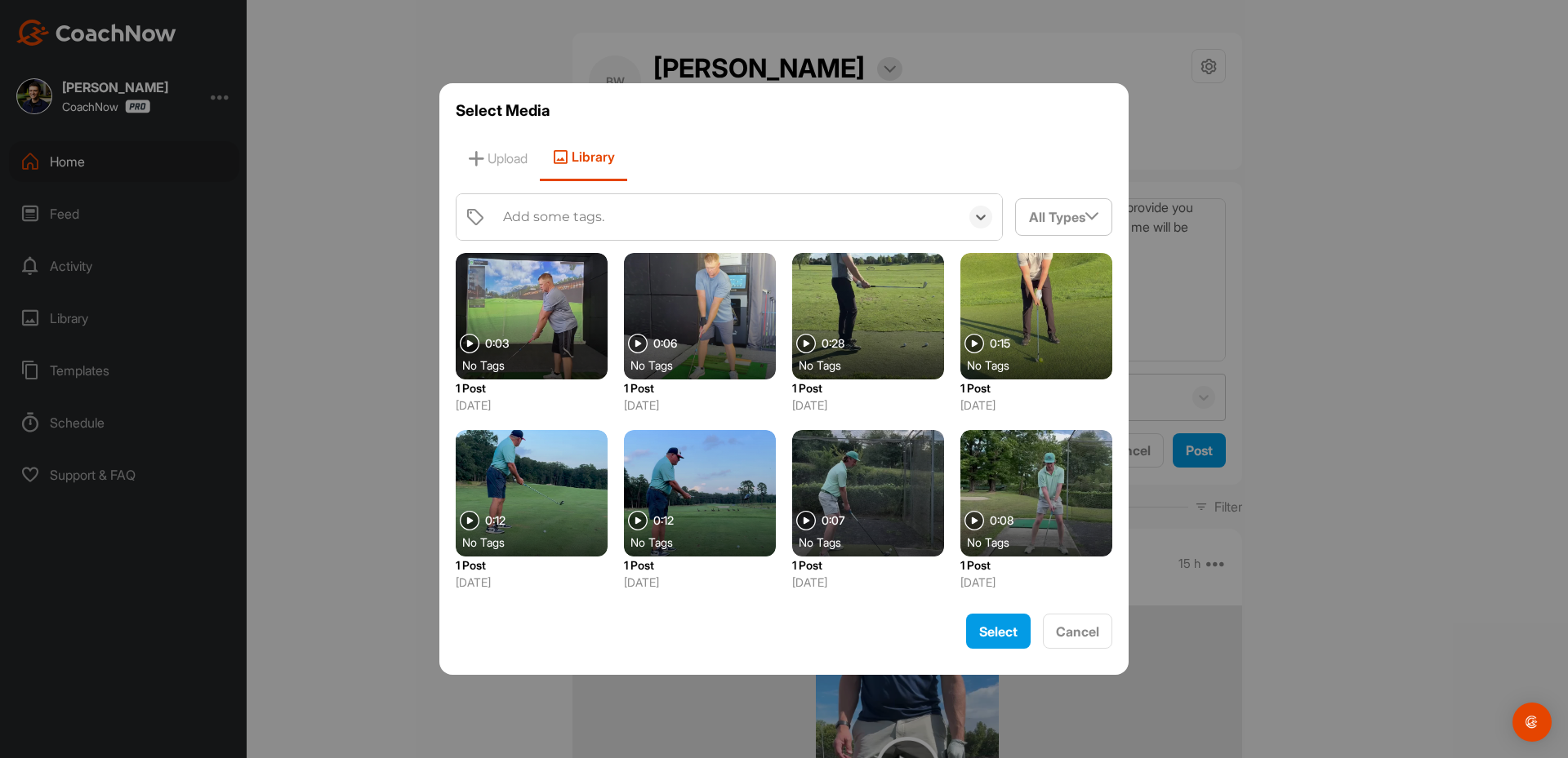
click at [573, 233] on div "Add some tags." at bounding box center [727, 217] width 465 height 46
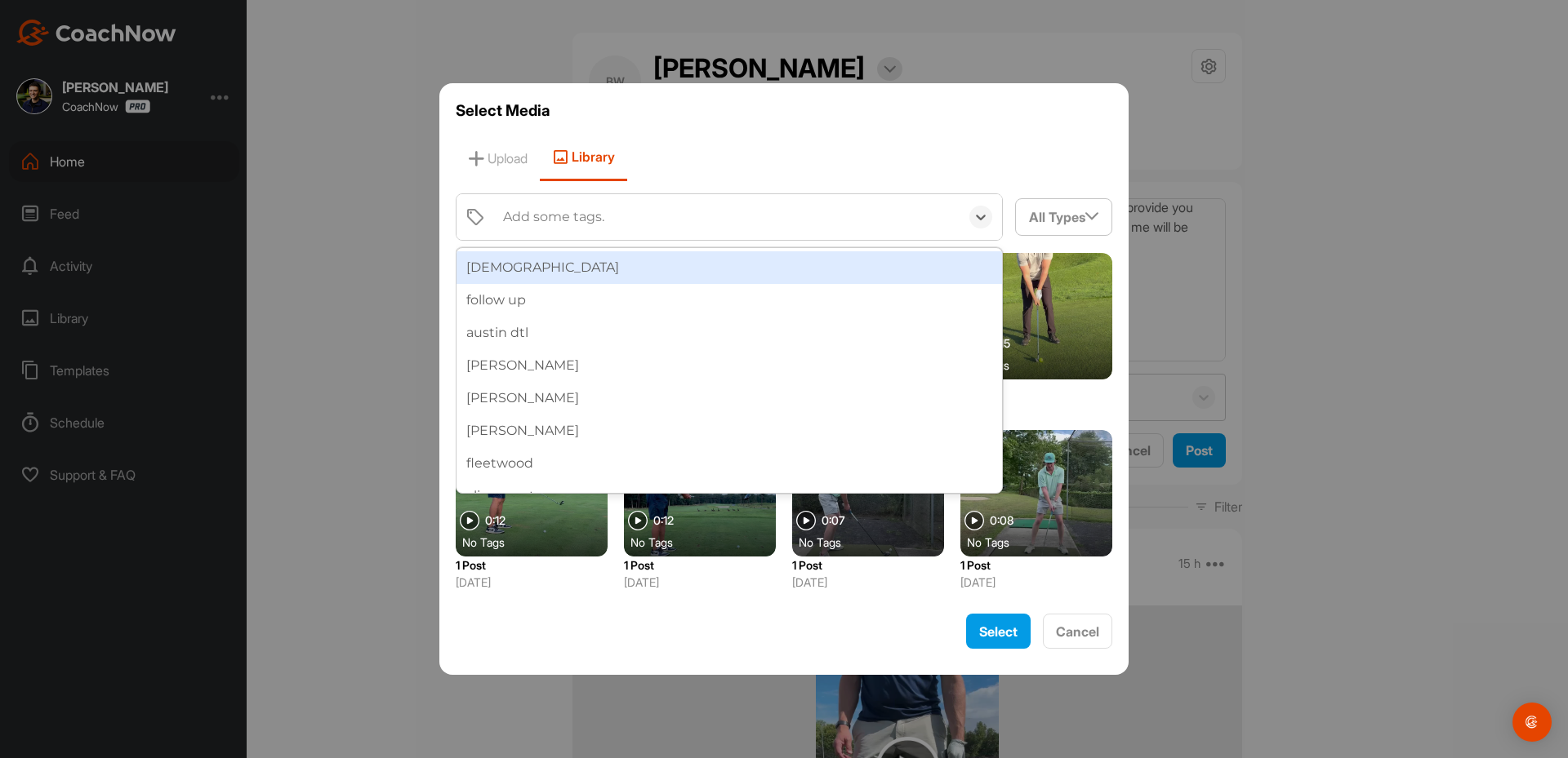
click at [573, 233] on div "Add some tags." at bounding box center [727, 217] width 465 height 46
click at [1344, 299] on div at bounding box center [784, 379] width 1568 height 758
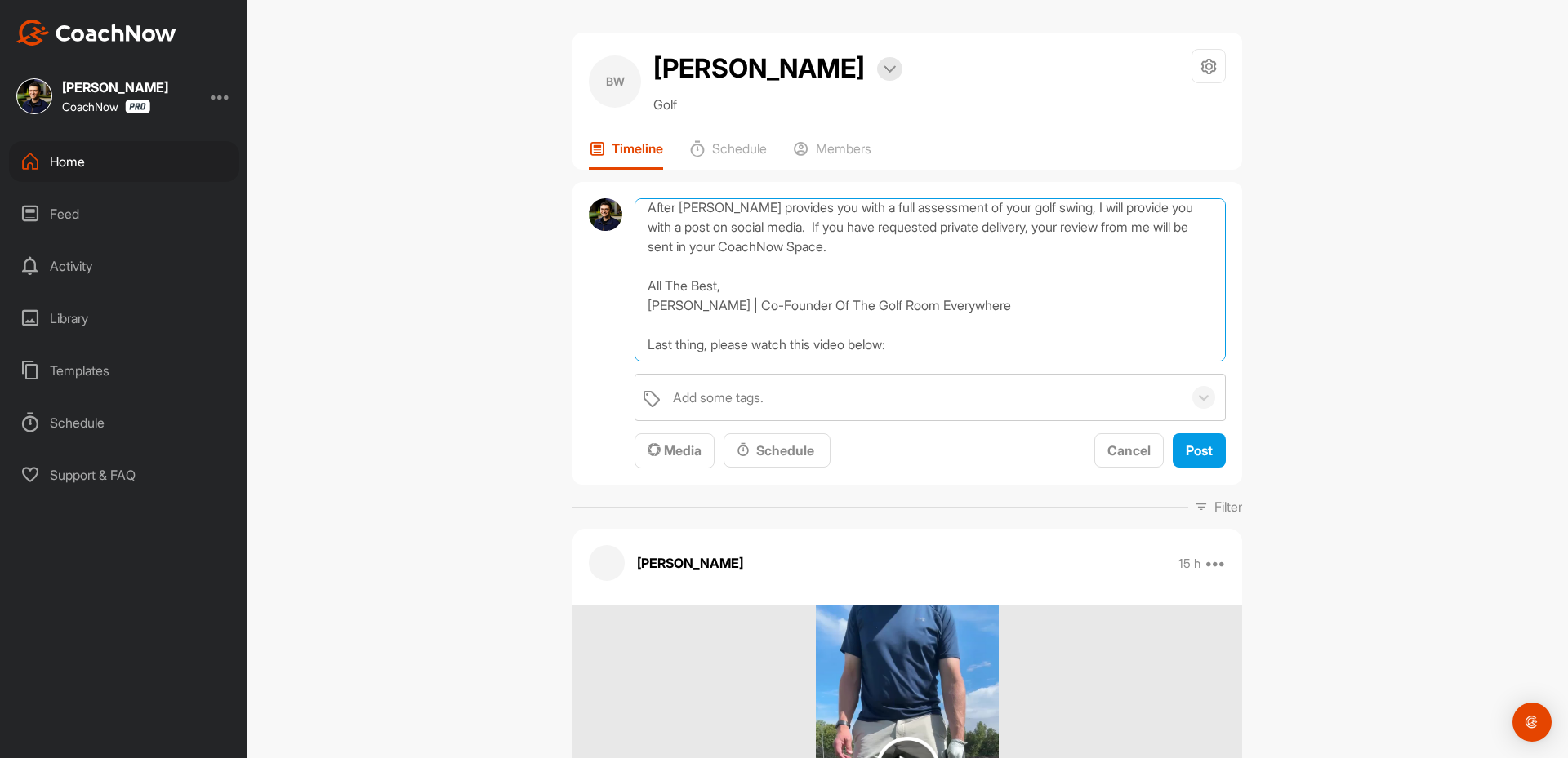
click at [744, 237] on textarea "Thanks for sending in your video and signing up for a Full Assessment of your s…" at bounding box center [930, 279] width 591 height 163
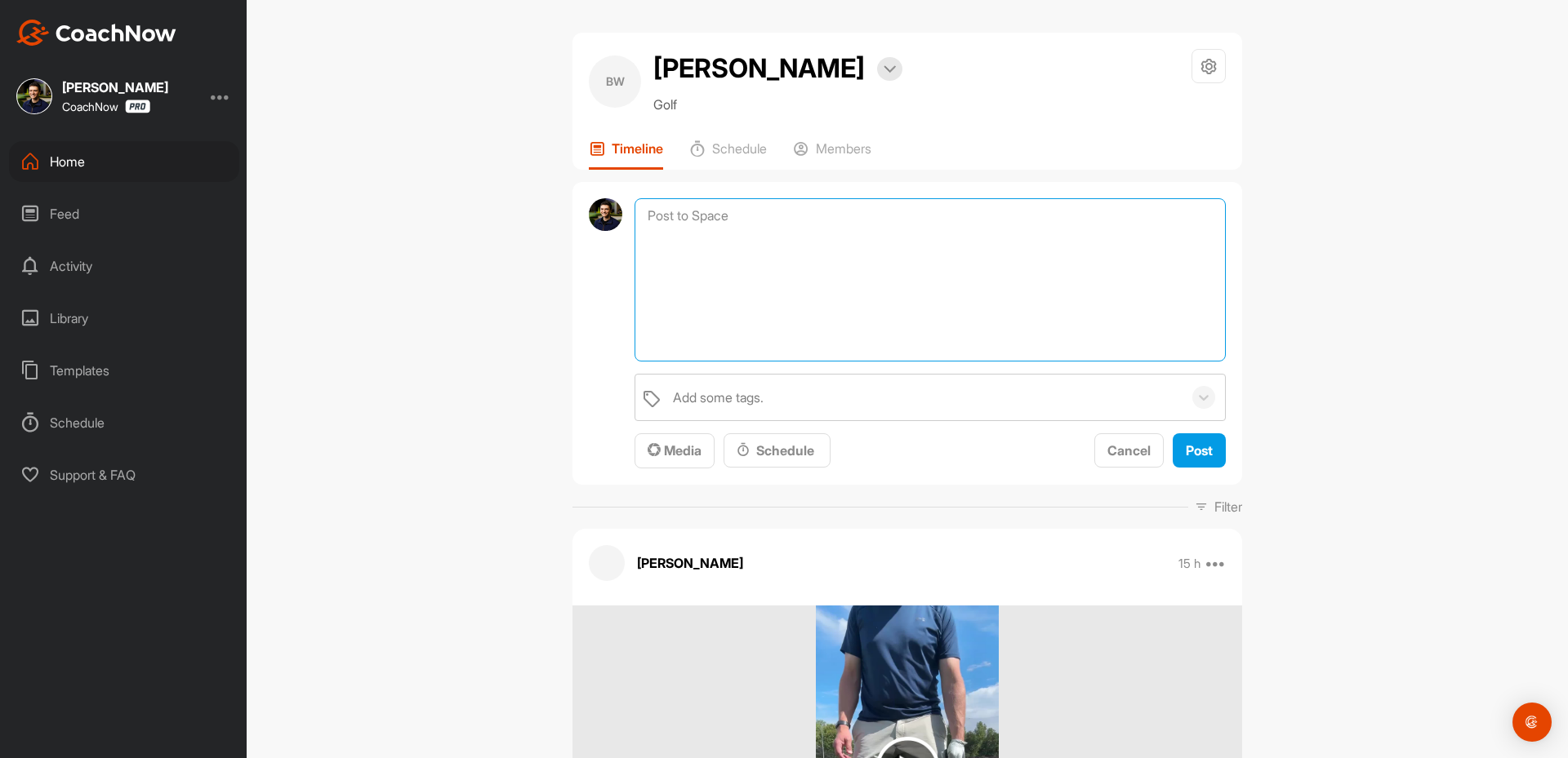
scroll to position [0, 0]
paste textarea "Thanks for sending in your video and signing up for a Full Assessment of your s…"
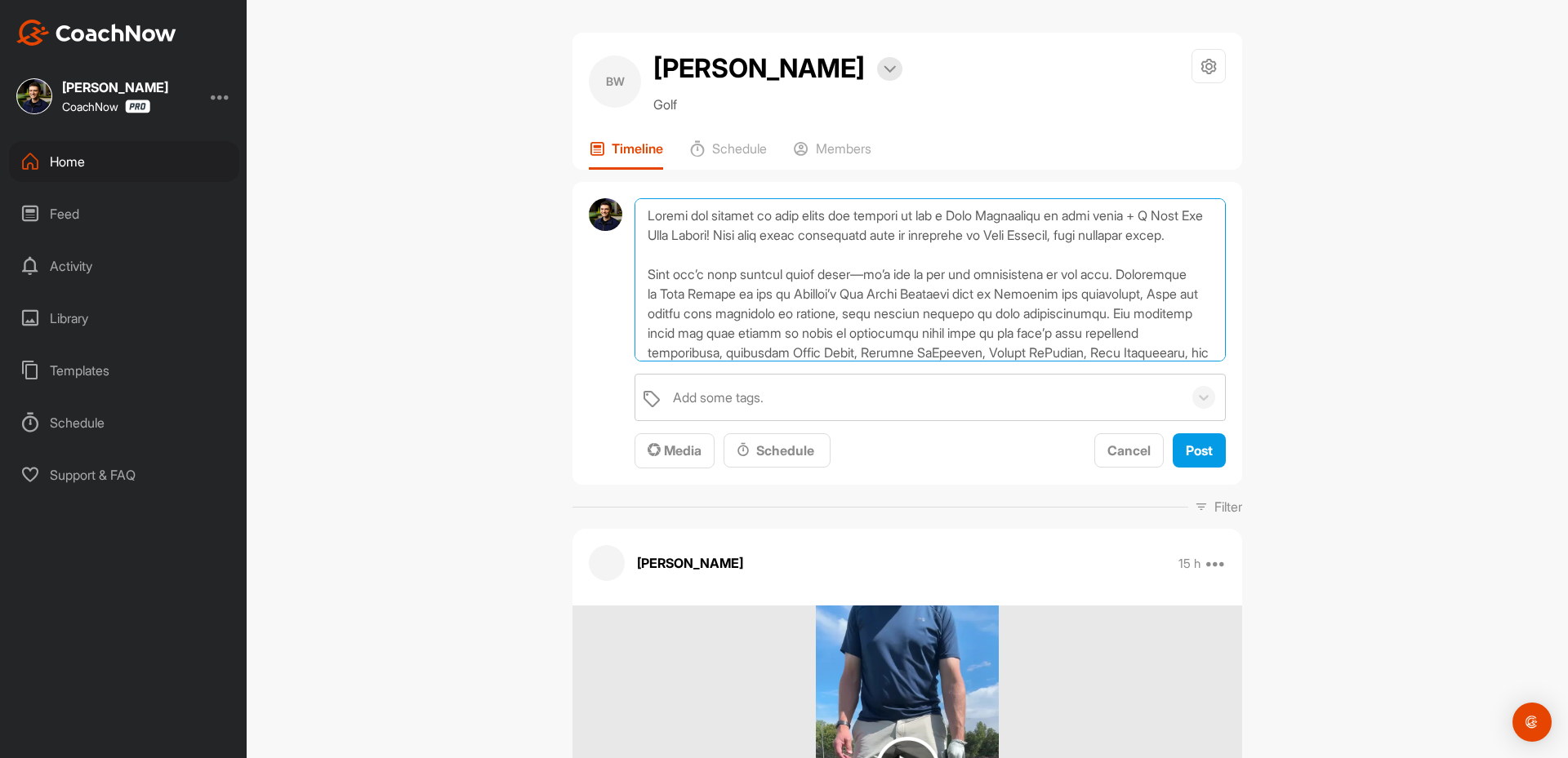
scroll to position [216, 0]
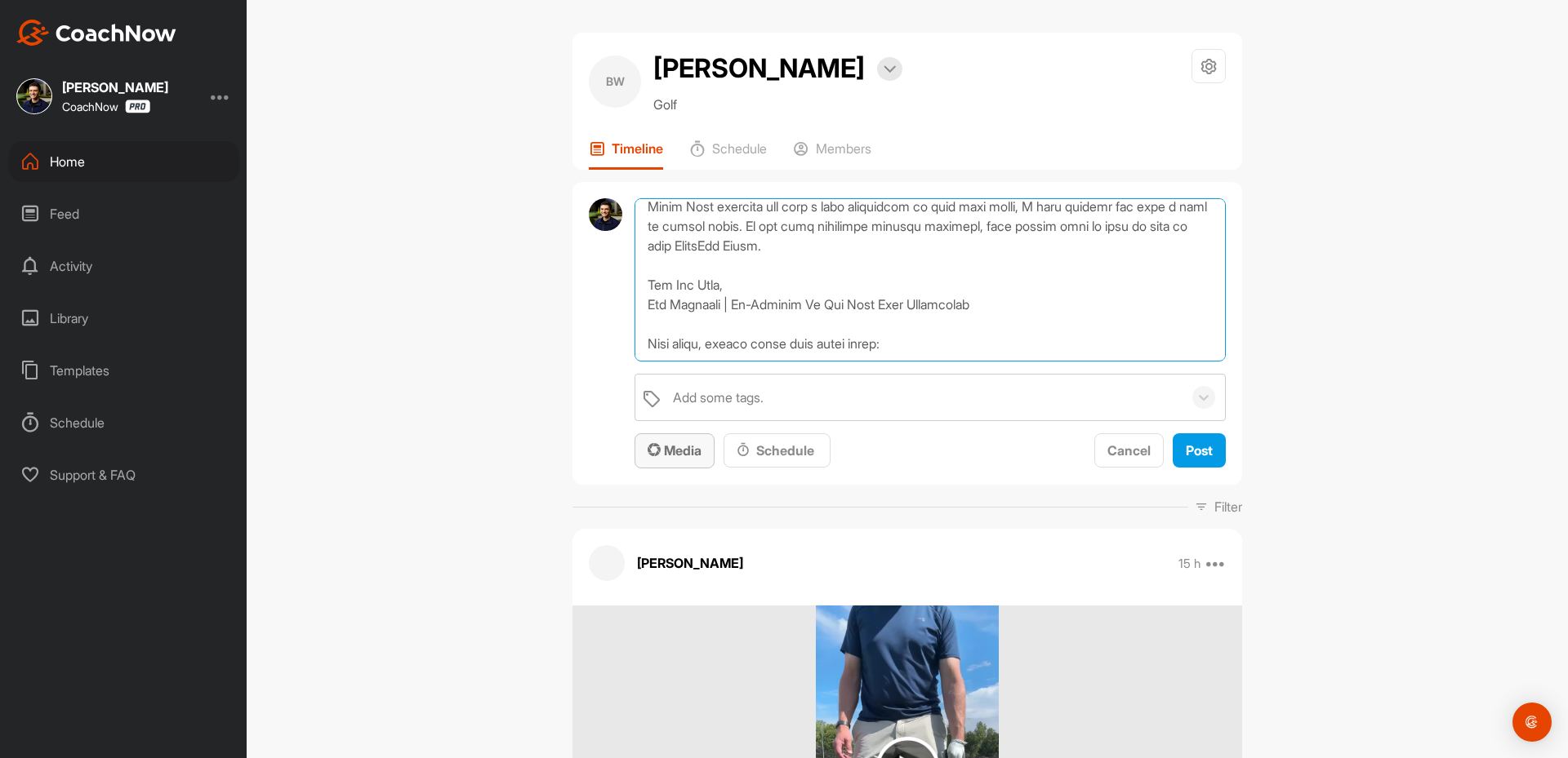
type textarea "Thanks for sending in your video and signing up for a Full Assessment of your s…"
click at [670, 450] on span "Media" at bounding box center [674, 451] width 54 height 17
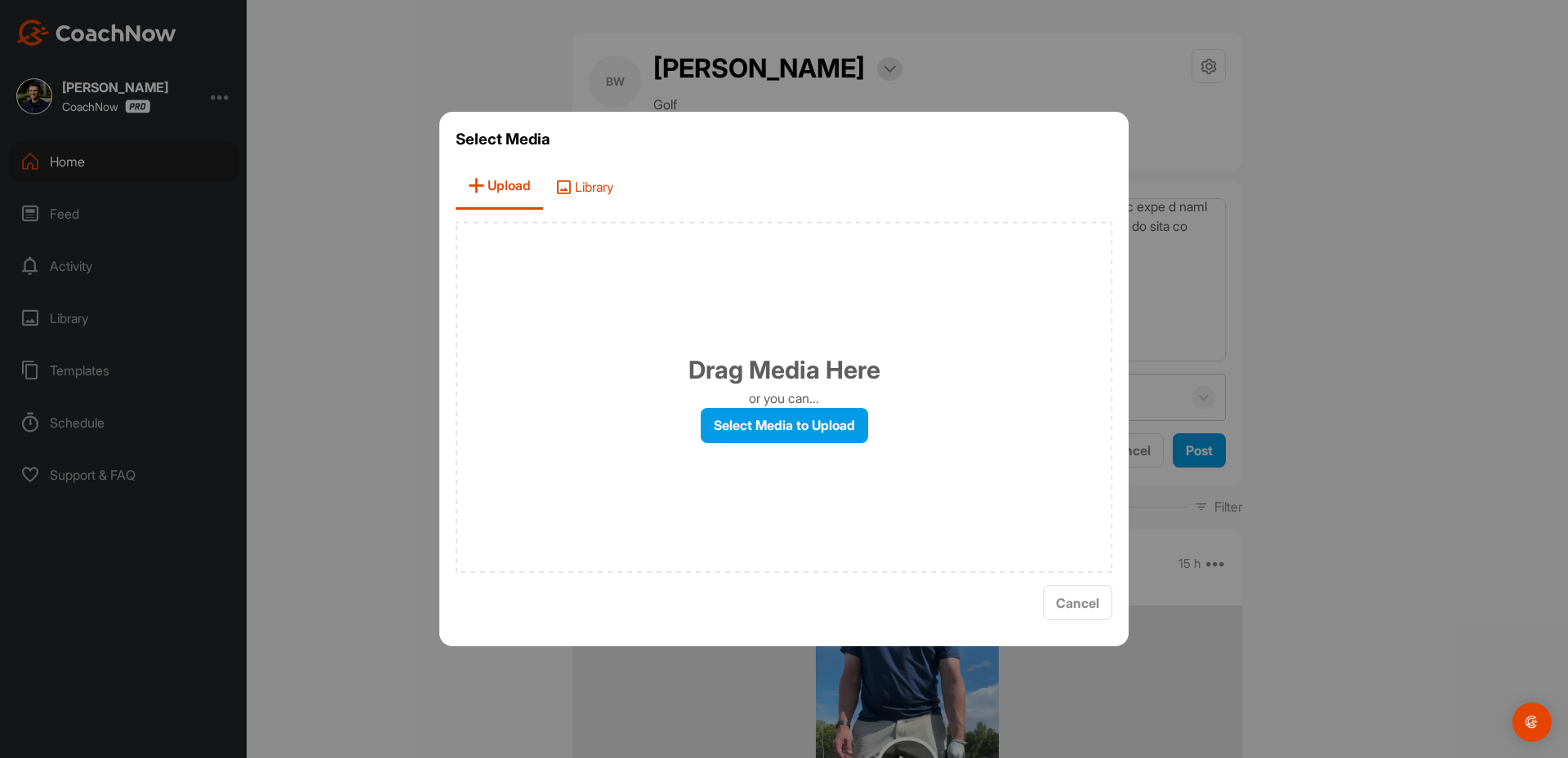
click at [591, 207] on span "Library" at bounding box center [584, 186] width 83 height 46
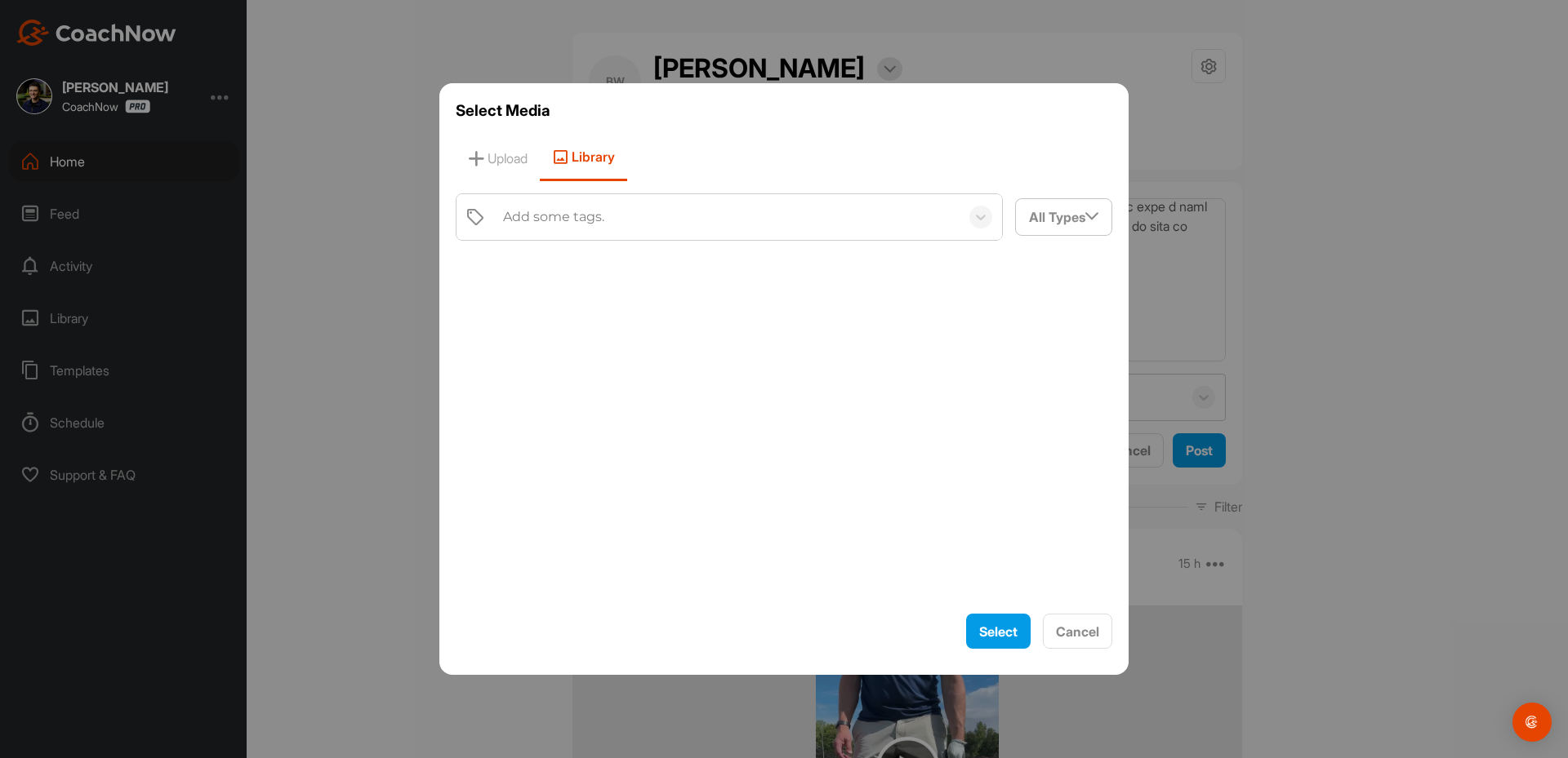
click at [584, 201] on div "Add some tags." at bounding box center [727, 217] width 465 height 46
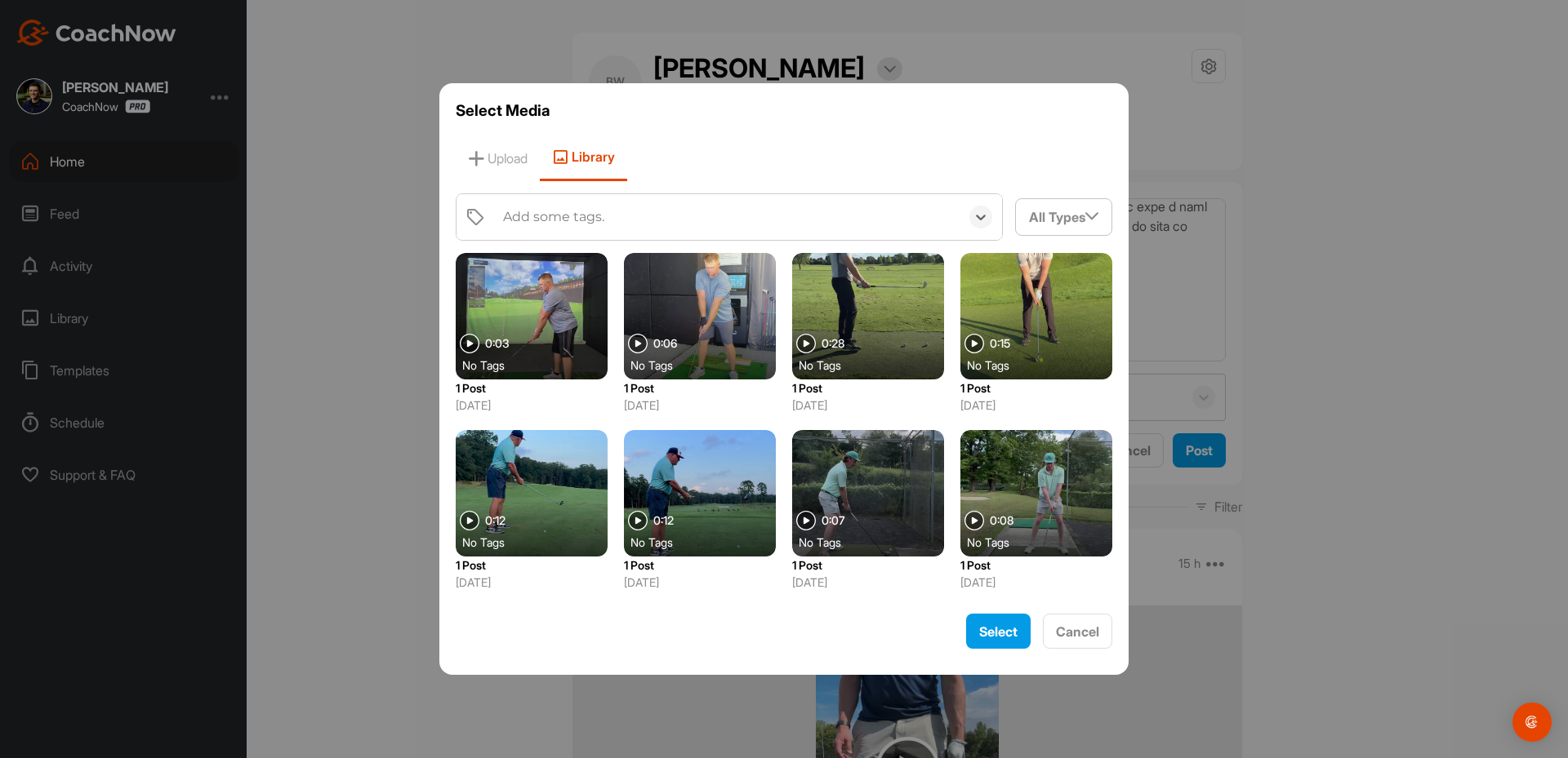
click at [578, 223] on div "Add some tags." at bounding box center [554, 217] width 101 height 20
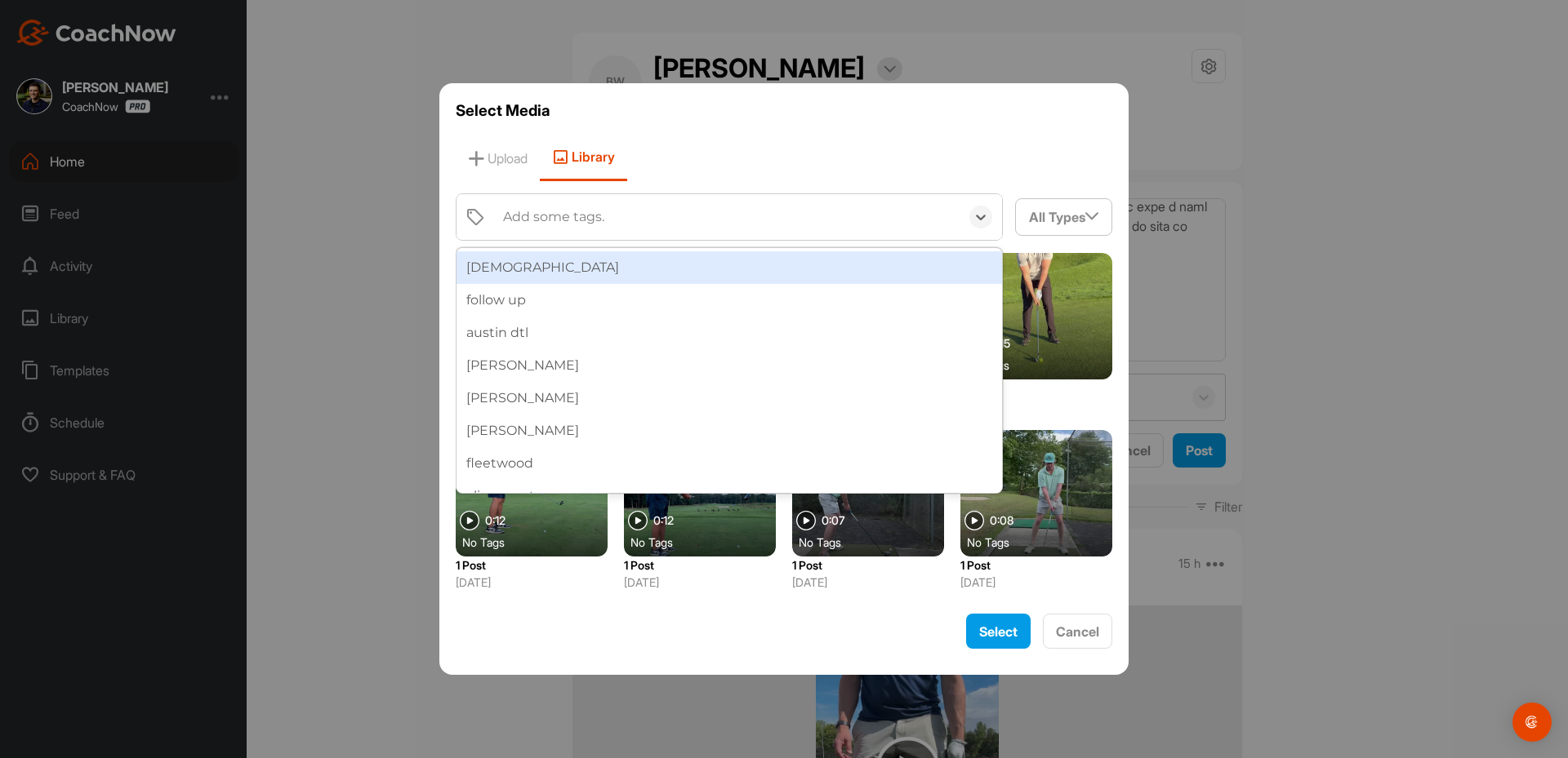
click at [578, 223] on div "Add some tags." at bounding box center [554, 217] width 101 height 20
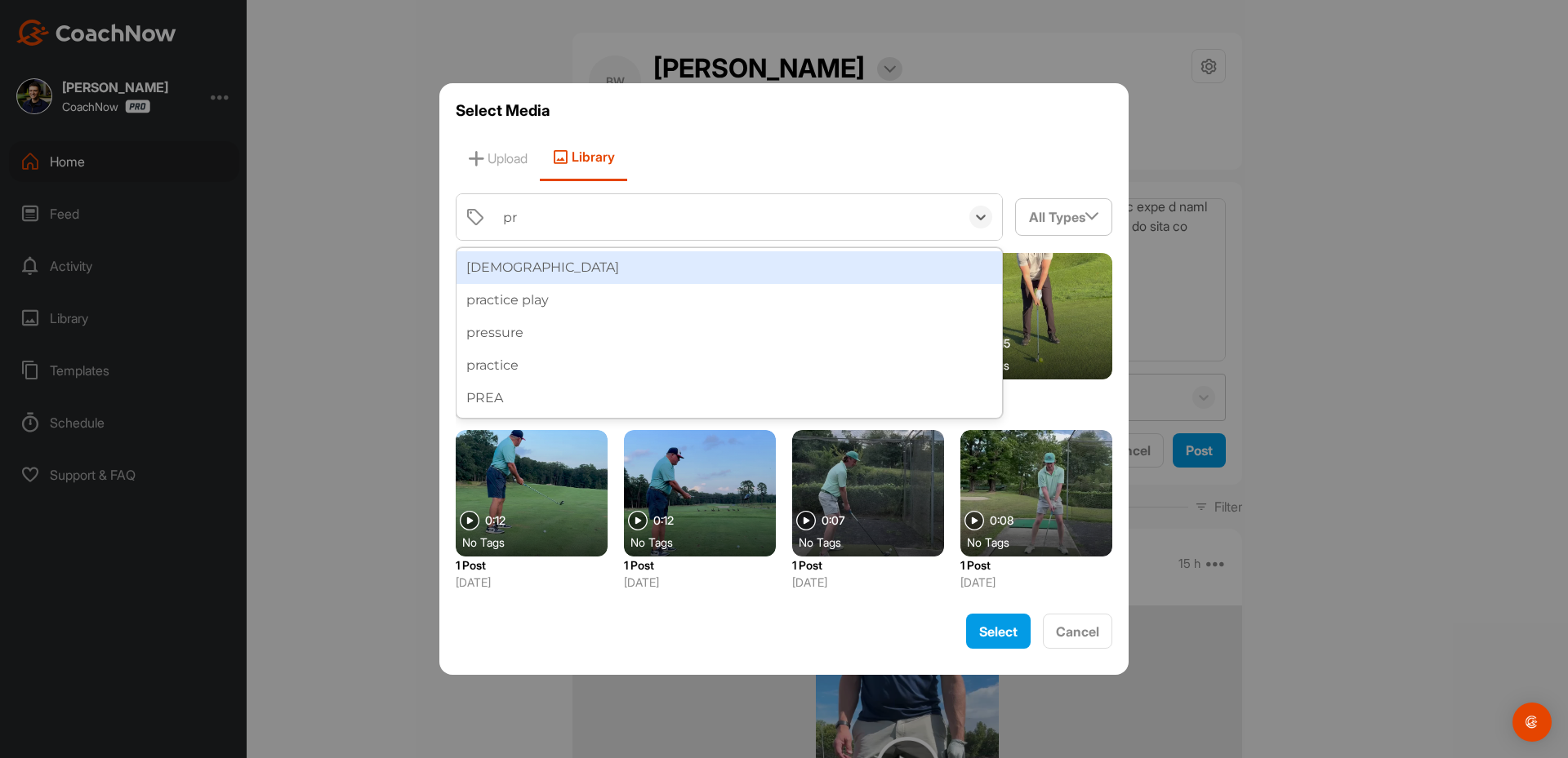
type input "pre"
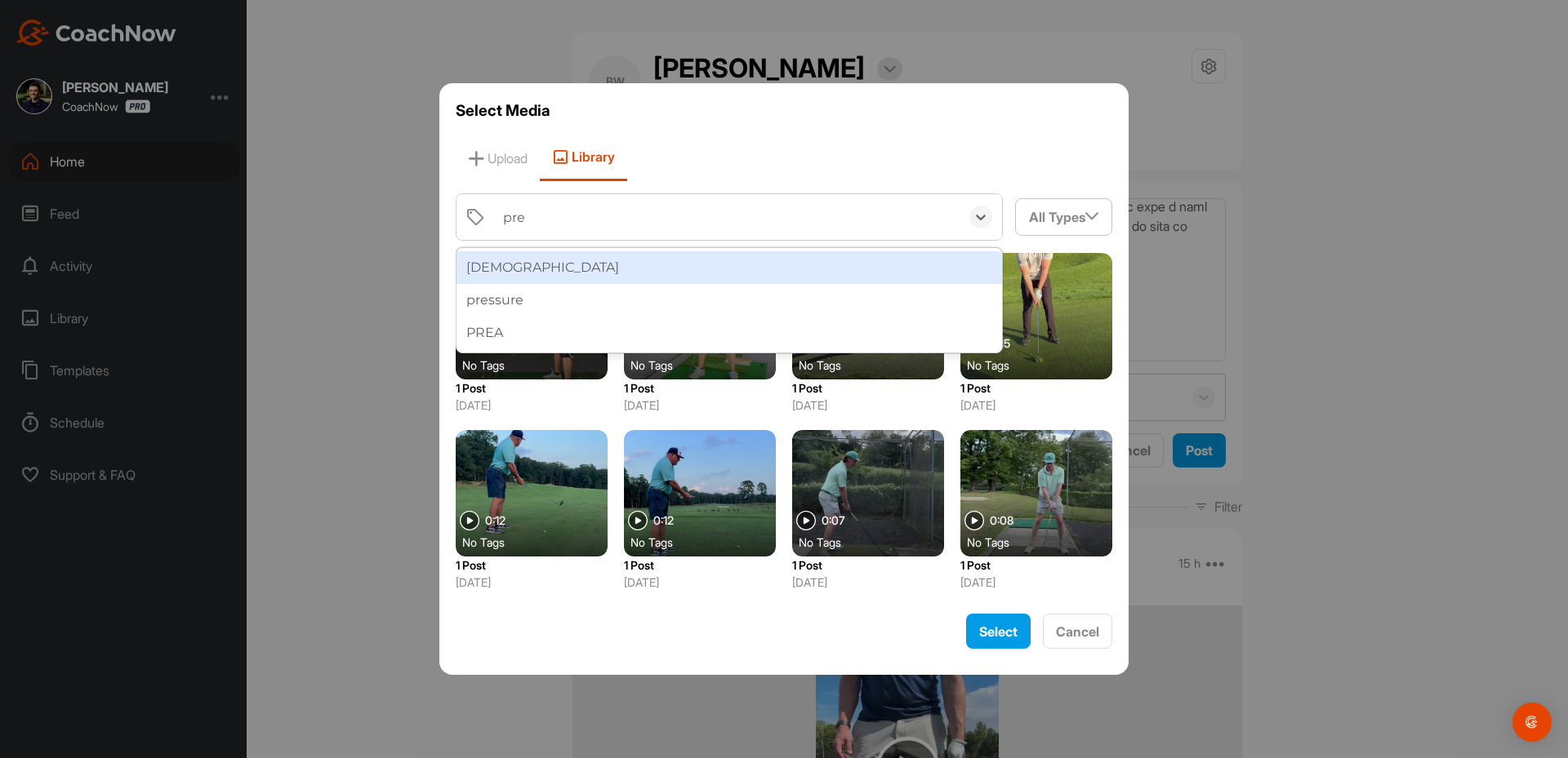
click at [530, 268] on div "prea" at bounding box center [729, 267] width 545 height 32
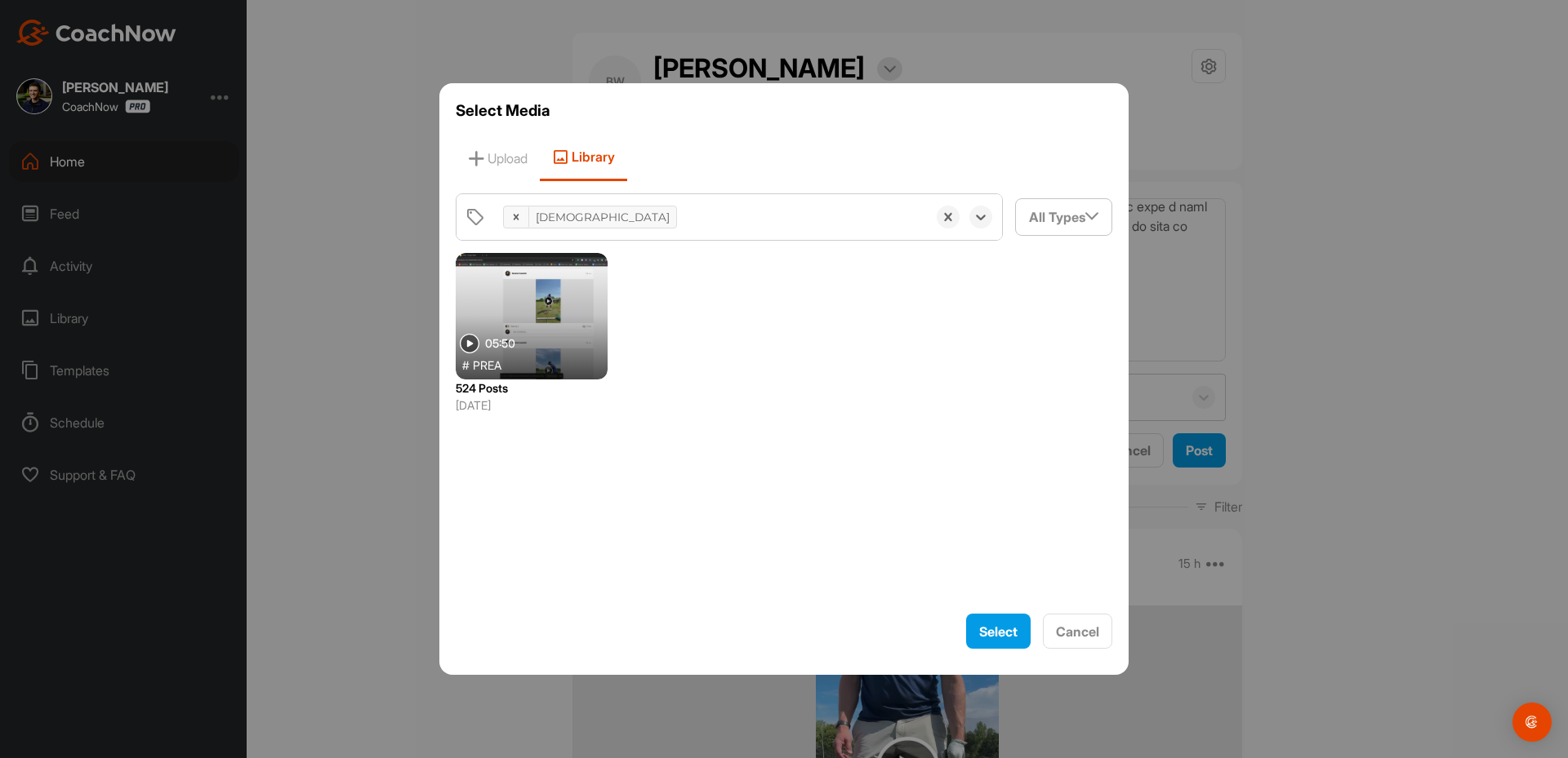
click at [487, 331] on div at bounding box center [531, 316] width 152 height 127
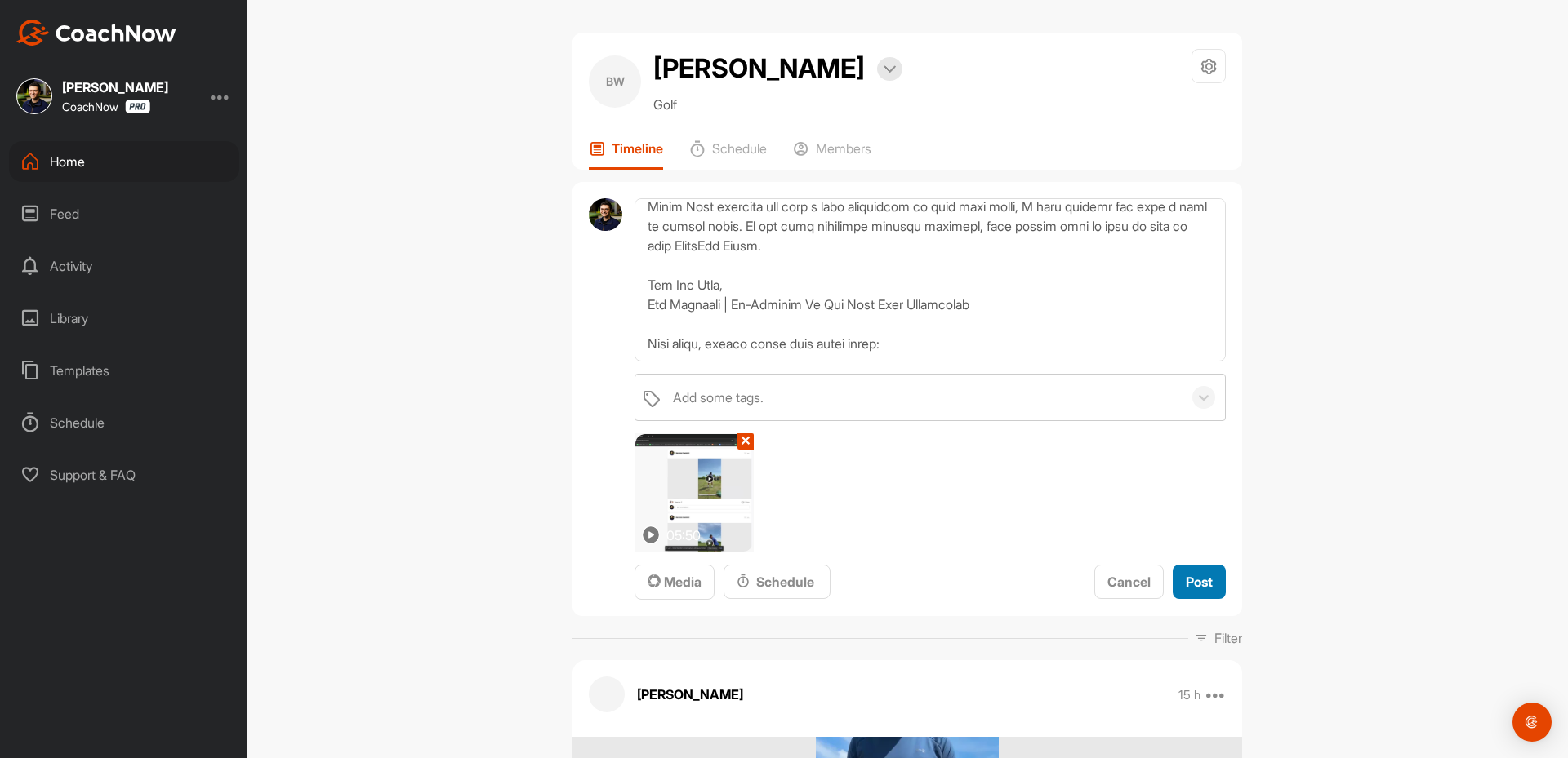
click at [1188, 576] on span "Post" at bounding box center [1199, 582] width 27 height 17
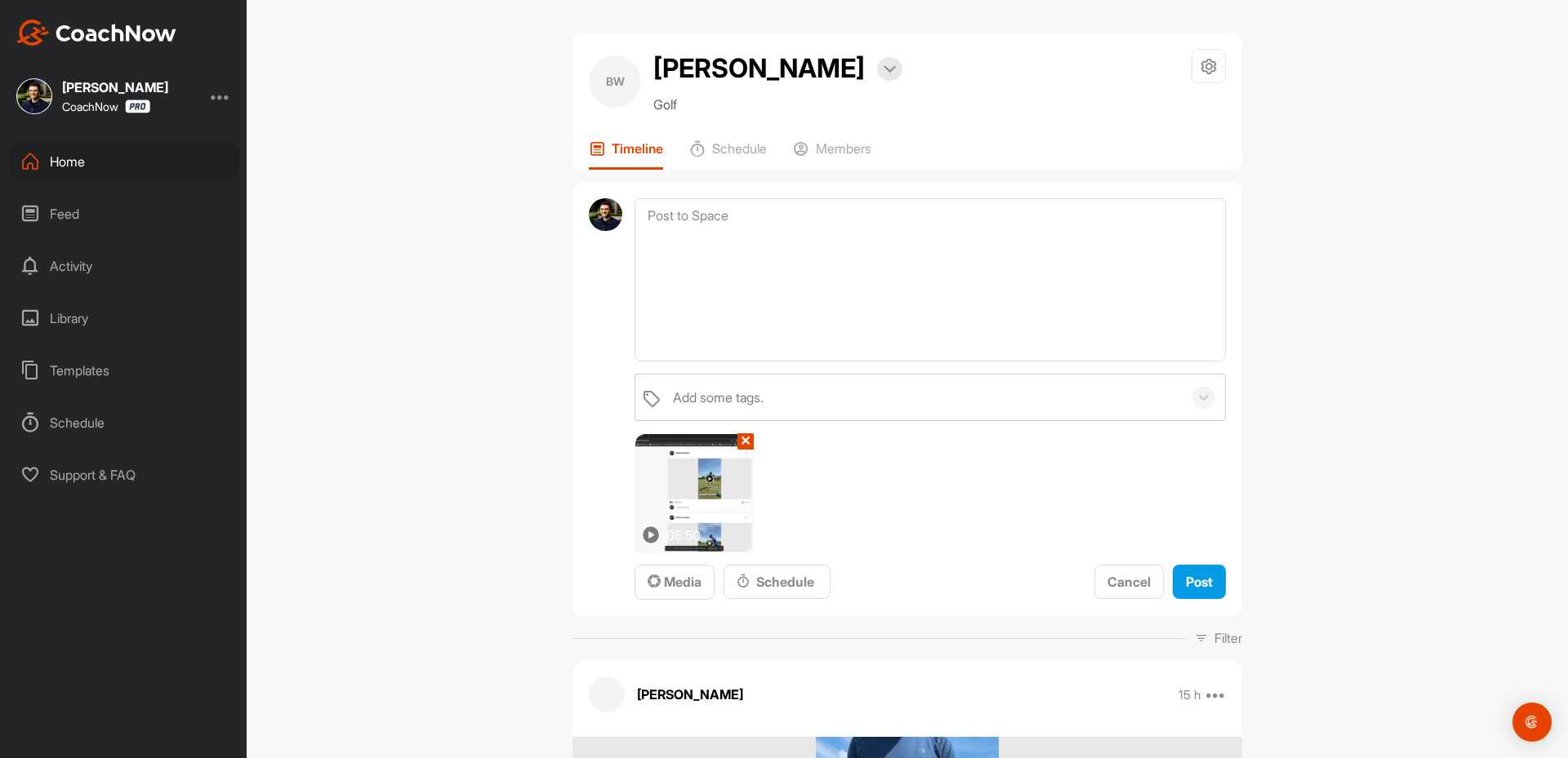
scroll to position [0, 0]
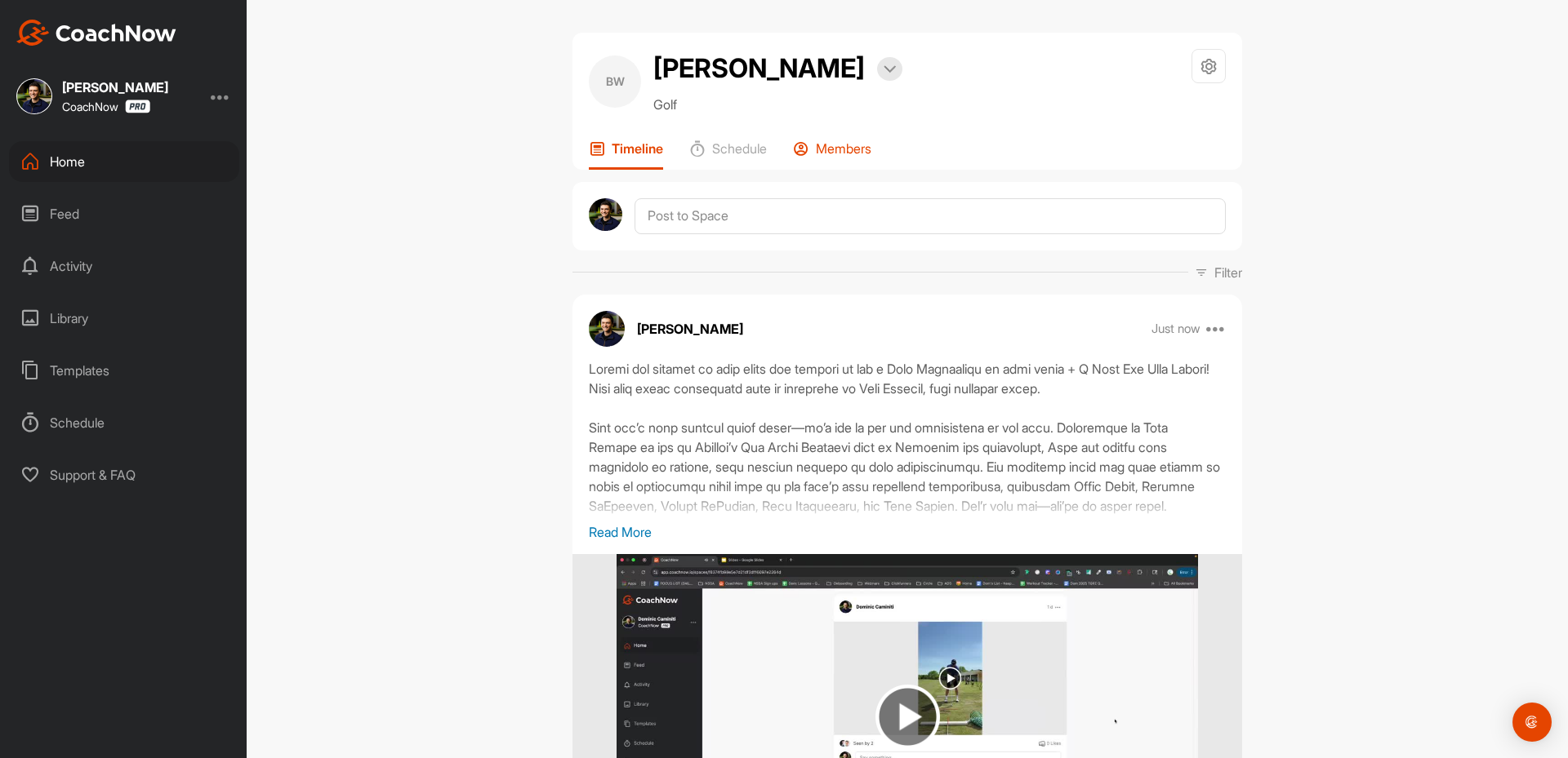
click at [821, 140] on p "Members" at bounding box center [843, 148] width 56 height 17
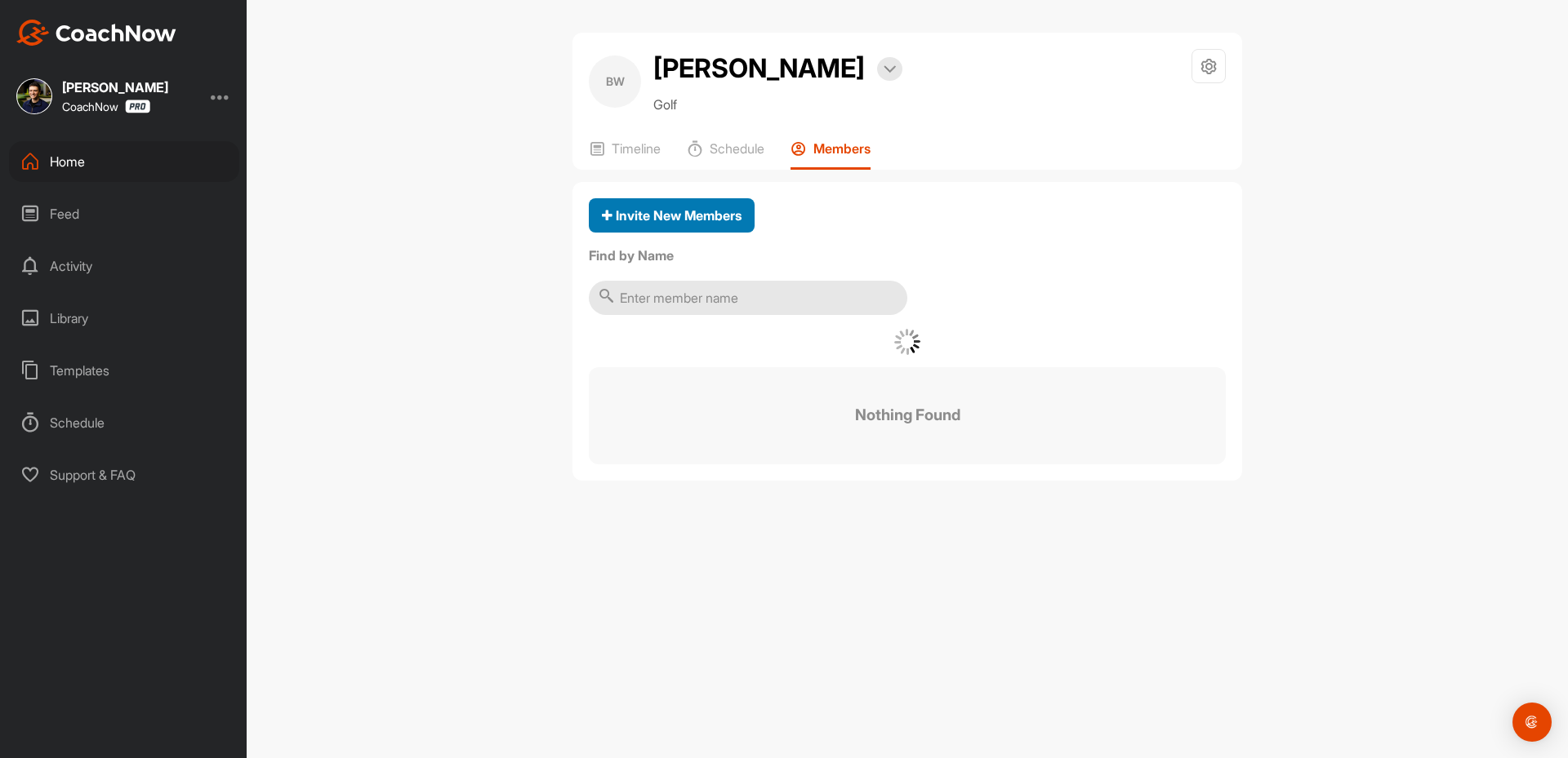
drag, startPoint x: 679, startPoint y: 199, endPoint x: 679, endPoint y: 208, distance: 9.0
click at [679, 208] on button "Invite New Members" at bounding box center [671, 215] width 166 height 35
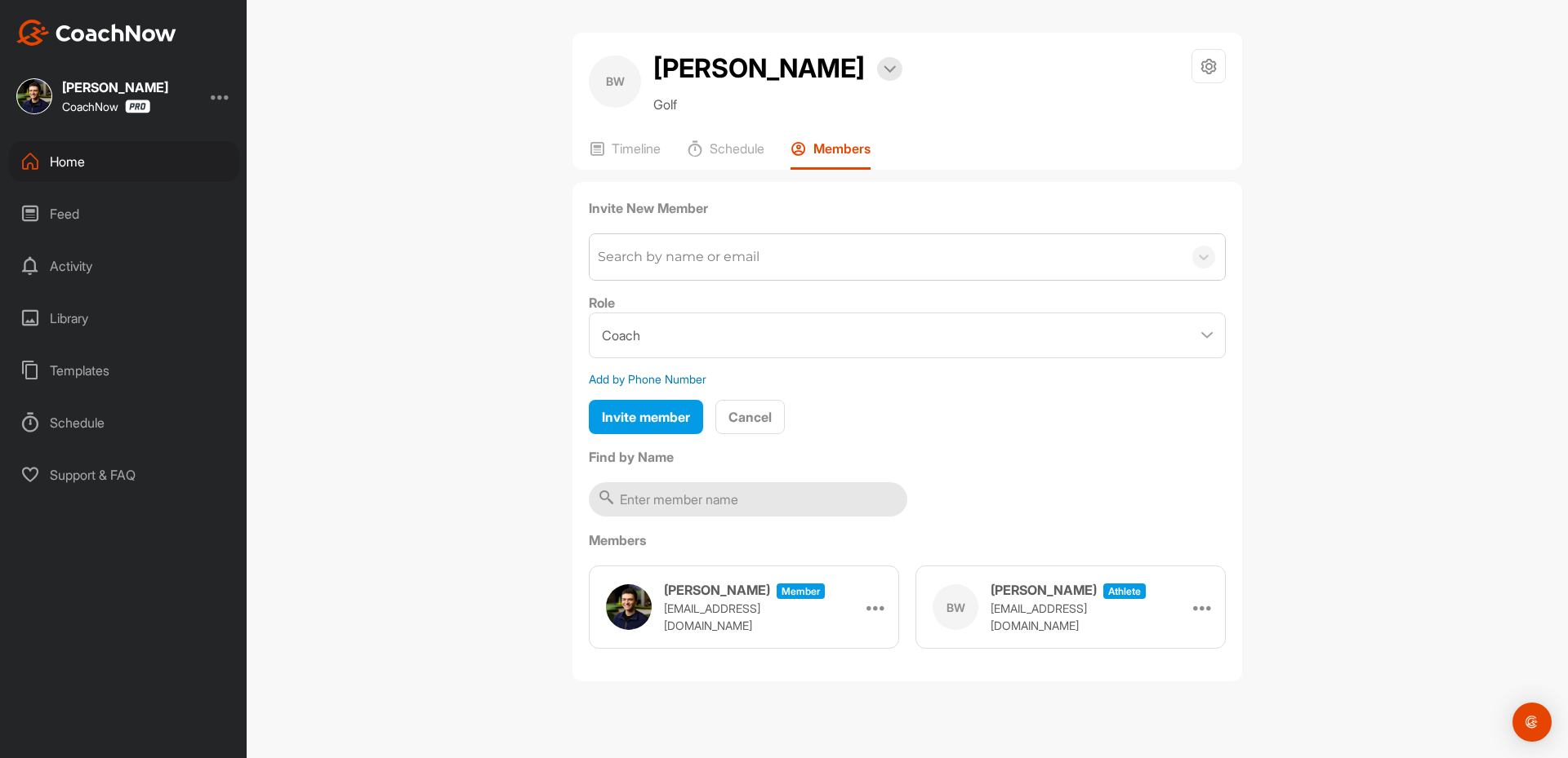
click at [661, 239] on div "Search by name or email" at bounding box center [885, 257] width 593 height 46
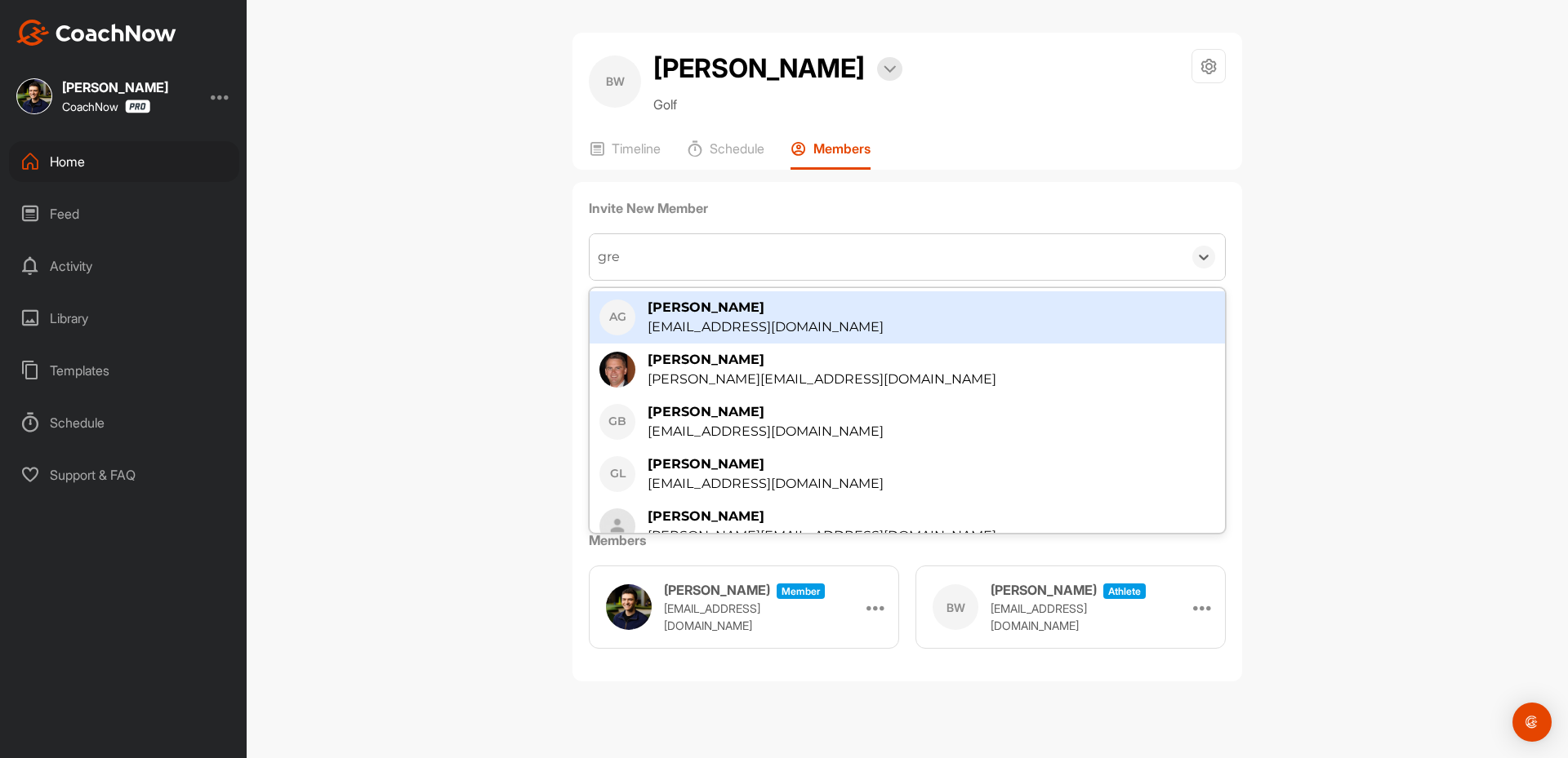
type input "greg"
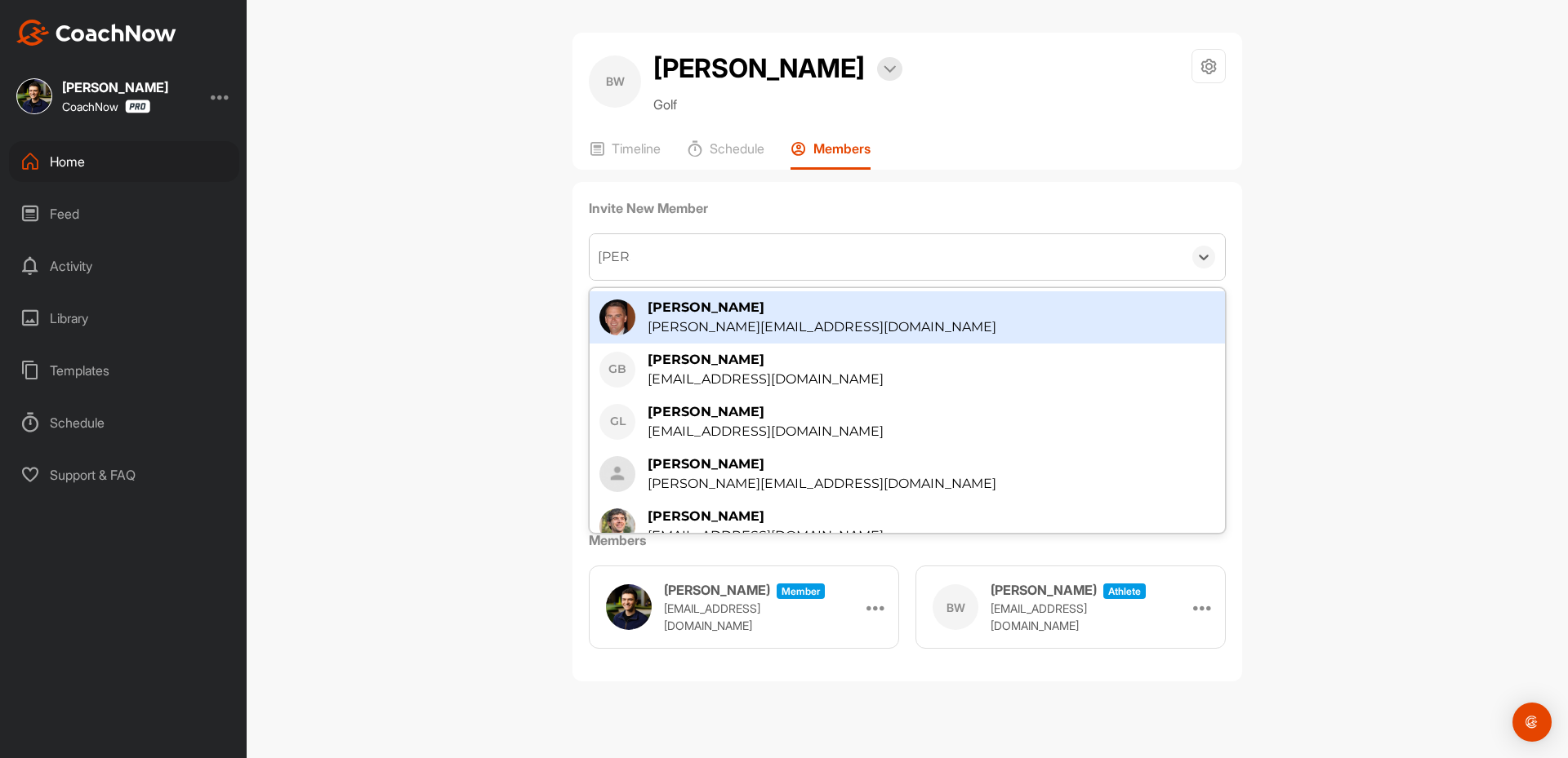
click at [730, 318] on div "[PERSON_NAME][EMAIL_ADDRESS][DOMAIN_NAME]" at bounding box center [821, 327] width 349 height 20
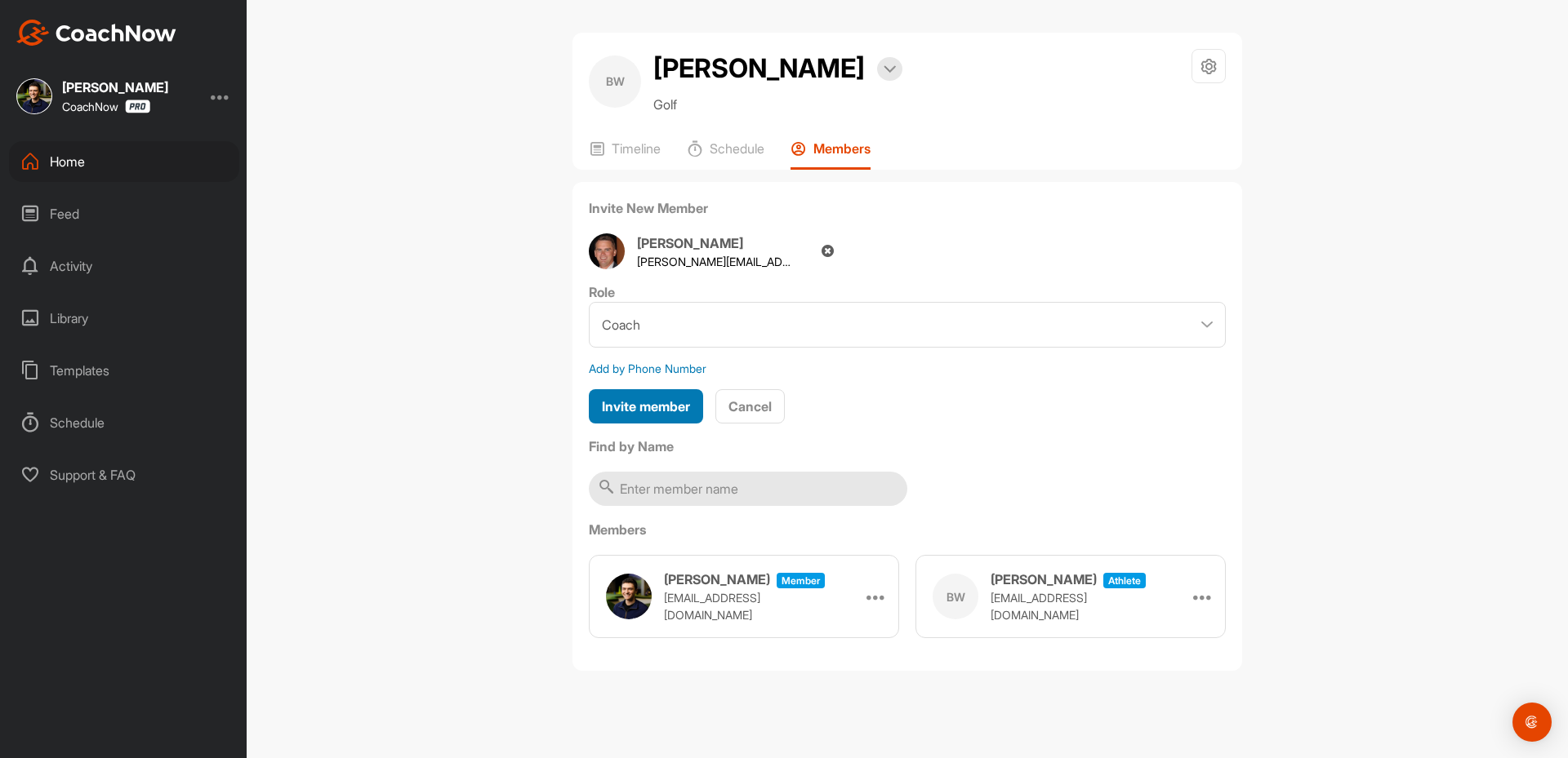
click at [642, 406] on span "Invite member" at bounding box center [646, 407] width 88 height 17
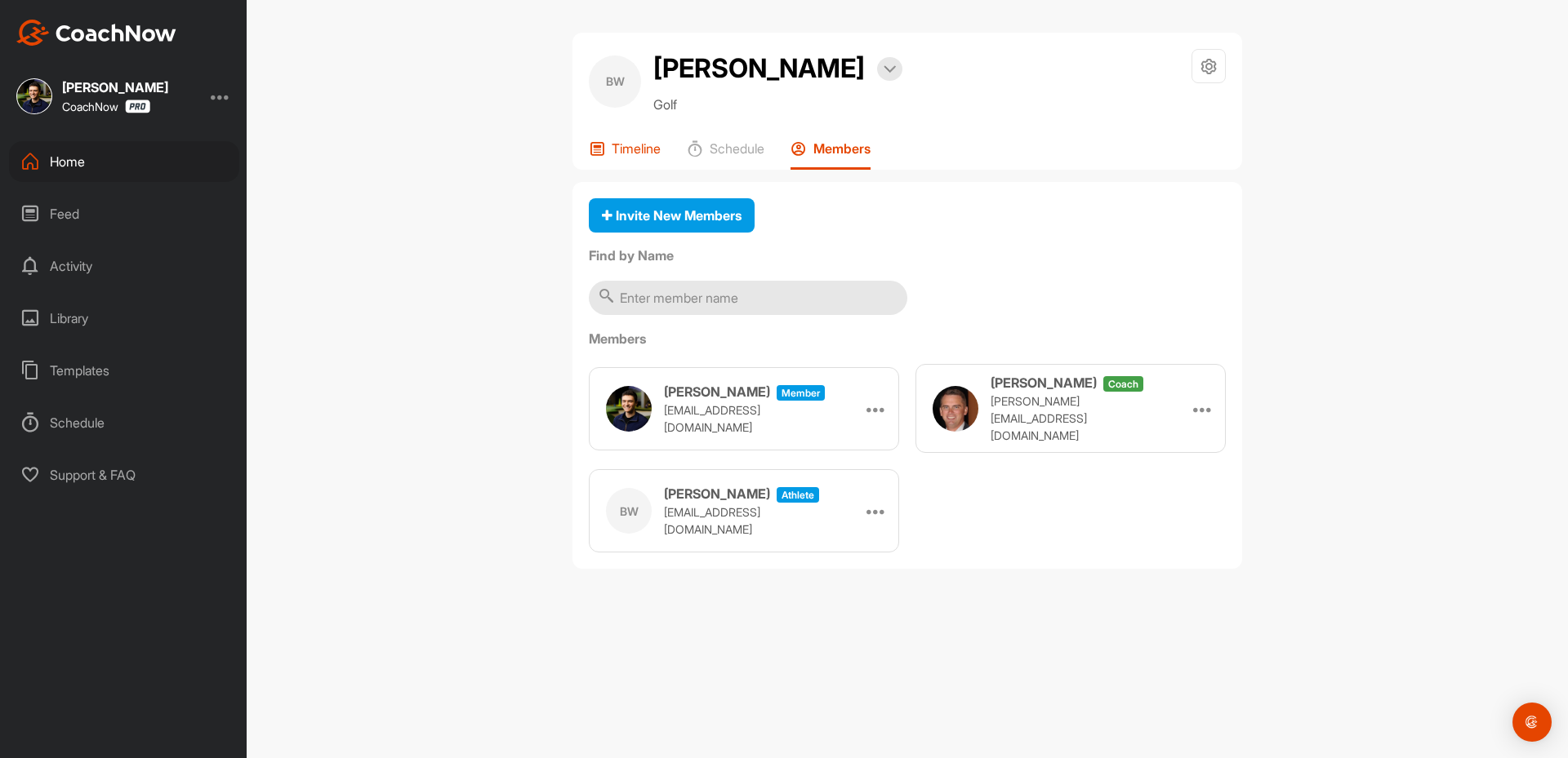
click at [641, 152] on p "Timeline" at bounding box center [636, 148] width 49 height 17
